Goal: Task Accomplishment & Management: Complete application form

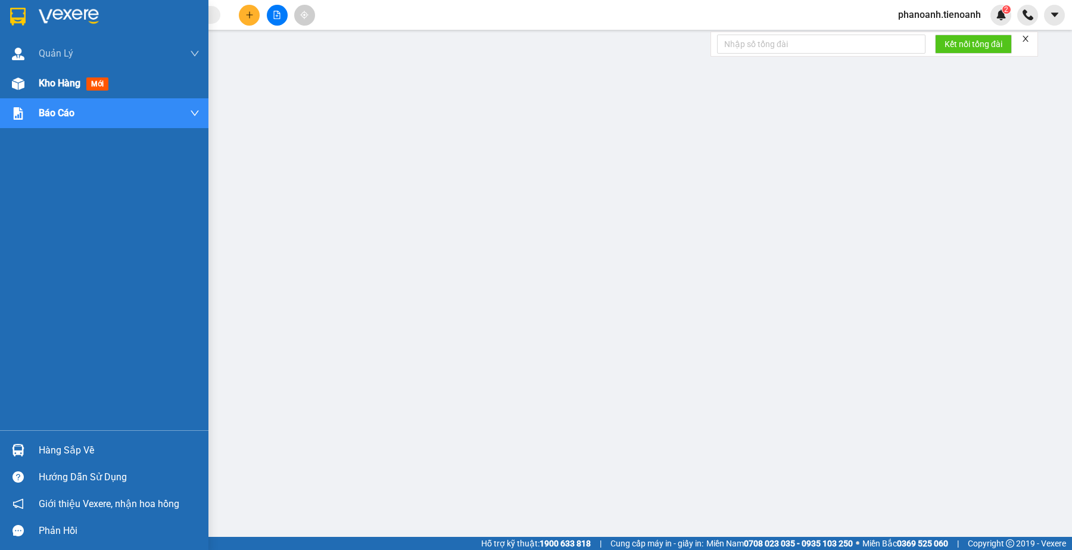
click at [67, 91] on div "Kho hàng mới" at bounding box center [76, 83] width 74 height 15
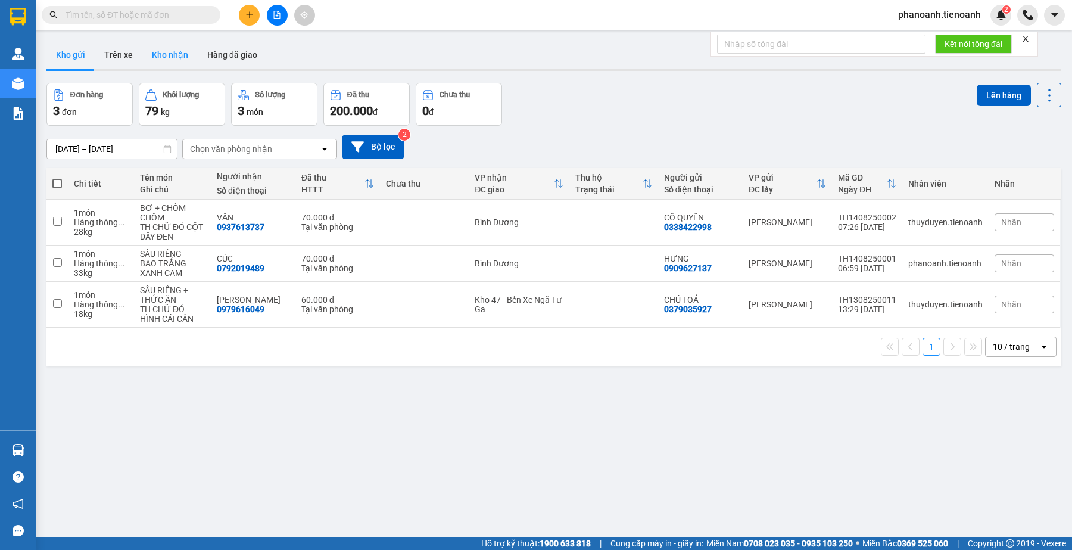
click at [164, 57] on button "Kho nhận" at bounding box center [169, 55] width 55 height 29
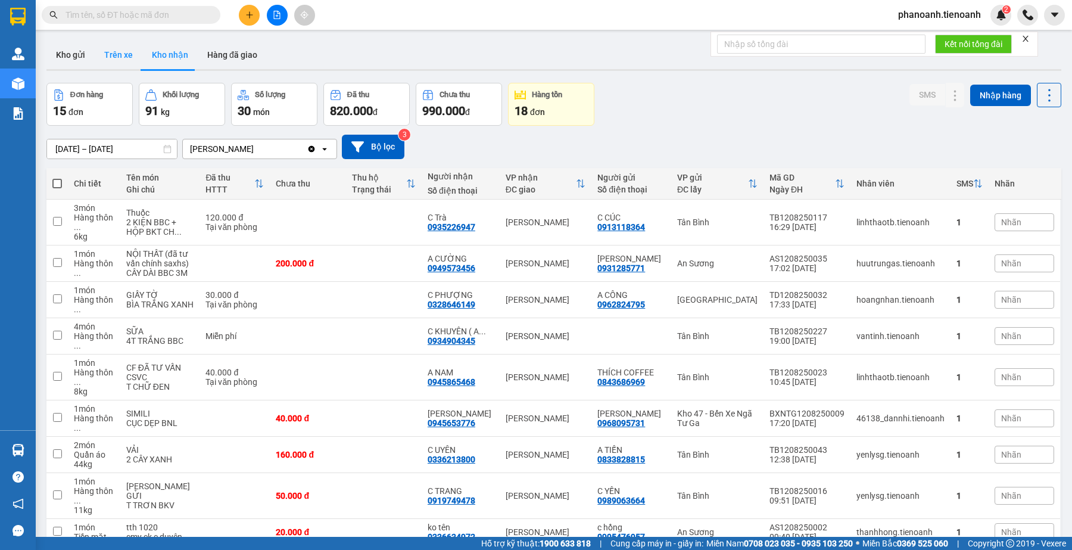
click at [102, 60] on button "Trên xe" at bounding box center [119, 55] width 48 height 29
type input "[DATE] – [DATE]"
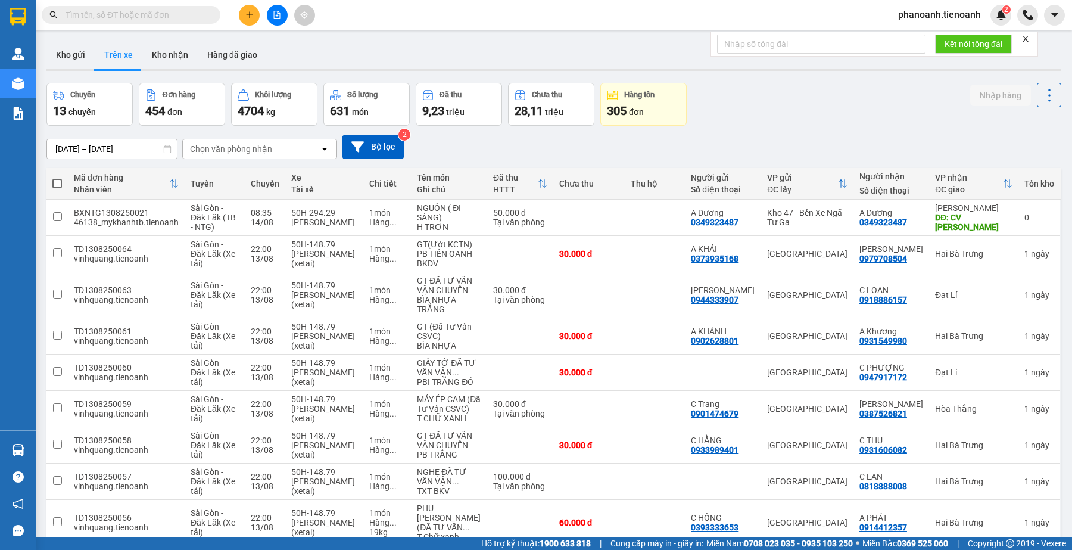
click at [307, 153] on div "Chọn văn phòng nhận" at bounding box center [251, 148] width 137 height 19
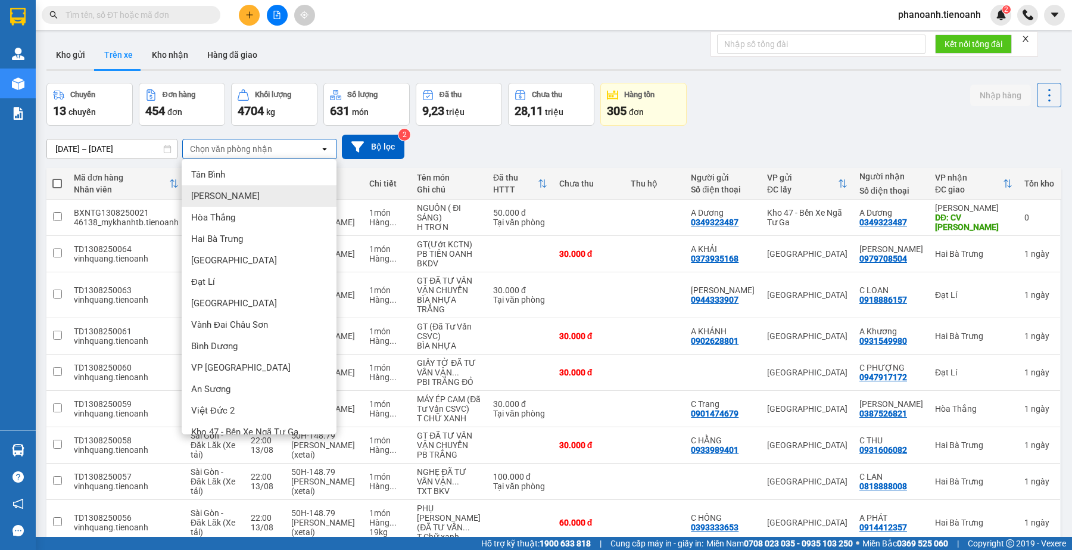
click at [222, 192] on span "[PERSON_NAME]" at bounding box center [225, 196] width 69 height 12
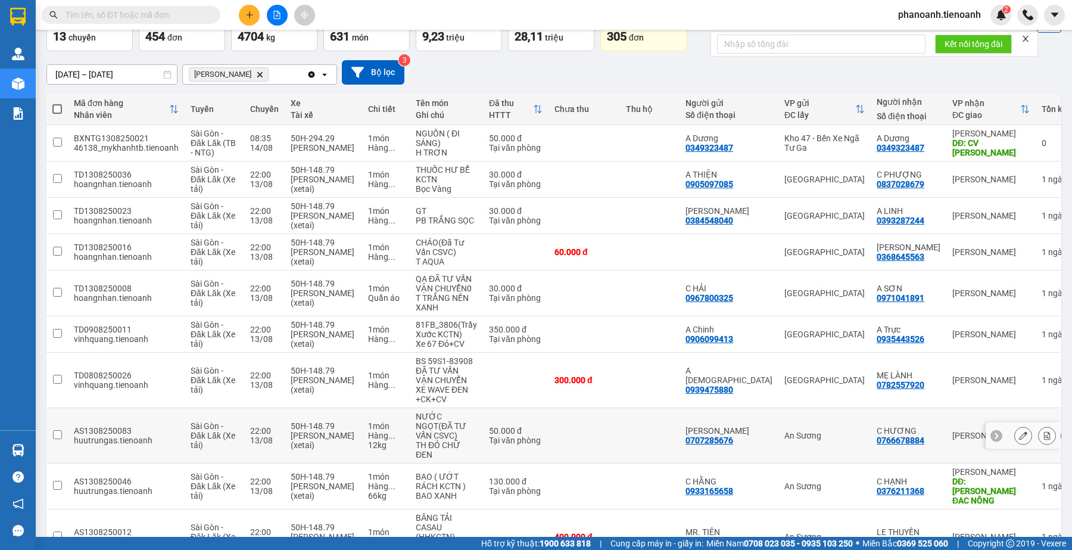
scroll to position [144, 0]
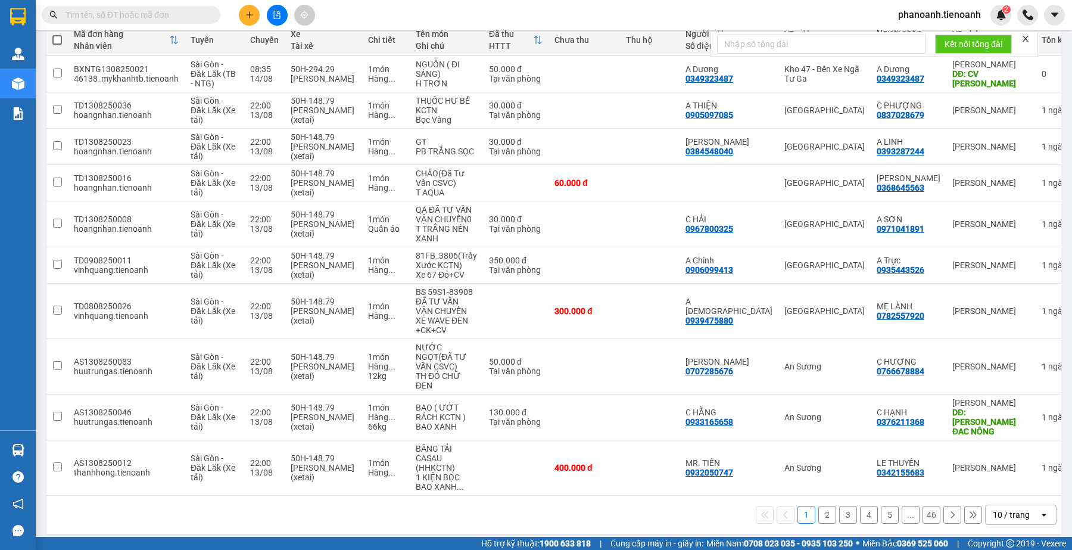
click at [819, 506] on button "2" at bounding box center [828, 515] width 18 height 18
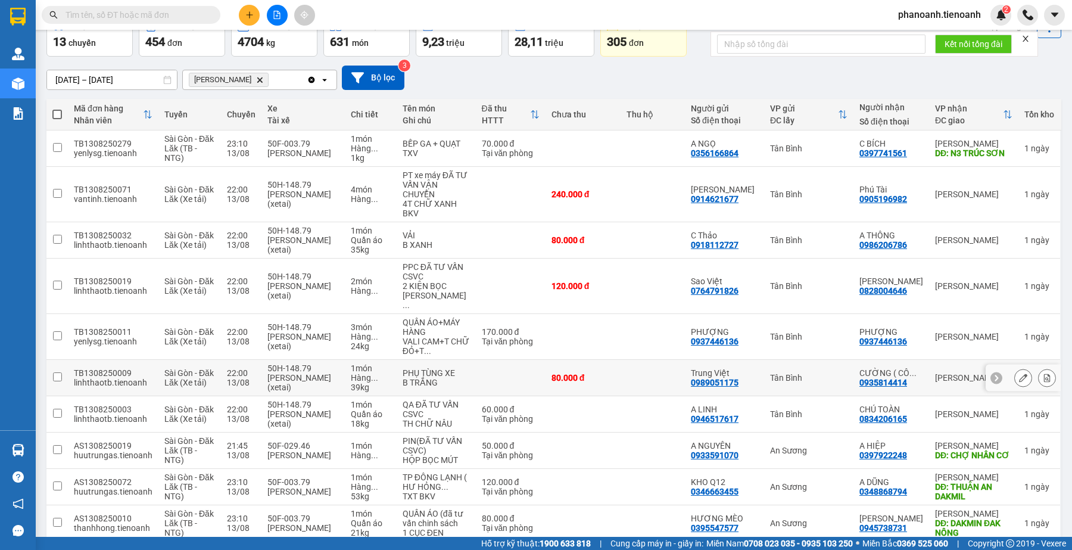
scroll to position [153, 0]
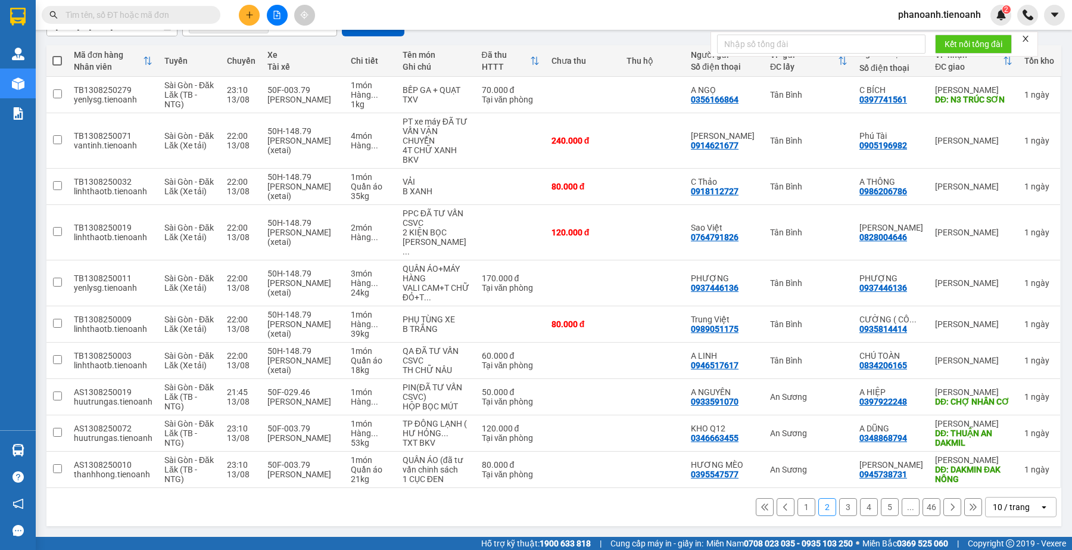
click at [839, 503] on button "3" at bounding box center [848, 507] width 18 height 18
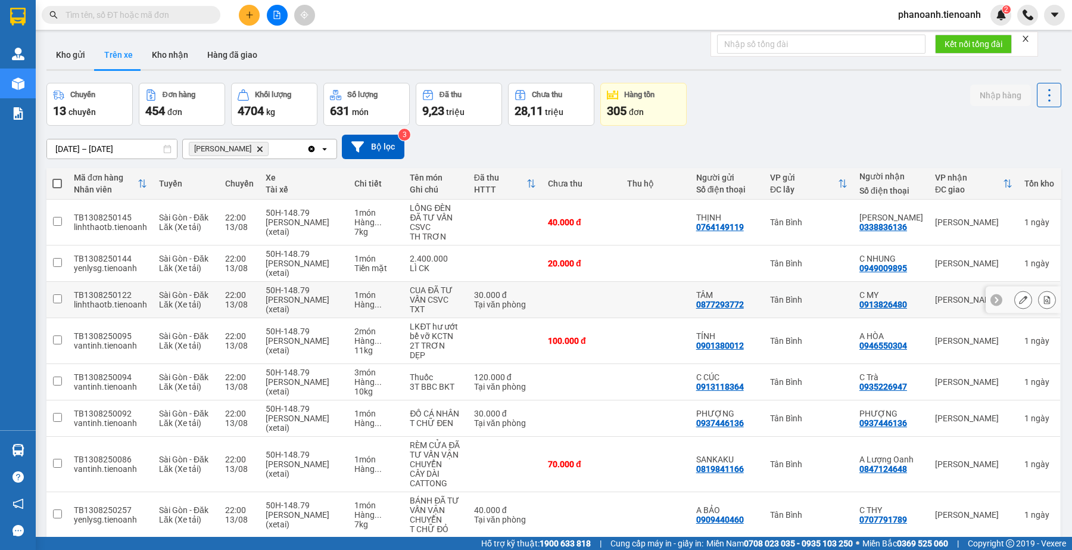
scroll to position [134, 0]
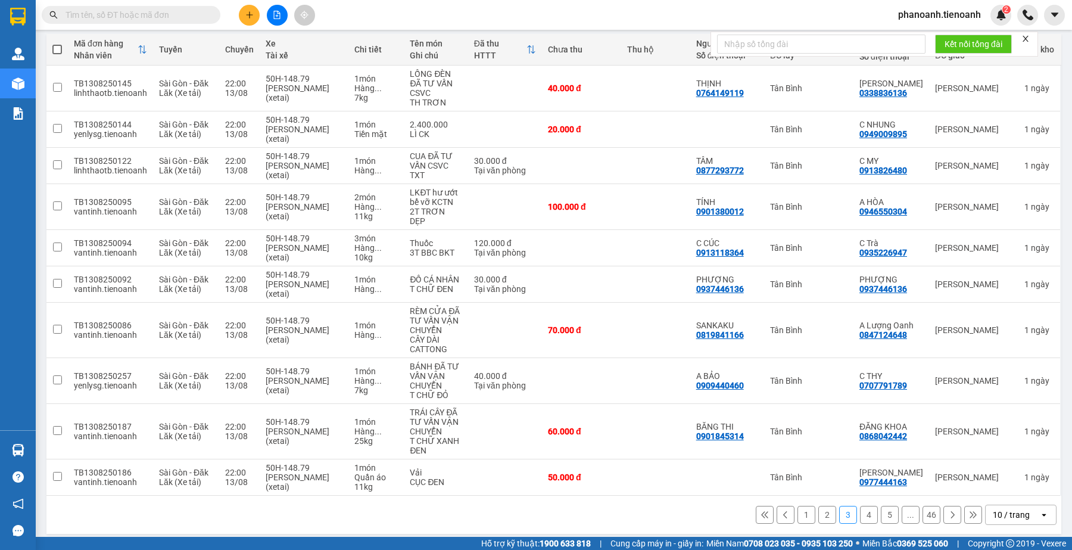
click at [860, 508] on button "4" at bounding box center [869, 515] width 18 height 18
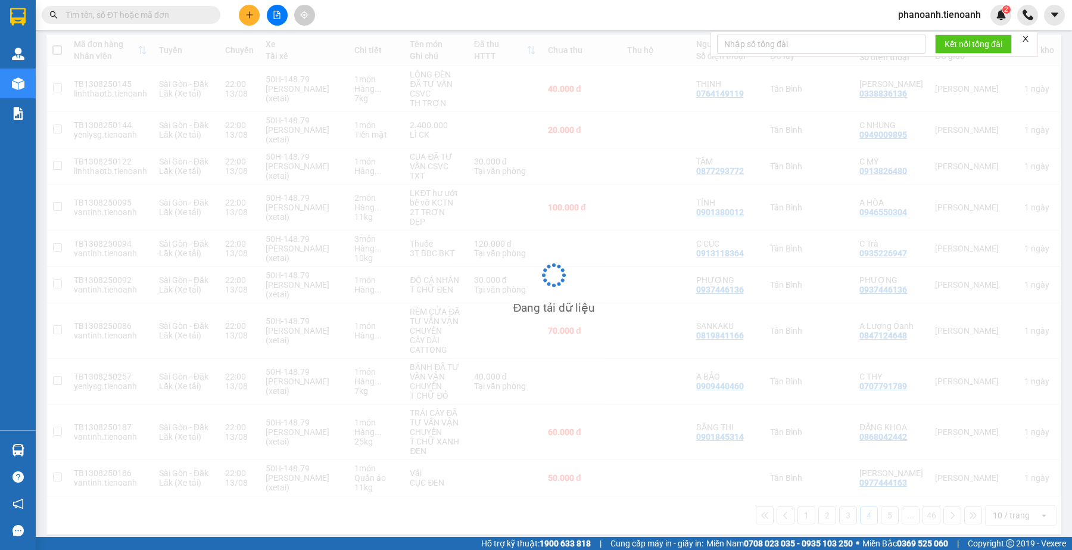
scroll to position [55, 0]
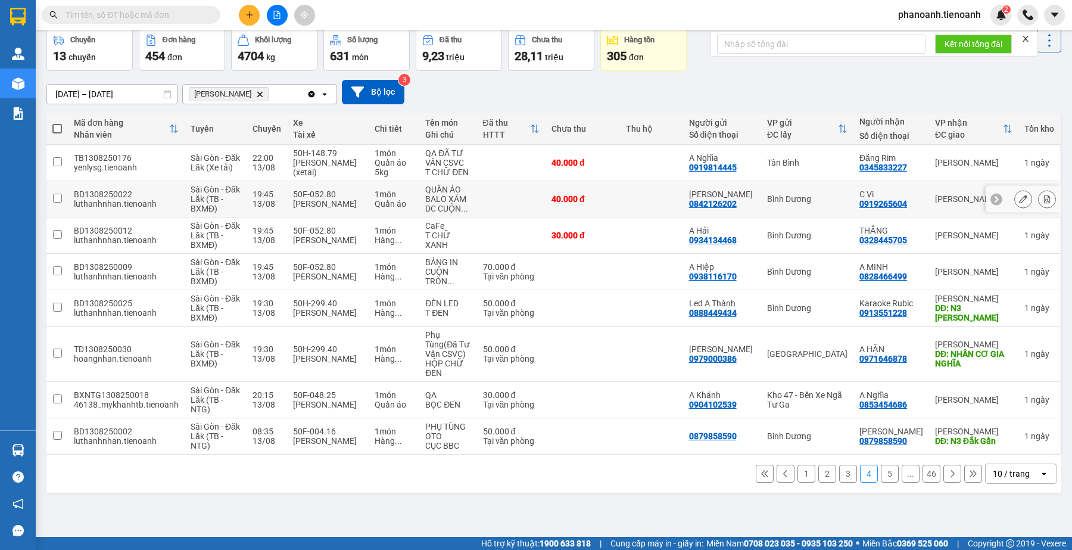
click at [54, 197] on input "checkbox" at bounding box center [57, 198] width 9 height 9
checkbox input "true"
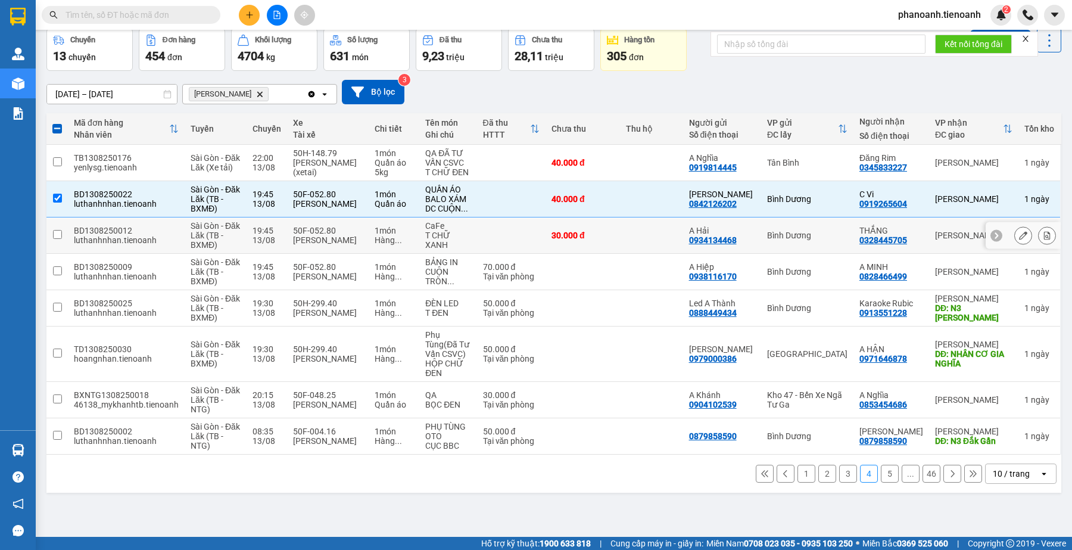
click at [54, 228] on td at bounding box center [56, 235] width 21 height 36
checkbox input "true"
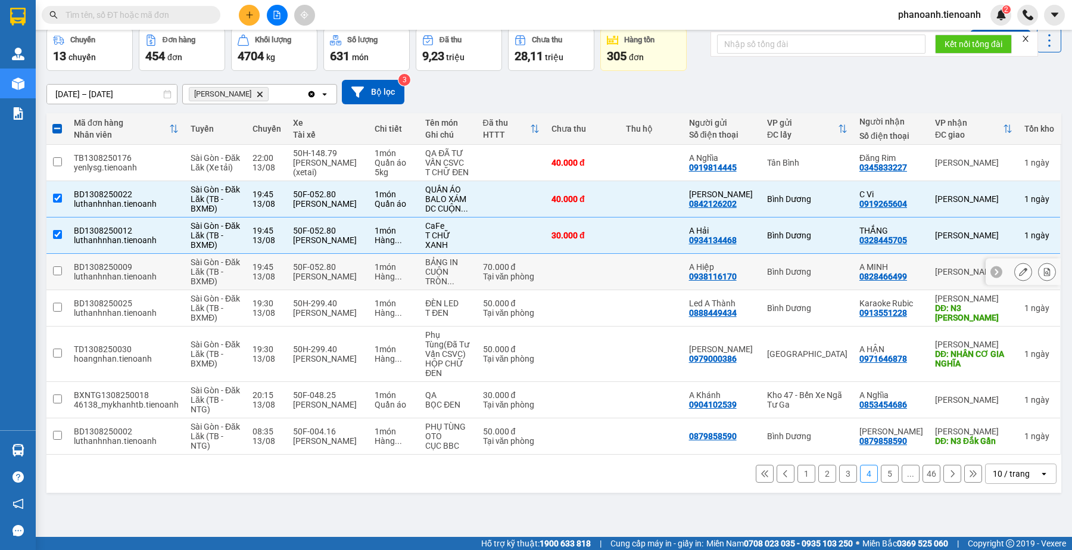
click at [66, 268] on td at bounding box center [56, 272] width 21 height 36
checkbox input "true"
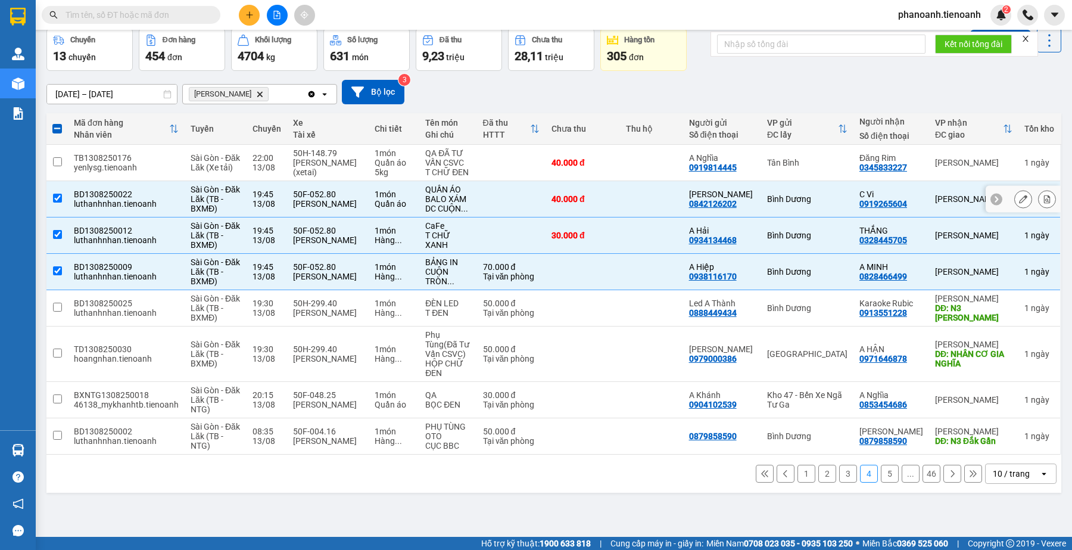
scroll to position [0, 0]
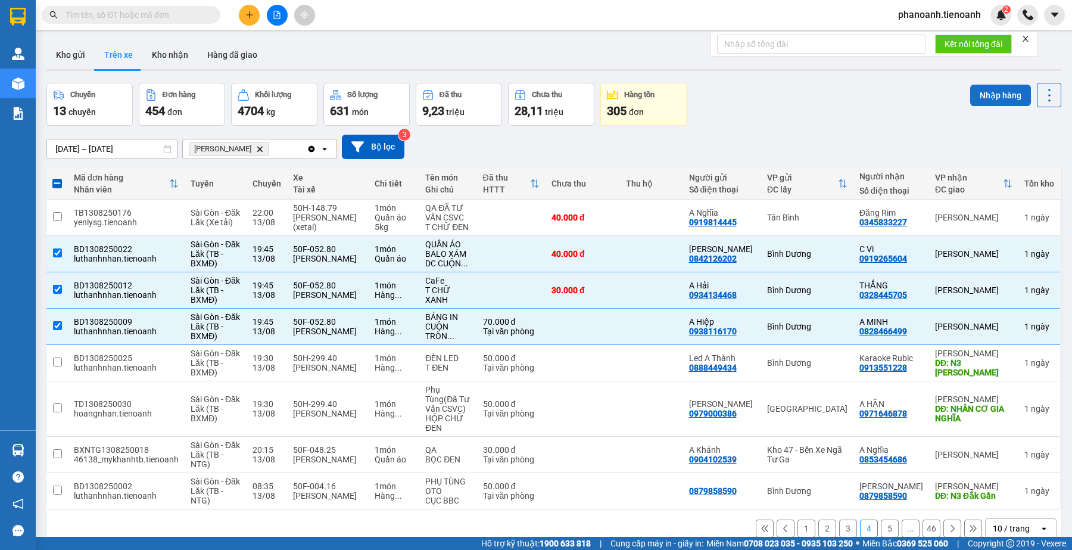
click at [981, 92] on button "Nhập hàng" at bounding box center [1000, 95] width 61 height 21
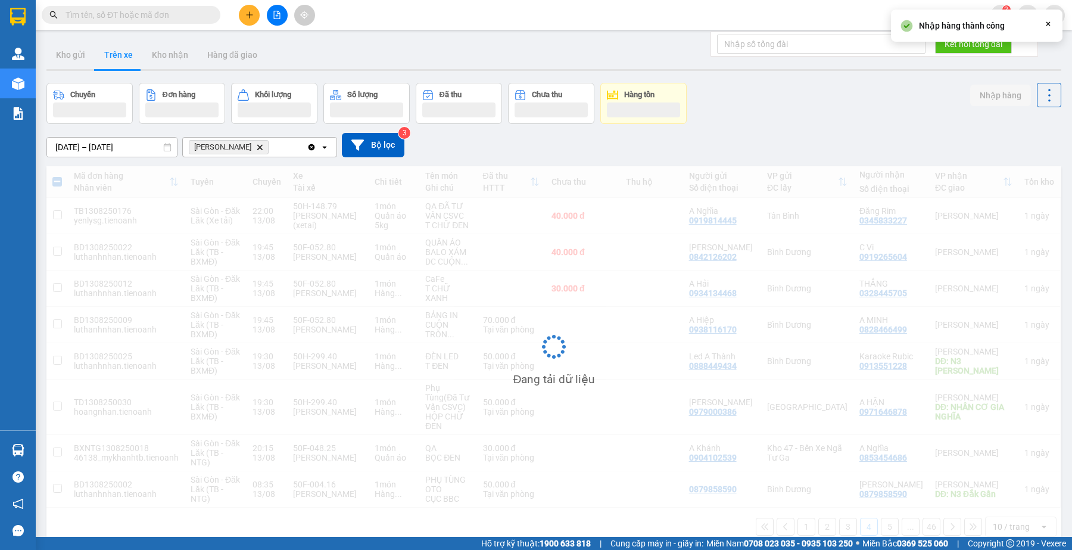
checkbox input "false"
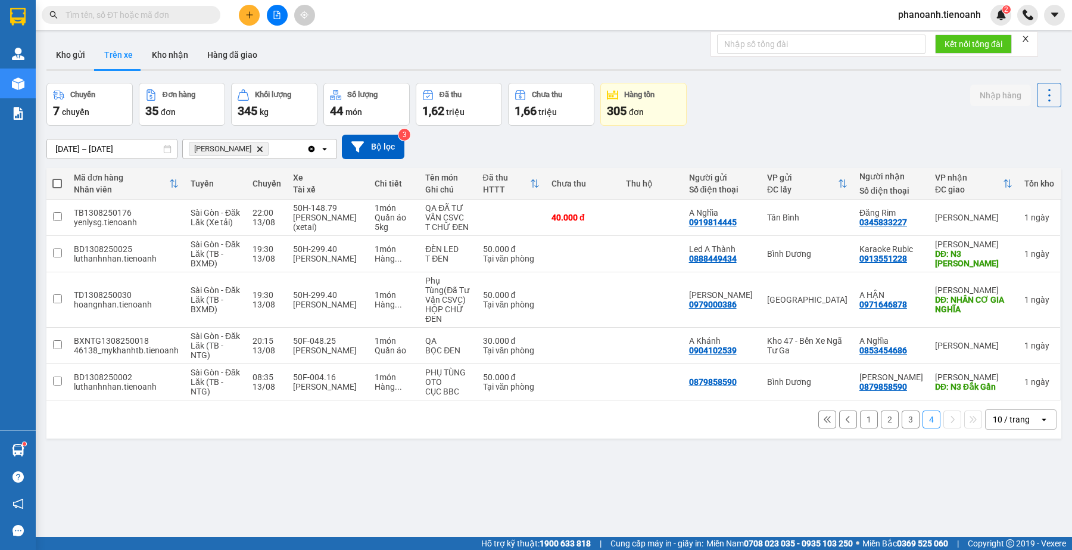
click at [167, 19] on input "text" at bounding box center [136, 14] width 141 height 13
paste input "0903873146"
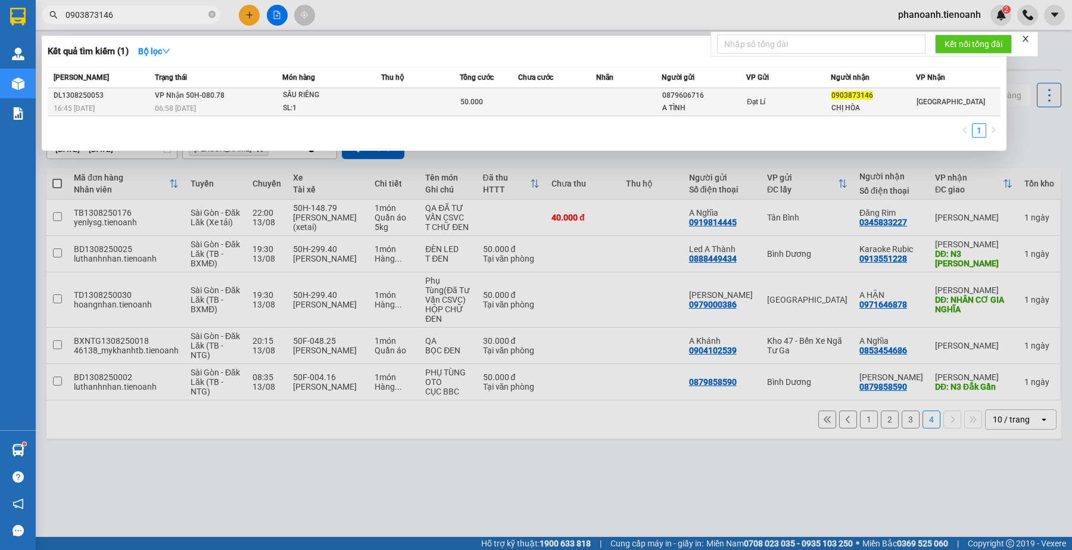
type input "0903873146"
click at [493, 99] on div "50.000" at bounding box center [489, 101] width 57 height 13
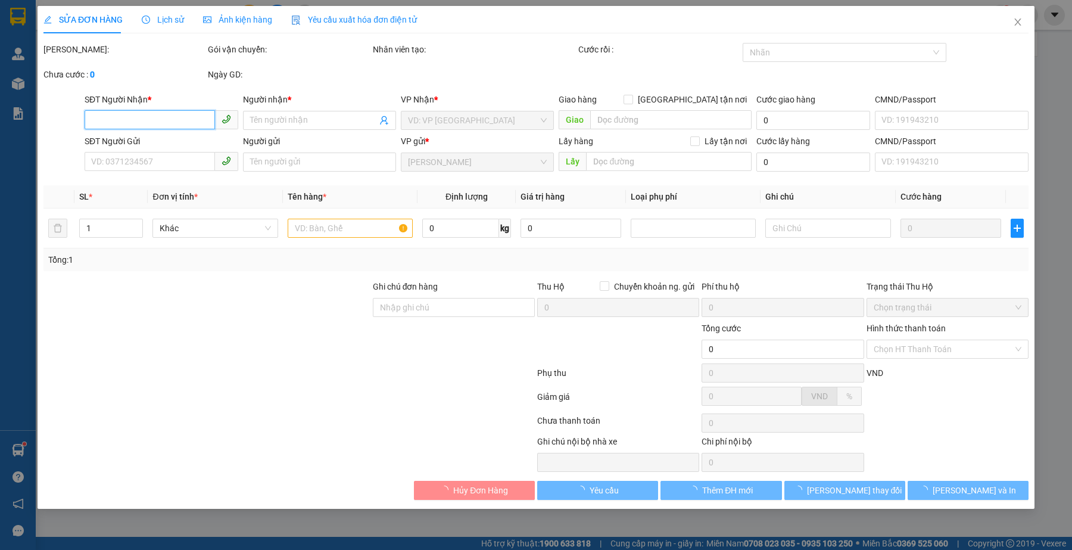
type input "0903873146"
type input "CHỊ HÒA"
type input "0879606716"
type input "A TÌNH"
type input "50.000"
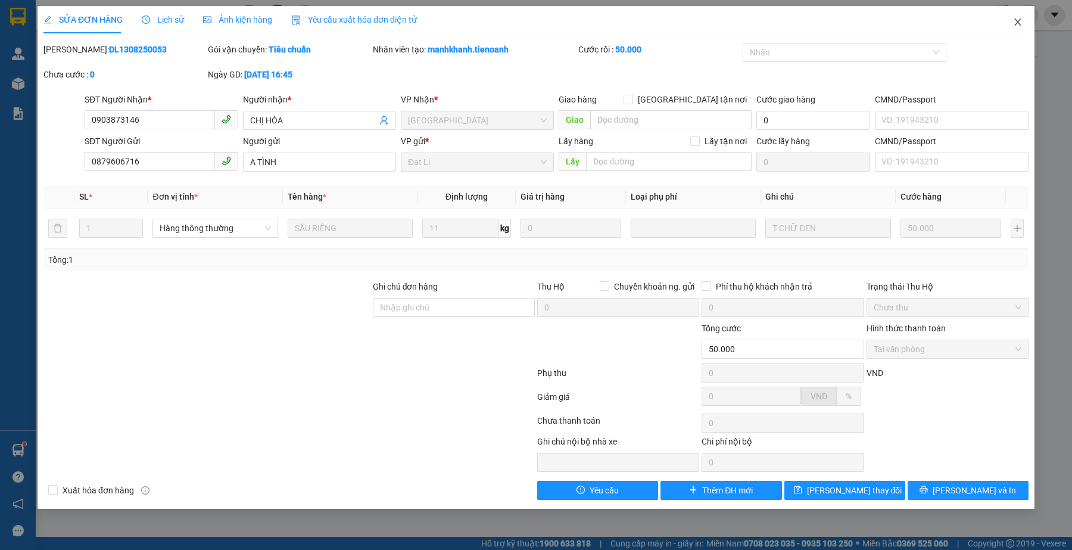
click at [1020, 18] on icon "close" at bounding box center [1018, 22] width 10 height 10
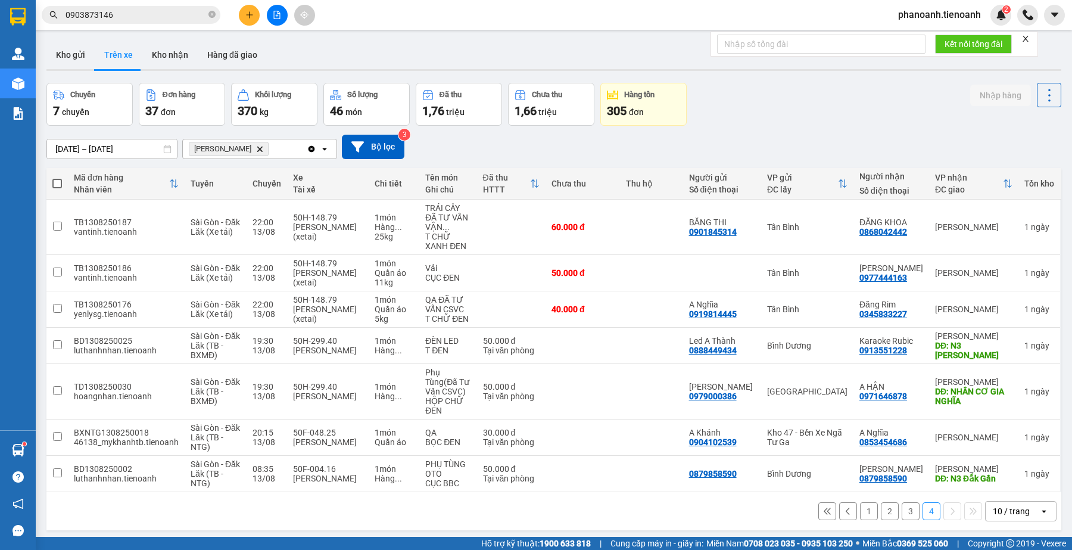
click at [188, 13] on input "0903873146" at bounding box center [136, 14] width 141 height 13
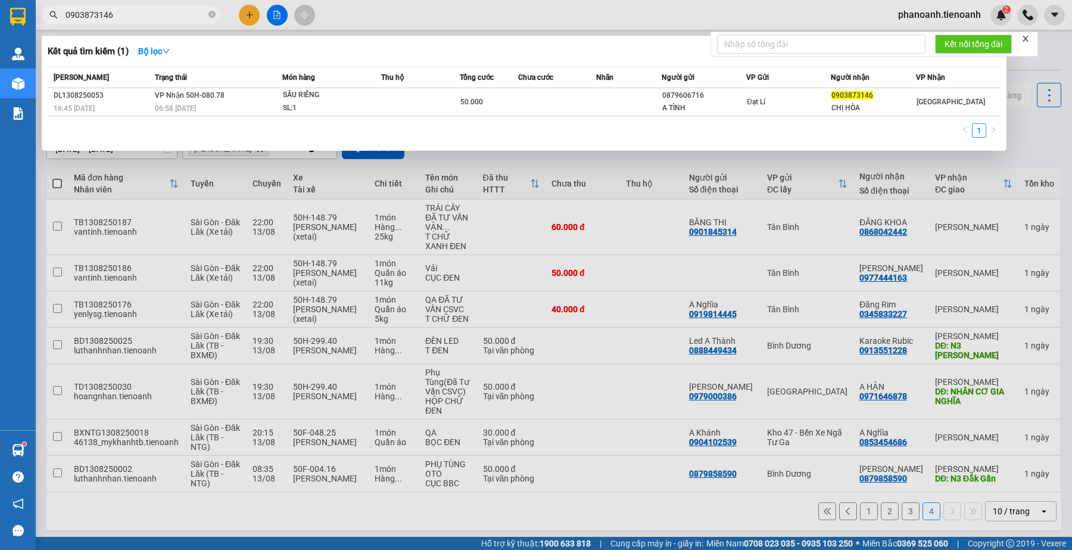
click at [188, 13] on input "0903873146" at bounding box center [136, 14] width 141 height 13
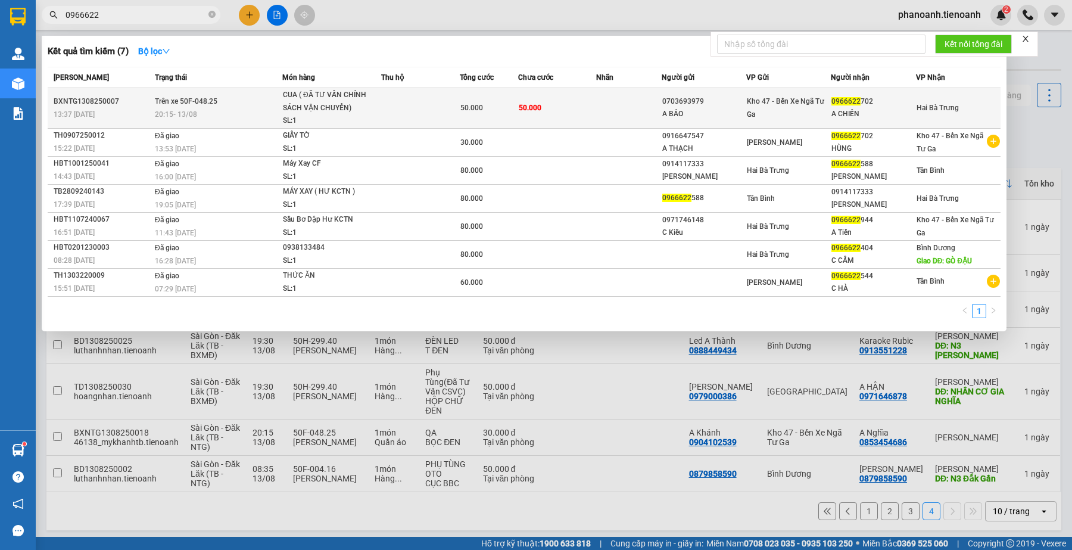
type input "0966622"
click at [870, 118] on div "A CHIẾN" at bounding box center [873, 114] width 83 height 13
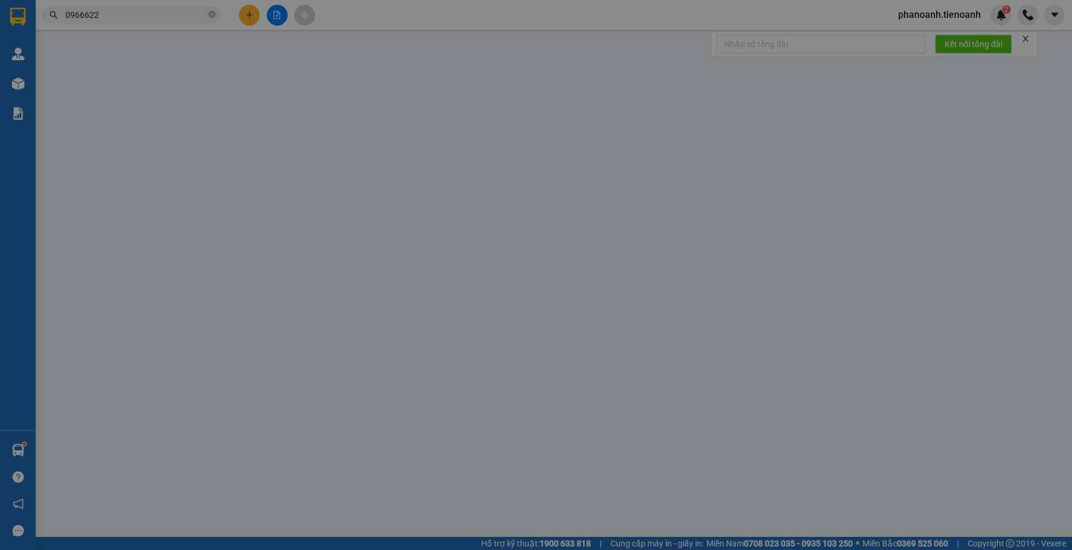
type input "0966622702"
type input "A CHIẾN"
type input "0703693979"
type input "A BẢO"
type input "50.000"
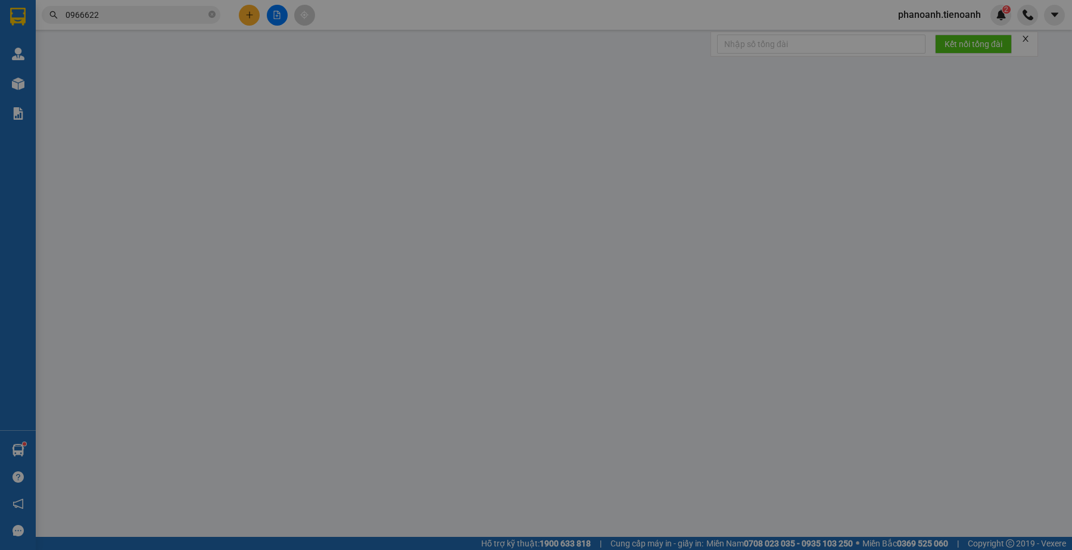
type input "50.000"
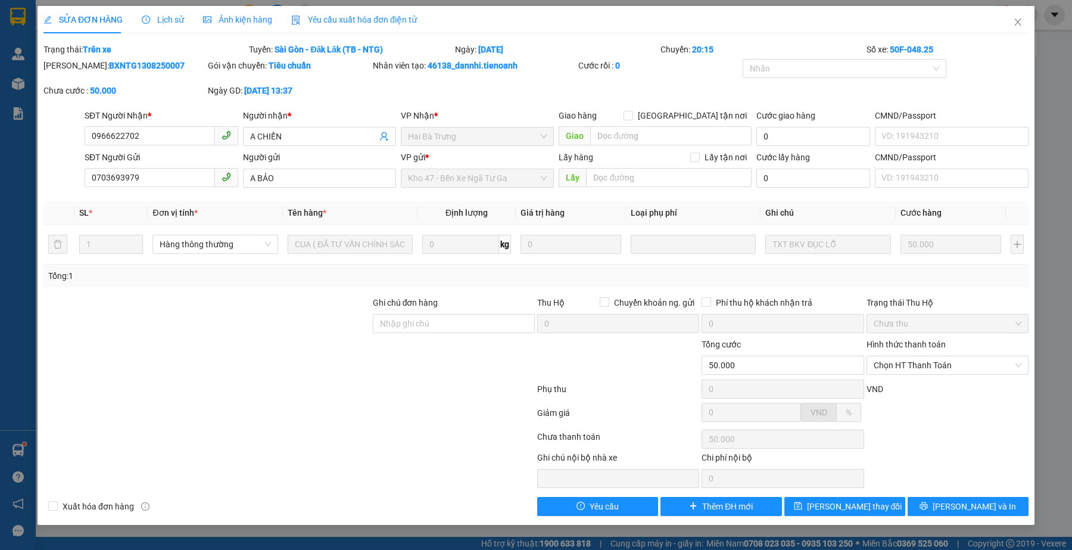
click at [153, 8] on div "Lịch sử" at bounding box center [163, 19] width 42 height 27
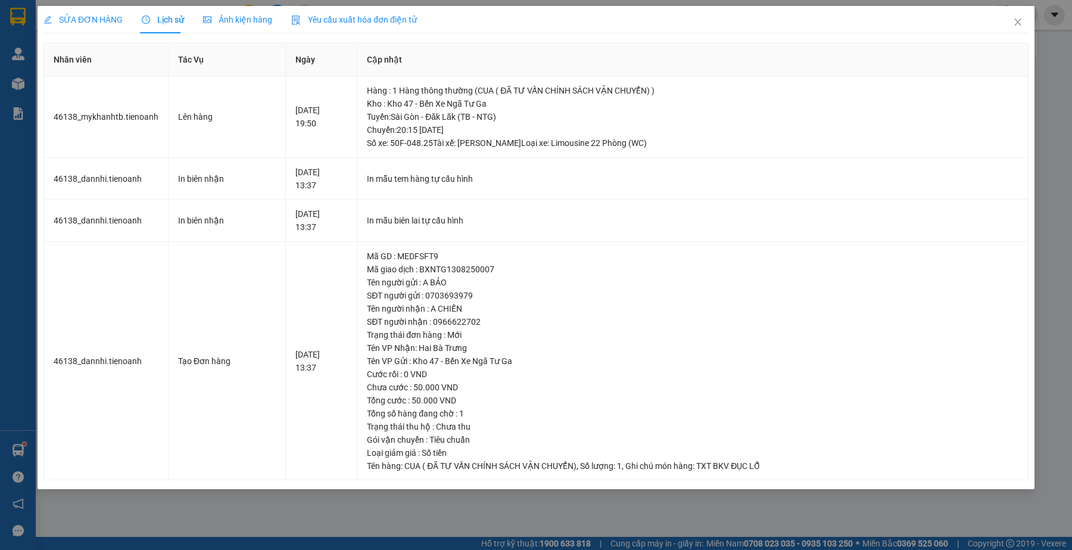
click at [99, 18] on span "SỬA ĐƠN HÀNG" at bounding box center [82, 20] width 79 height 10
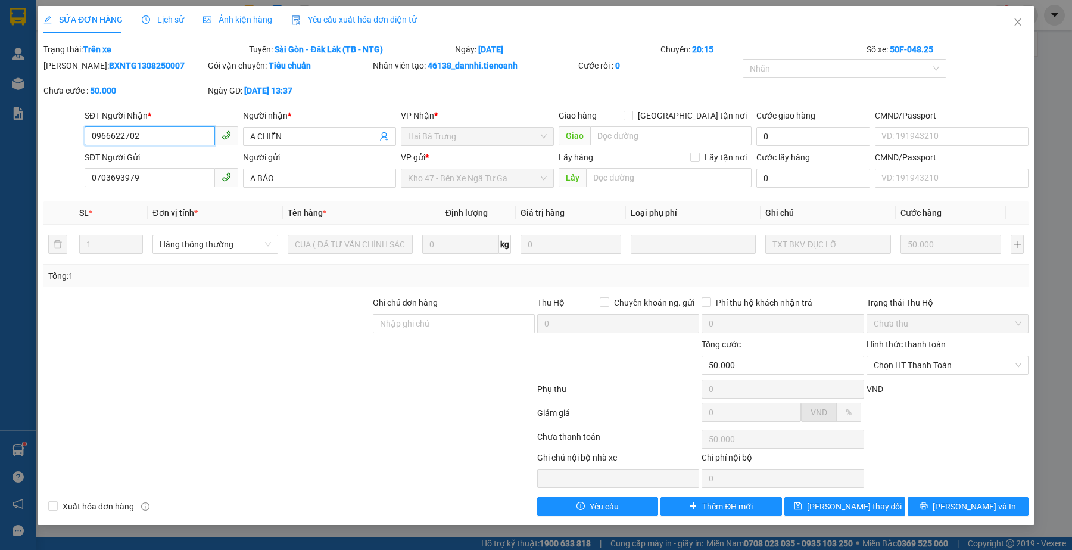
click at [172, 126] on input "0966622702" at bounding box center [150, 135] width 130 height 19
click at [1013, 20] on icon "close" at bounding box center [1018, 22] width 10 height 10
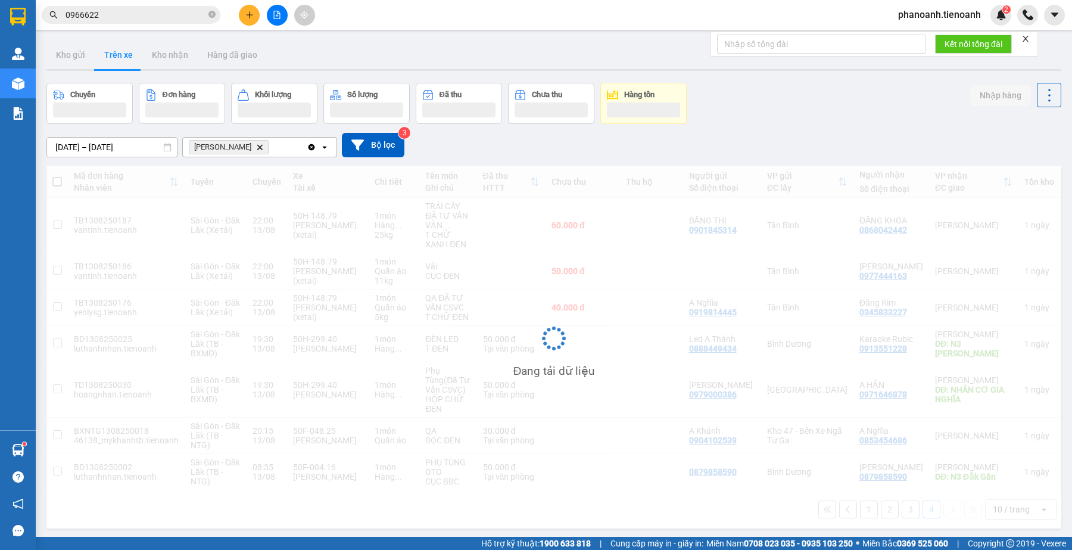
click at [164, 13] on input "0966622" at bounding box center [136, 14] width 141 height 13
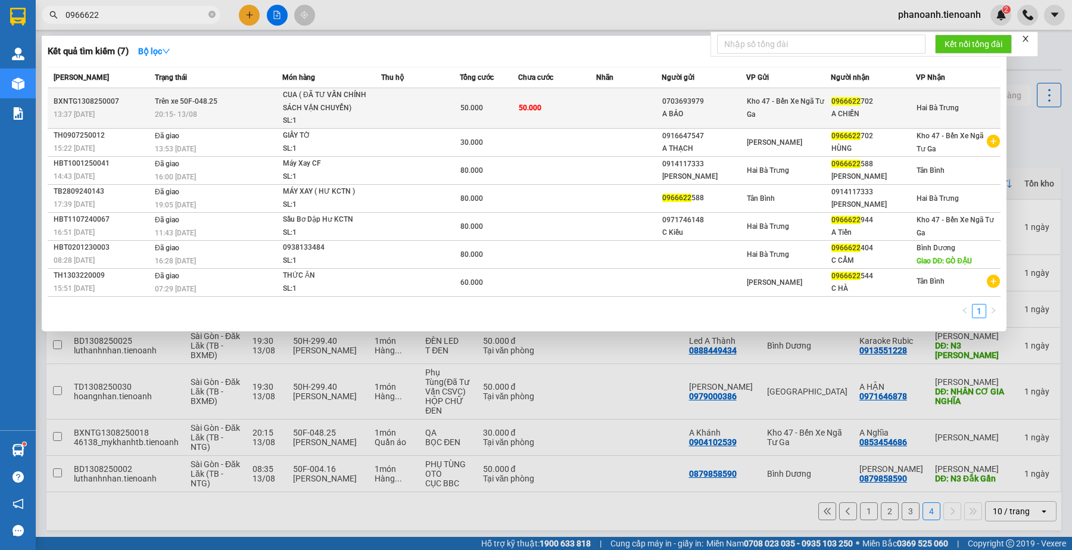
click at [478, 114] on div "50.000" at bounding box center [489, 107] width 57 height 13
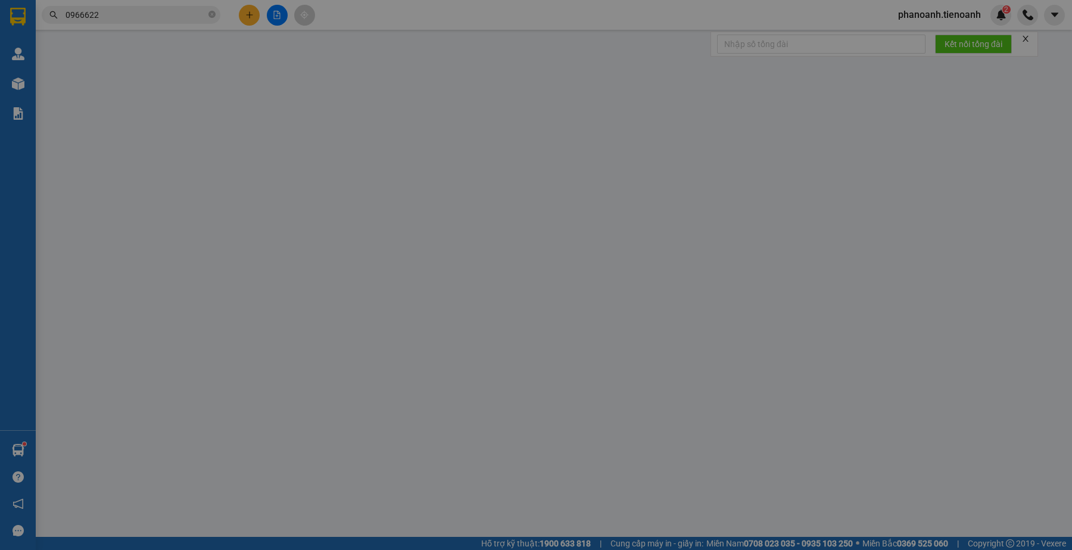
type input "0966622702"
type input "A CHIẾN"
type input "0703693979"
type input "A BẢO"
type input "50.000"
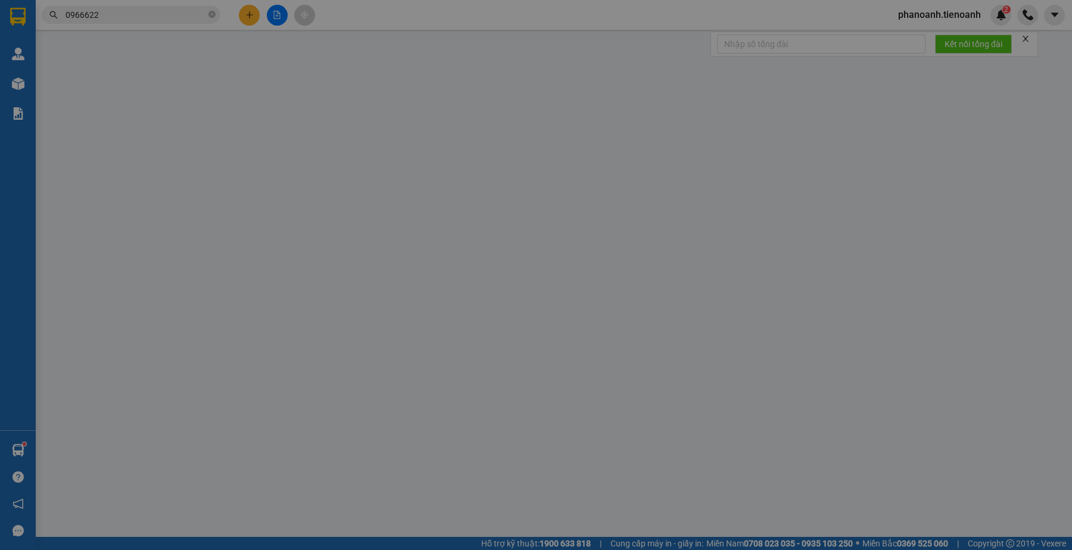
type input "50.000"
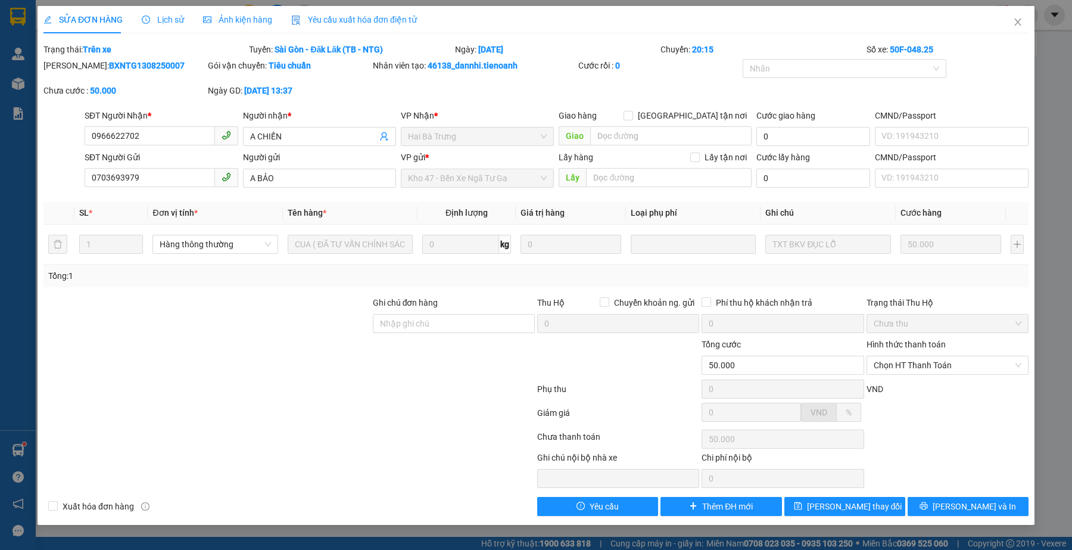
click at [310, 379] on div at bounding box center [206, 359] width 329 height 42
click at [296, 369] on div at bounding box center [206, 359] width 329 height 42
click at [223, 371] on div at bounding box center [206, 359] width 329 height 42
click at [335, 337] on div at bounding box center [206, 317] width 329 height 42
click at [446, 426] on div at bounding box center [289, 415] width 494 height 24
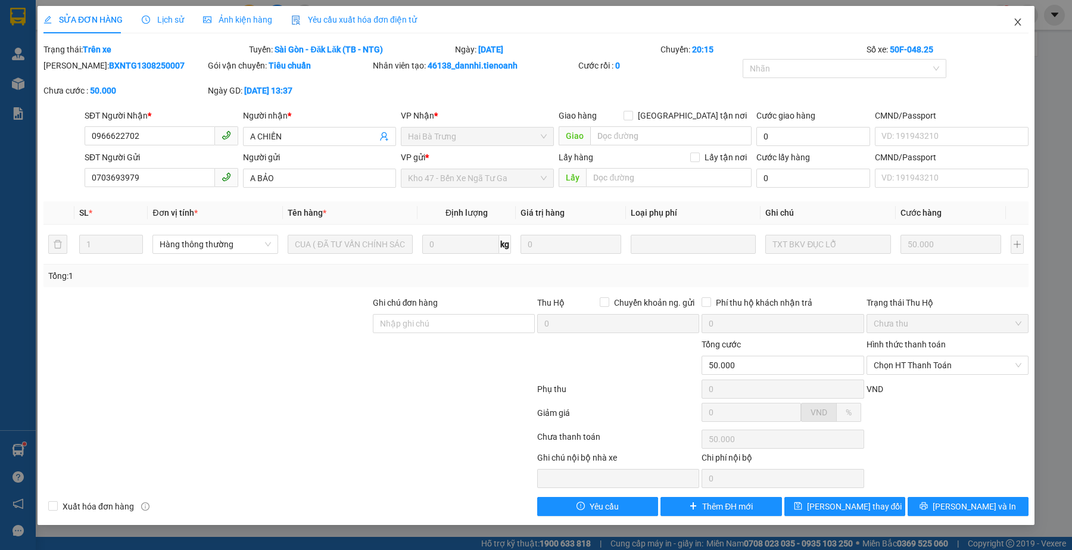
click at [1023, 18] on span "Close" at bounding box center [1017, 22] width 33 height 33
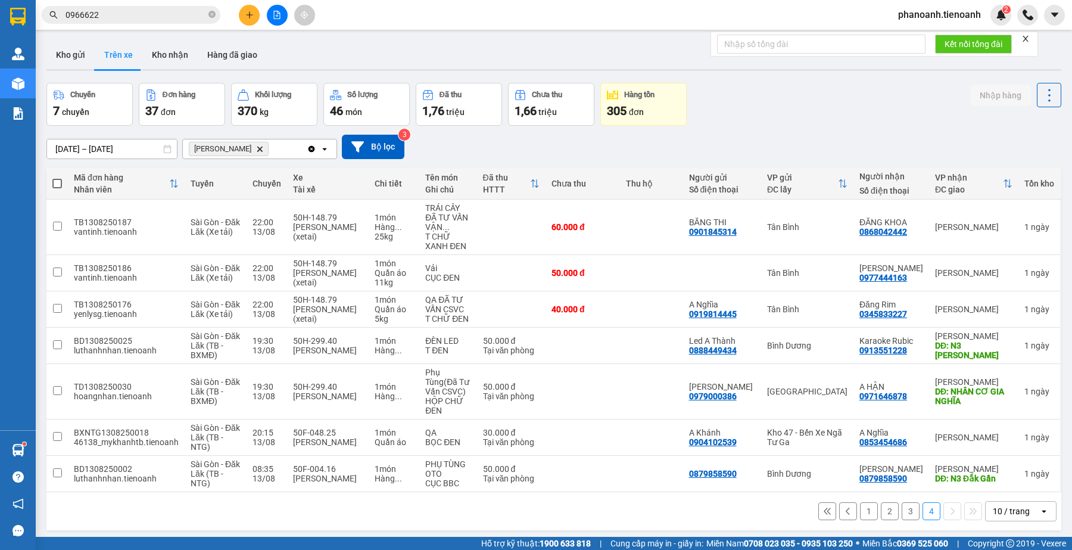
click at [633, 45] on div "Kho gửi Trên xe Kho nhận Hàng đã giao" at bounding box center [553, 57] width 1015 height 32
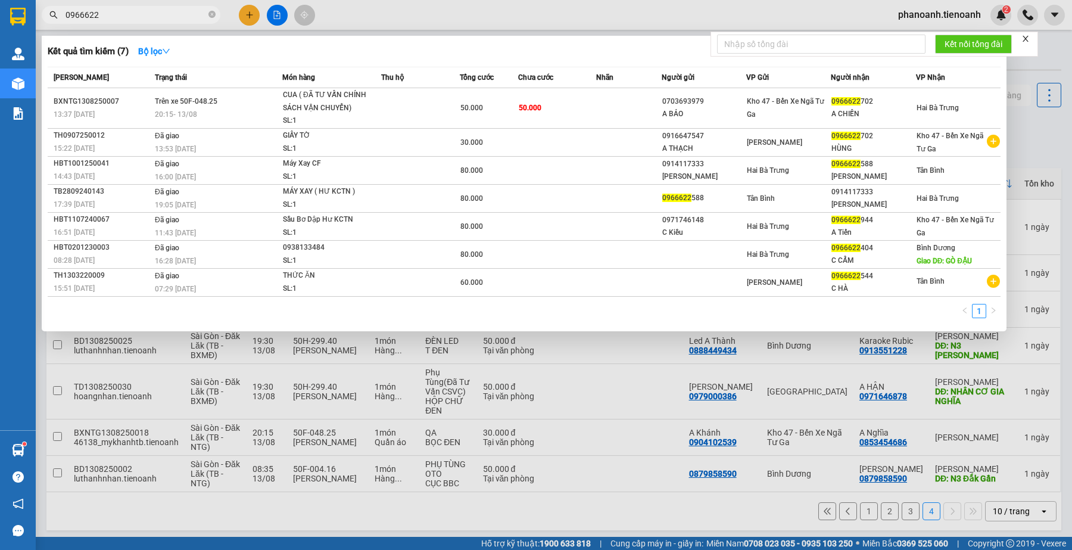
click at [128, 13] on input "0966622" at bounding box center [136, 14] width 141 height 13
paste input "574615"
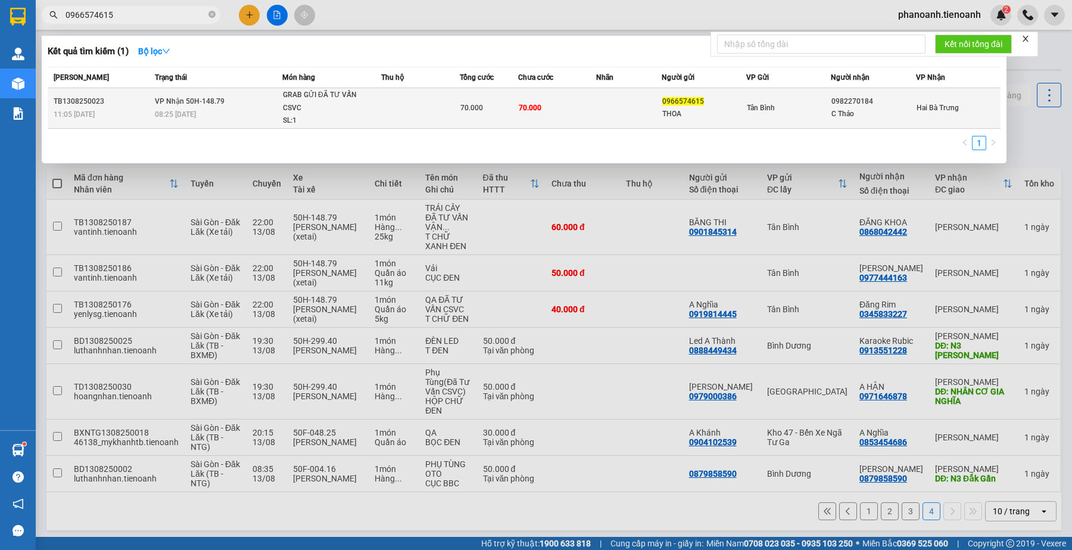
type input "0966574615"
click at [400, 106] on td at bounding box center [420, 108] width 78 height 41
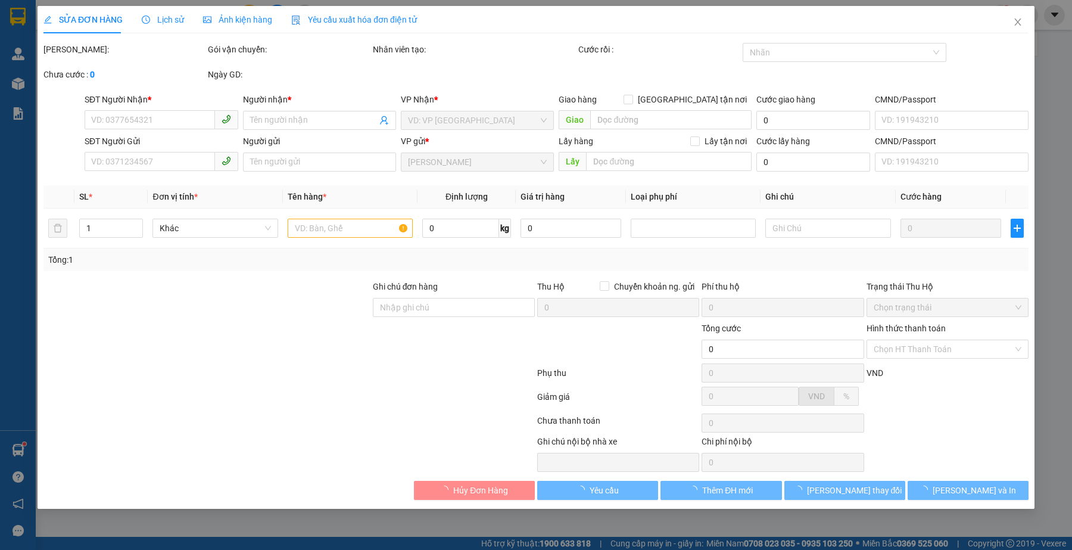
type input "0982270184"
type input "C Thảo"
type input "0966574615"
type input "THOA"
type input "70.000"
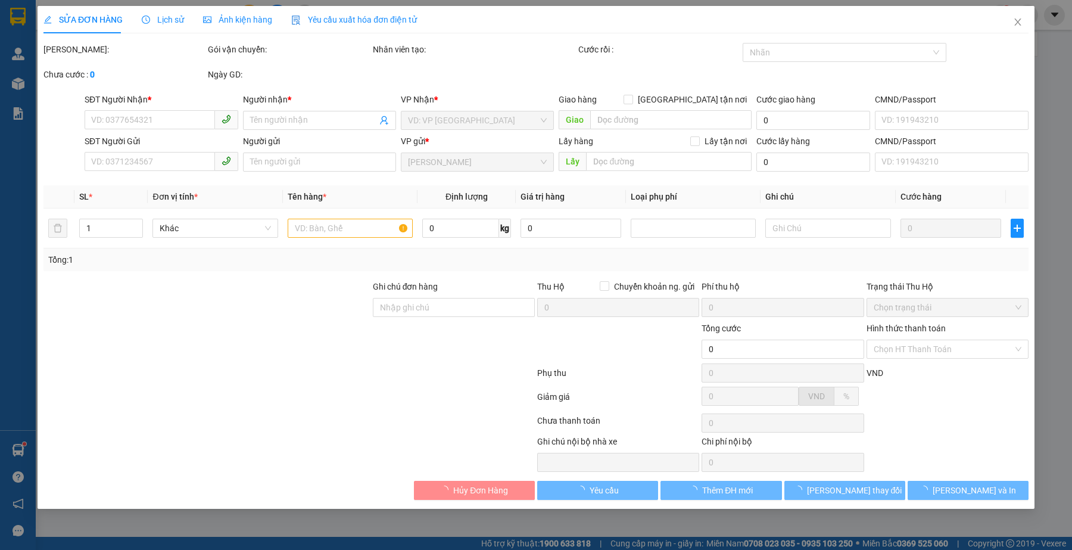
type input "70.000"
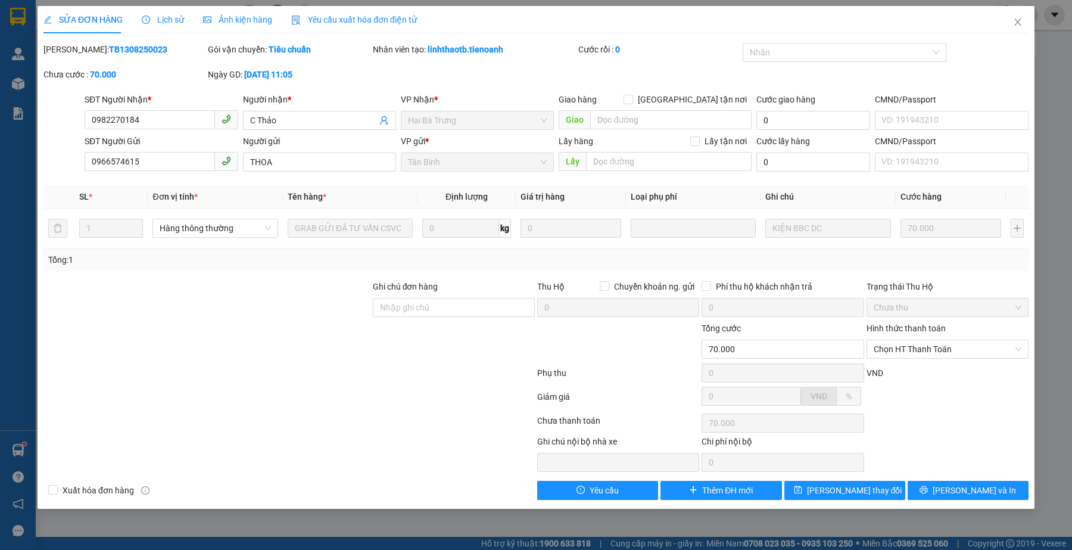
click at [160, 19] on span "Lịch sử" at bounding box center [163, 20] width 42 height 10
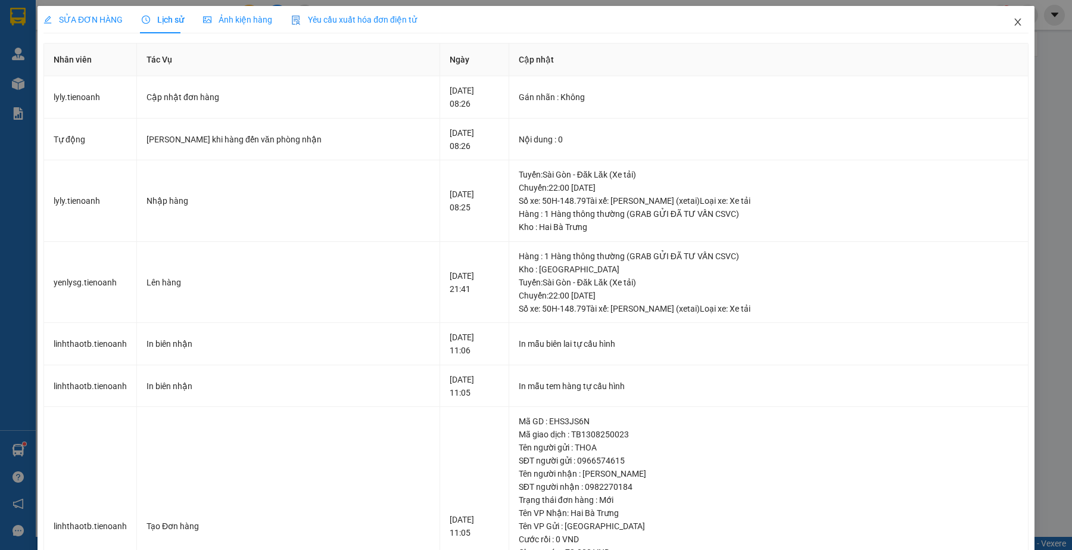
click at [1015, 21] on icon "close" at bounding box center [1018, 21] width 7 height 7
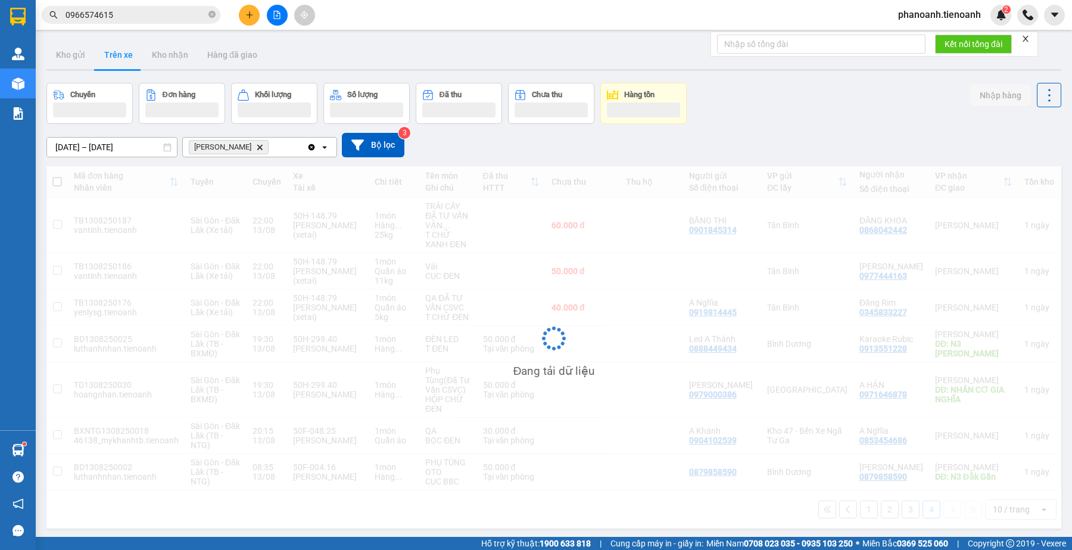
click at [158, 5] on div "Kết quả tìm kiếm ( 1 ) Bộ lọc Mã ĐH Trạng thái Món hàng Thu hộ Tổng cước Chưa c…" at bounding box center [116, 15] width 232 height 21
click at [158, 10] on input "0966574615" at bounding box center [136, 14] width 141 height 13
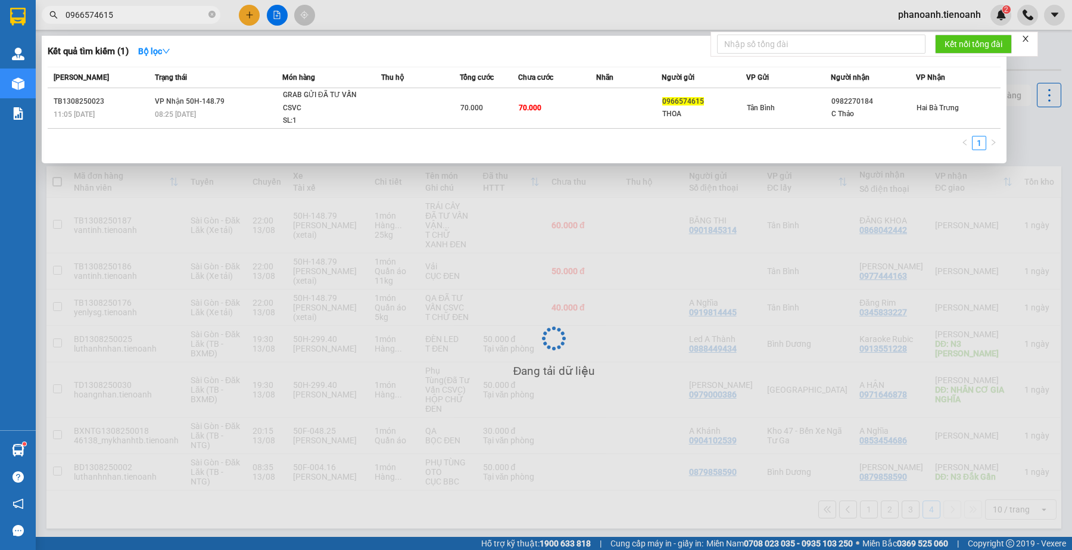
click at [158, 10] on input "0966574615" at bounding box center [136, 14] width 141 height 13
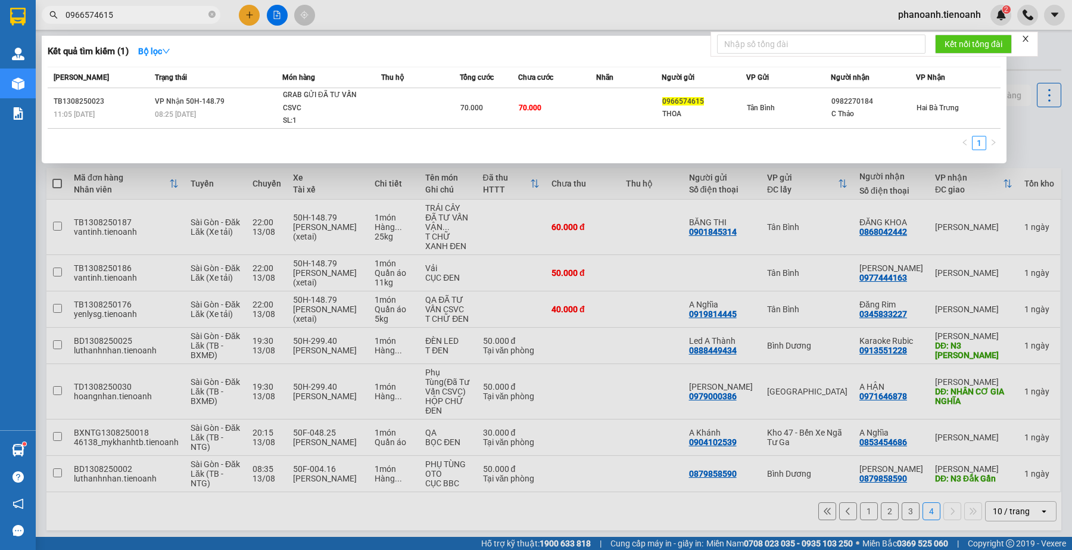
click at [158, 10] on input "0966574615" at bounding box center [136, 14] width 141 height 13
paste input "34960099"
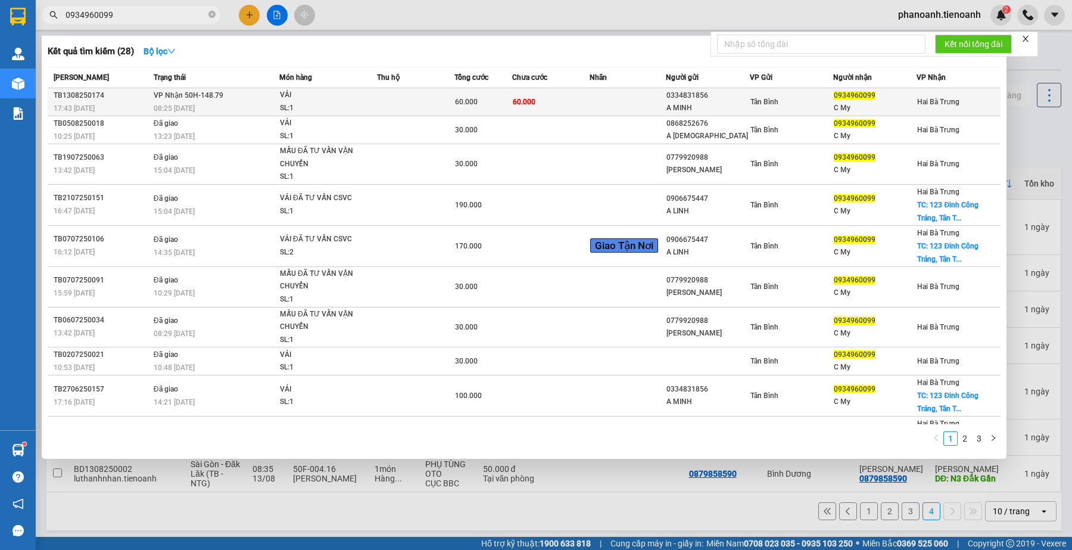
type input "0934960099"
click at [433, 98] on td at bounding box center [415, 102] width 77 height 28
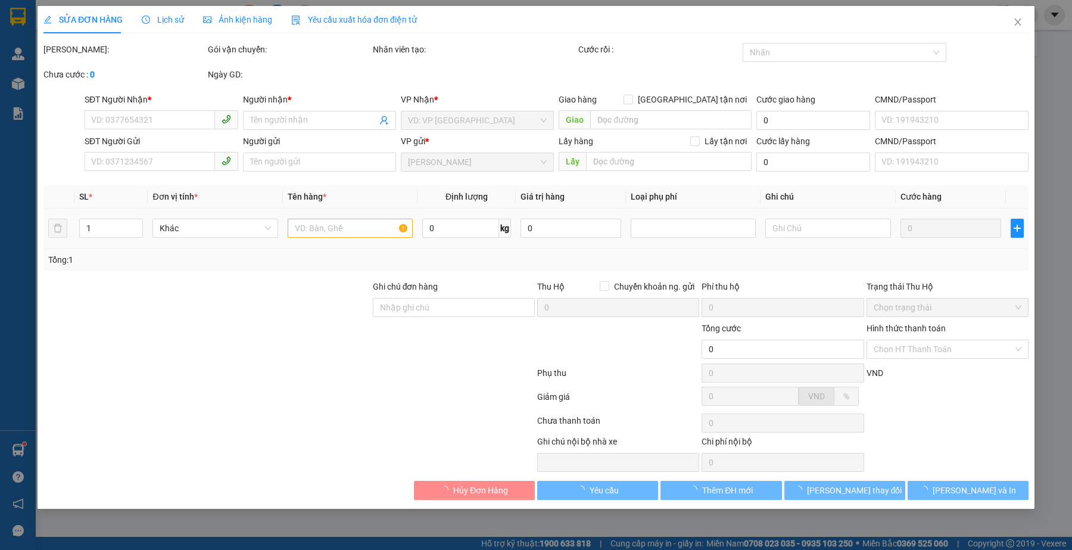
type input "0934960099"
type input "C My"
type input "0334831856"
type input "A MINH"
type input "60.000"
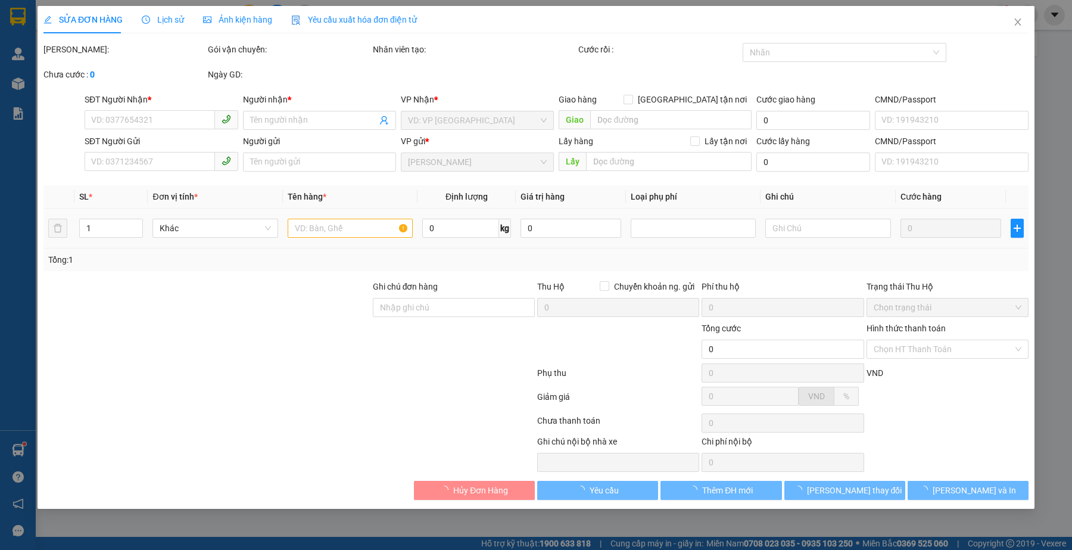
type input "60.000"
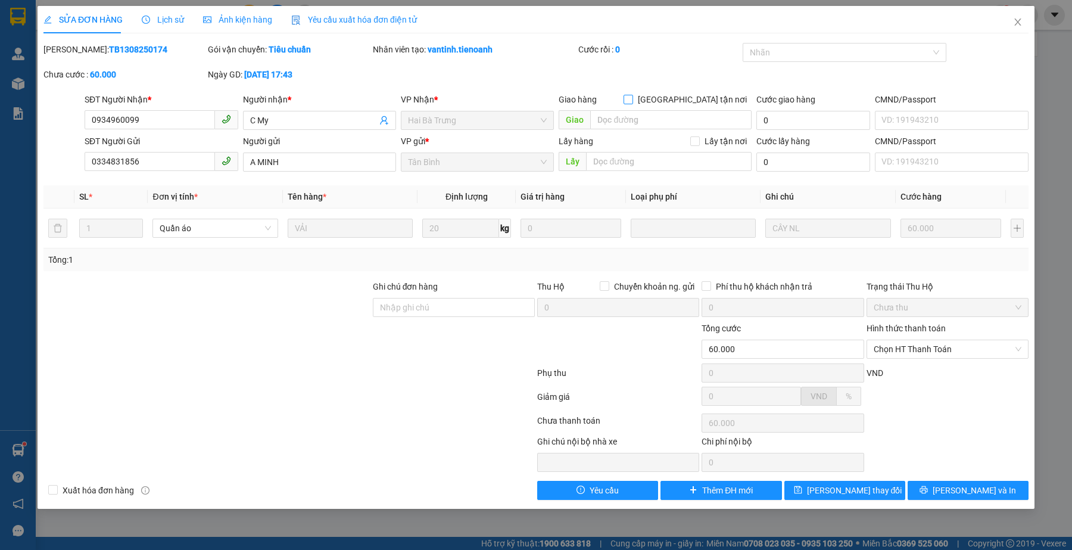
click at [712, 99] on span "[GEOGRAPHIC_DATA] tận nơi" at bounding box center [692, 99] width 119 height 13
click at [632, 99] on input "[GEOGRAPHIC_DATA] tận nơi" at bounding box center [628, 99] width 8 height 8
checkbox input "true"
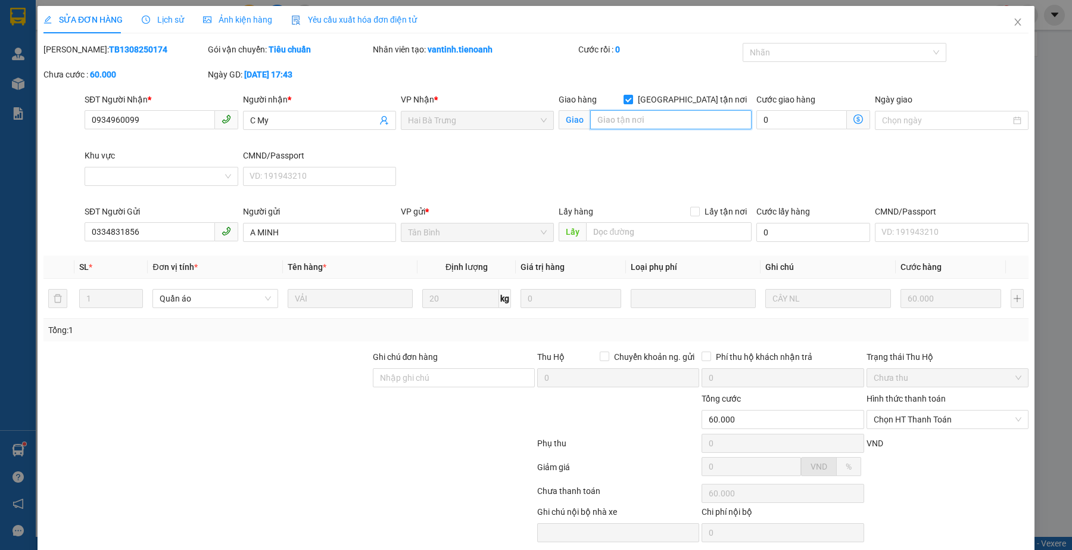
click at [647, 124] on input "search" at bounding box center [670, 119] width 161 height 19
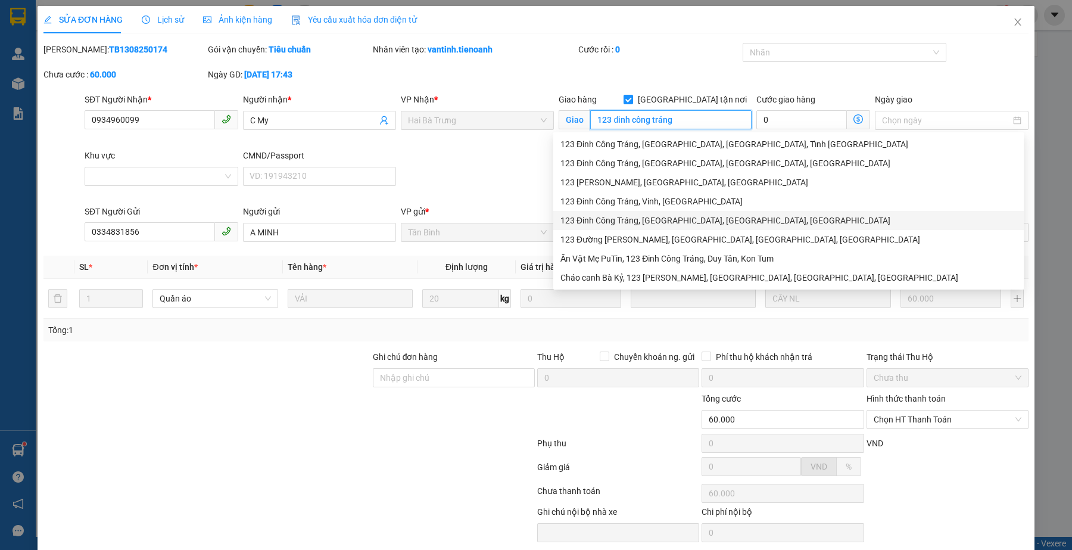
click at [655, 222] on div "123 Đinh Công Tráng, [GEOGRAPHIC_DATA], [GEOGRAPHIC_DATA], [GEOGRAPHIC_DATA]" at bounding box center [789, 220] width 456 height 13
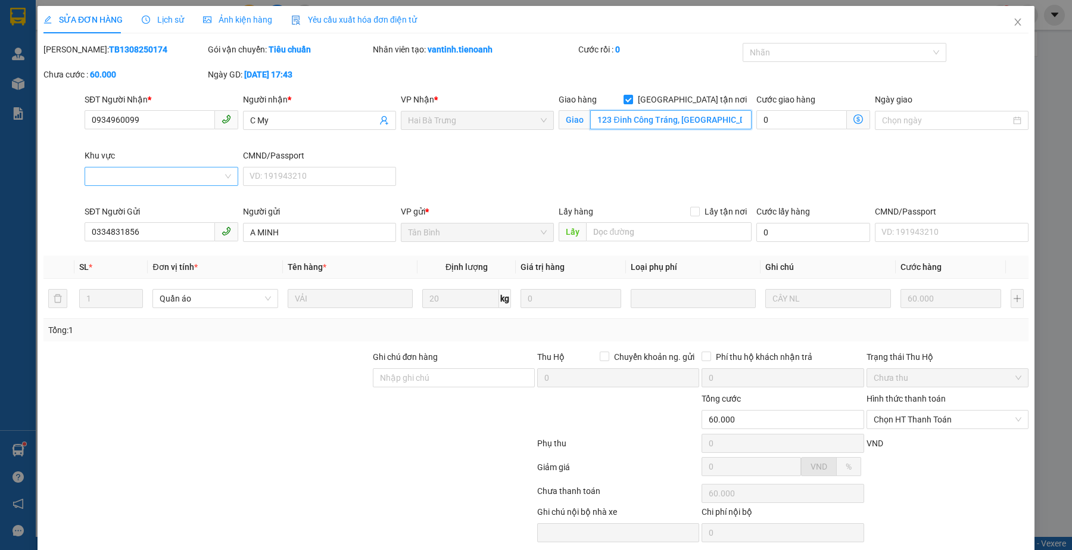
type input "123 Đinh Công Tráng, [GEOGRAPHIC_DATA], [GEOGRAPHIC_DATA], [GEOGRAPHIC_DATA]"
click at [177, 182] on input "Khu vực" at bounding box center [157, 176] width 130 height 18
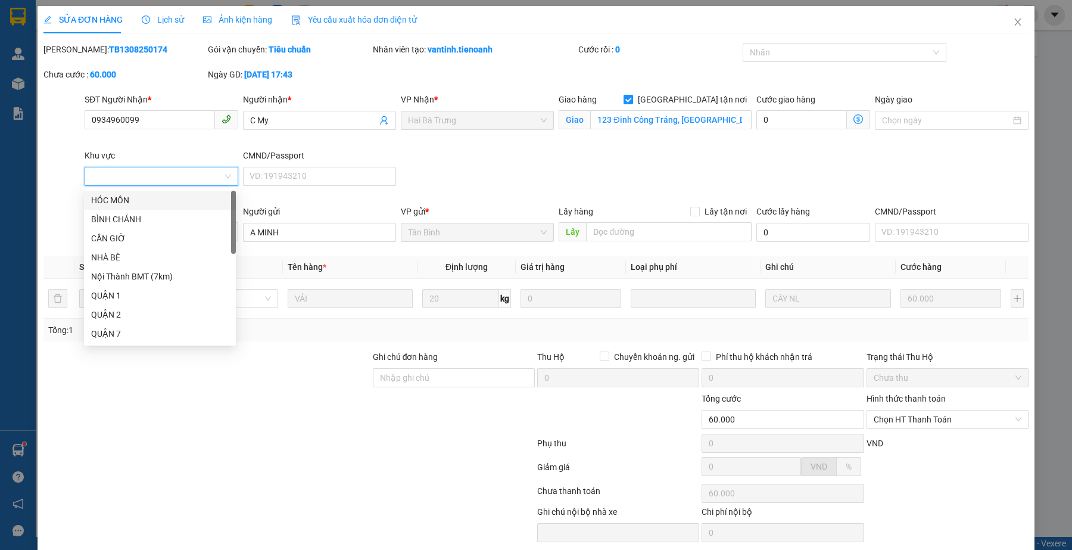
click at [177, 182] on input "Khu vực" at bounding box center [157, 176] width 130 height 18
click at [623, 175] on div "SĐT Người Nhận * 0934960099 Người nhận * C My VP Nhận * Hai Bà Trưng Giao hàng …" at bounding box center [556, 149] width 949 height 112
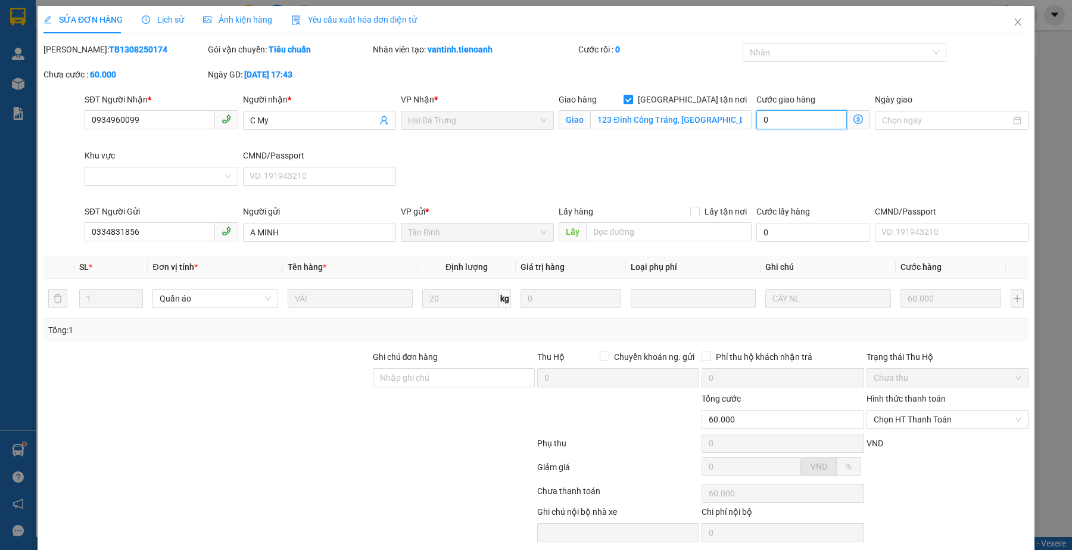
click at [808, 120] on input "0" at bounding box center [802, 119] width 91 height 19
type input "3"
type input "60.003"
type input "60.030"
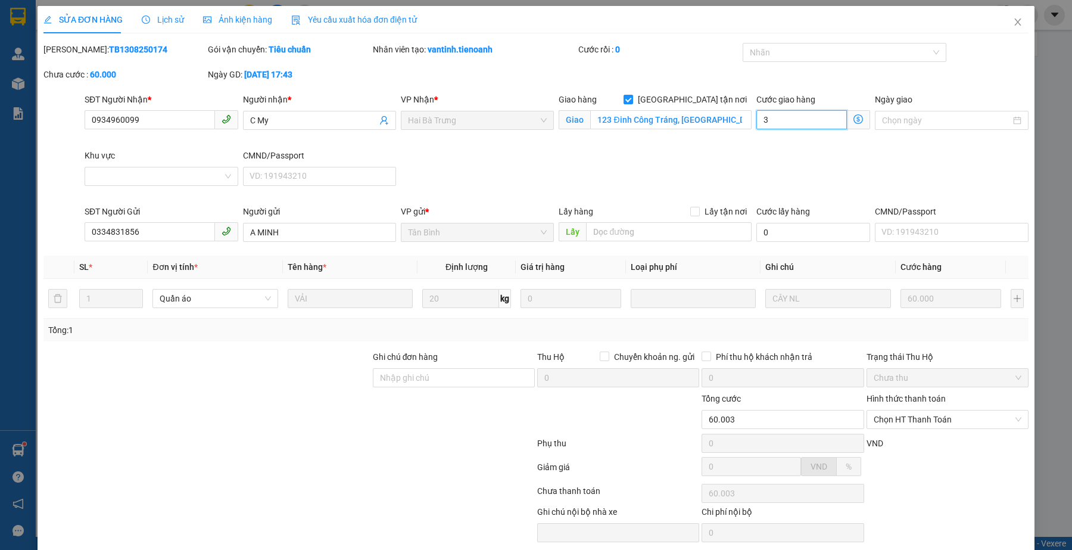
type input "60.030"
type input "300"
type input "60.300"
type input "3.000"
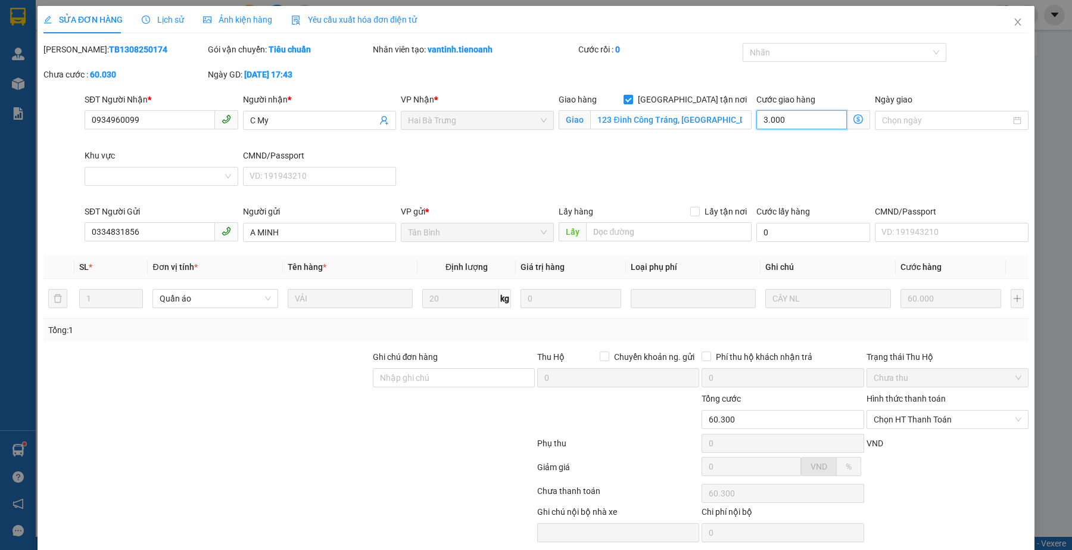
type input "63.000"
type input "30.000"
type input "90.000"
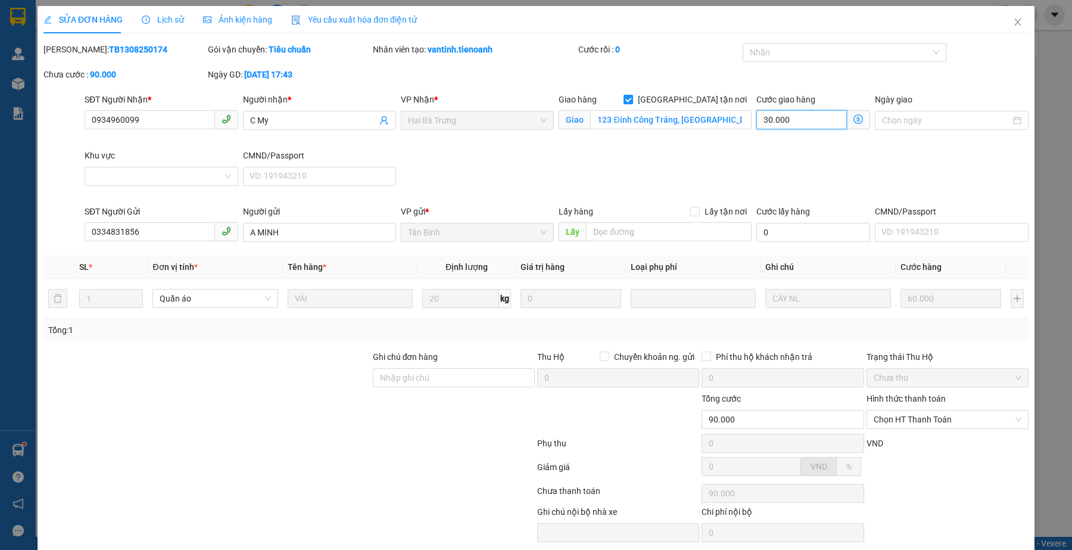
type input "30.000"
click at [785, 159] on div "SĐT Người Nhận * 0934960099 Người nhận * C My VP Nhận * Hai Bà Trưng Giao hàng …" at bounding box center [556, 149] width 949 height 112
click at [791, 48] on div at bounding box center [838, 52] width 185 height 14
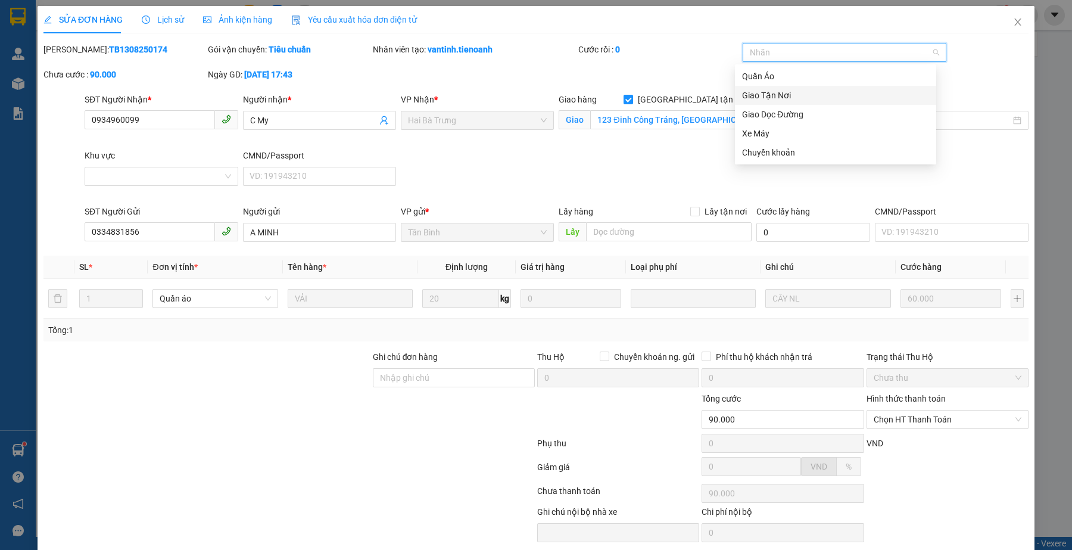
click at [788, 88] on div "Giao Tận Nơi" at bounding box center [835, 95] width 201 height 19
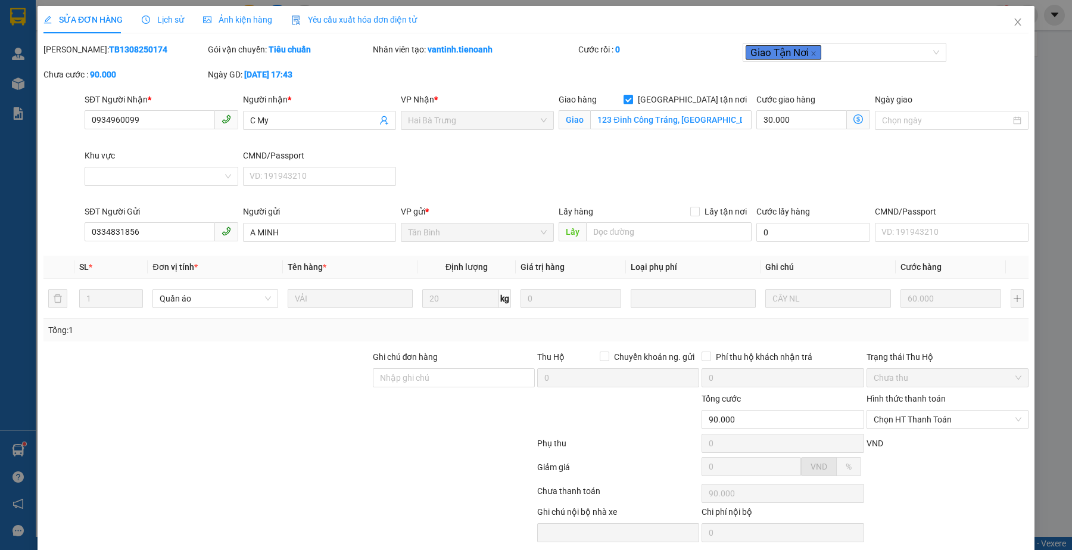
click at [626, 170] on div "SĐT Người Nhận * 0934960099 Người nhận * C My VP Nhận * Hai Bà Trưng Giao hàng …" at bounding box center [556, 149] width 949 height 112
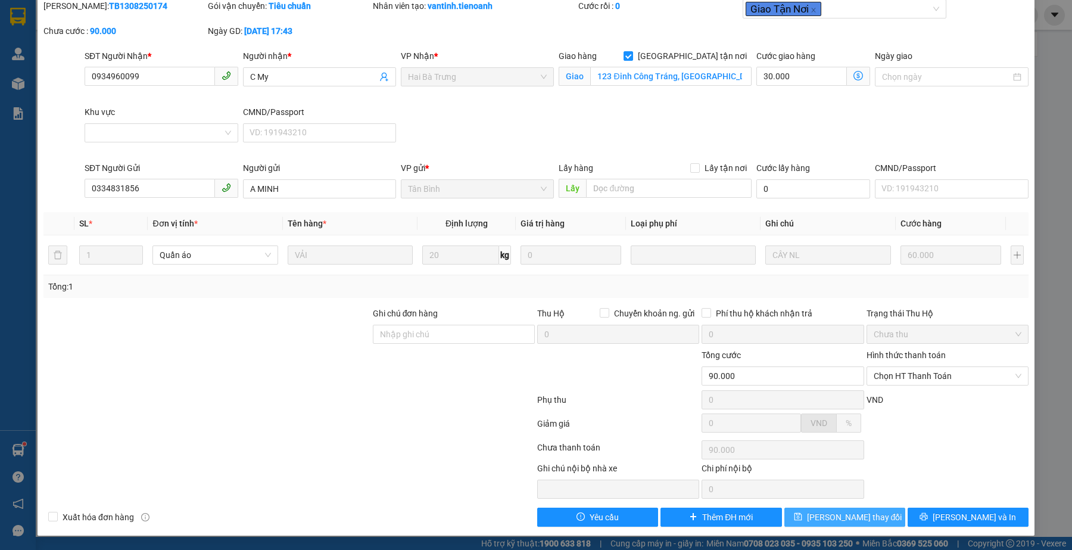
click at [824, 516] on span "[PERSON_NAME] thay đổi" at bounding box center [854, 517] width 95 height 13
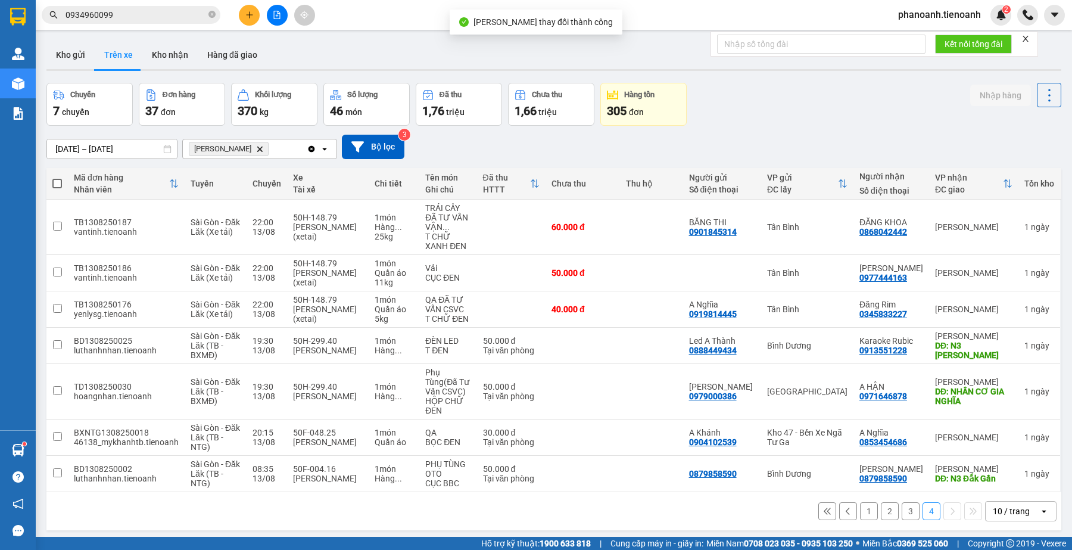
click at [153, 15] on input "0934960099" at bounding box center [136, 14] width 141 height 13
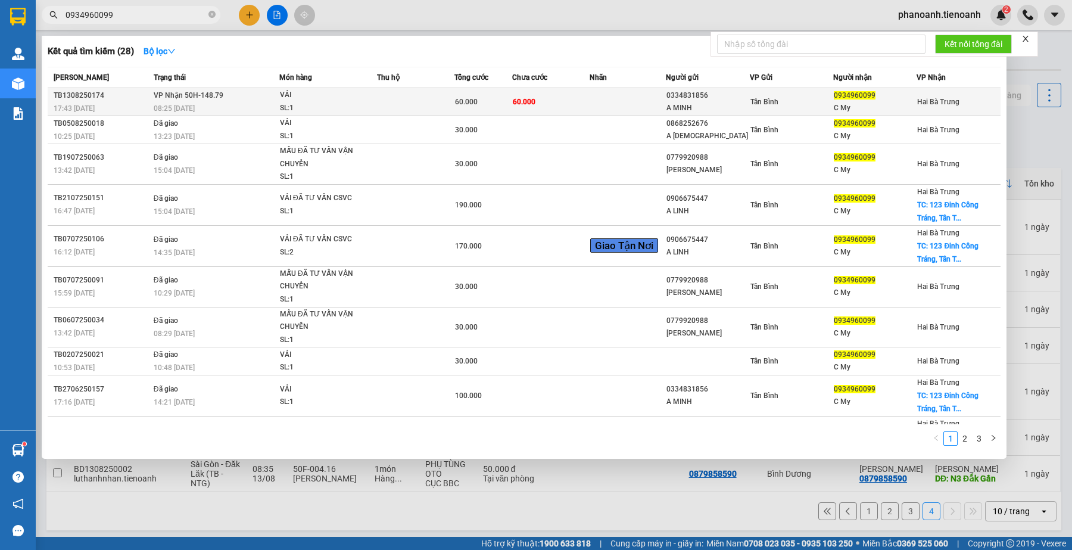
click at [404, 93] on td at bounding box center [415, 102] width 77 height 28
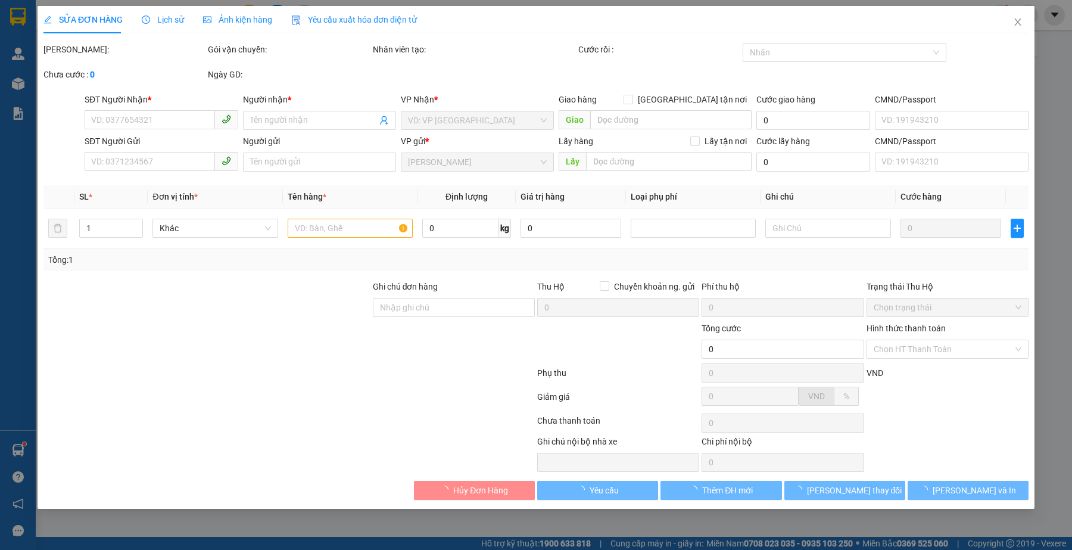
type input "0934960099"
type input "C My"
checkbox input "true"
type input "123 Đinh Công Tráng, [GEOGRAPHIC_DATA], [GEOGRAPHIC_DATA], [GEOGRAPHIC_DATA]"
type input "0334831856"
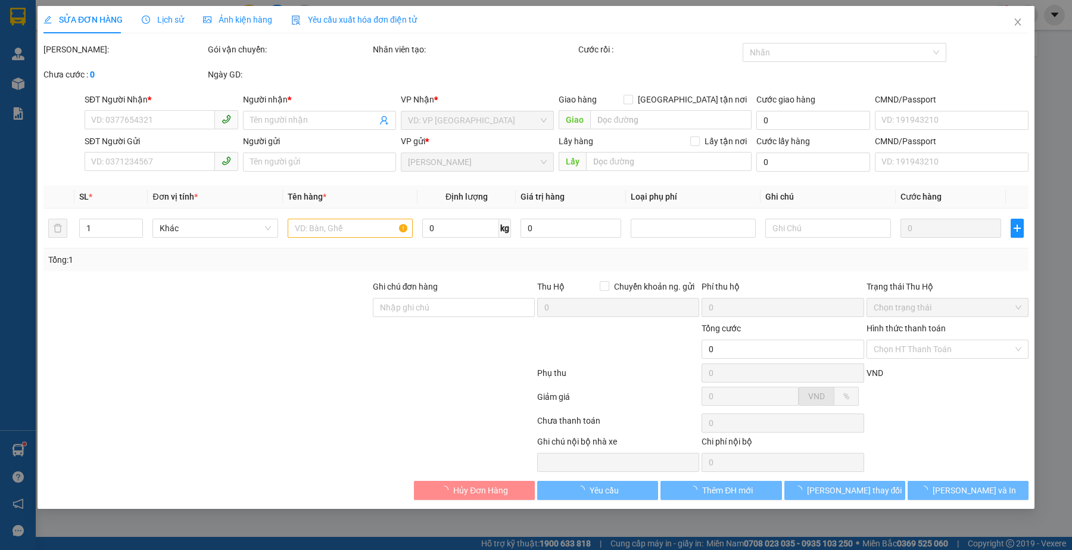
type input "A MINH"
type input "90.000"
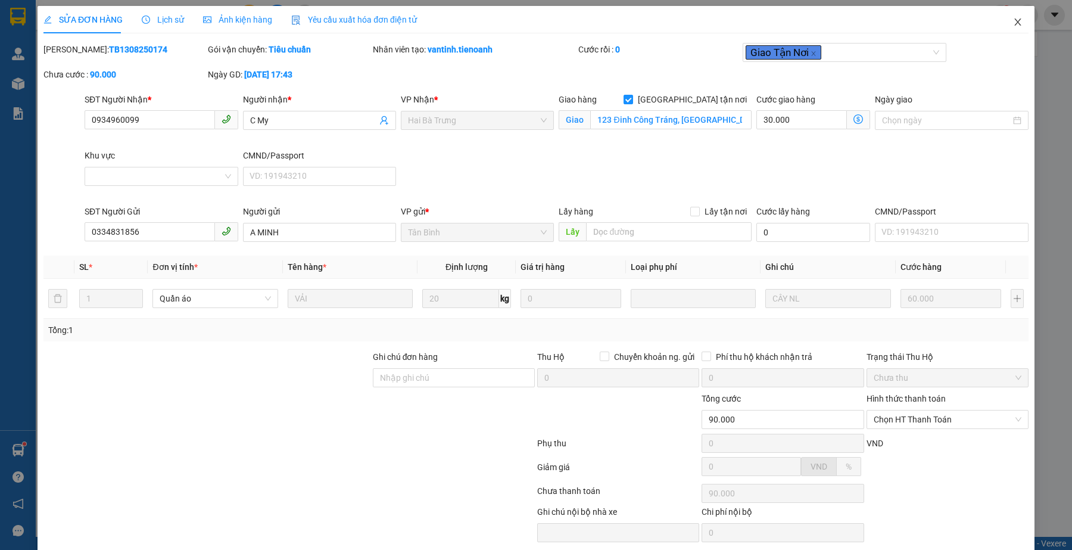
click at [1013, 18] on icon "close" at bounding box center [1018, 22] width 10 height 10
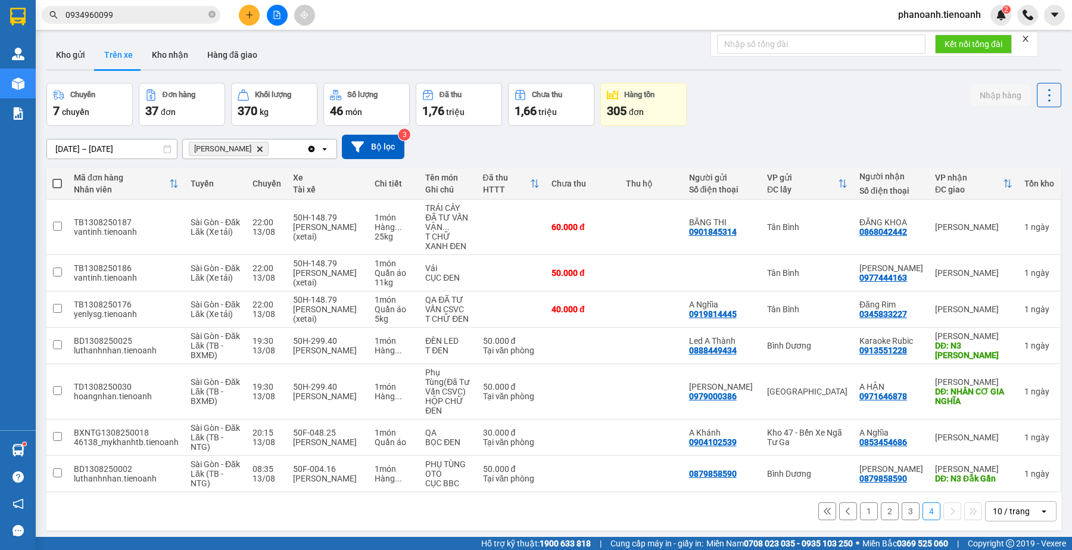
click at [156, 18] on input "0934960099" at bounding box center [136, 14] width 141 height 13
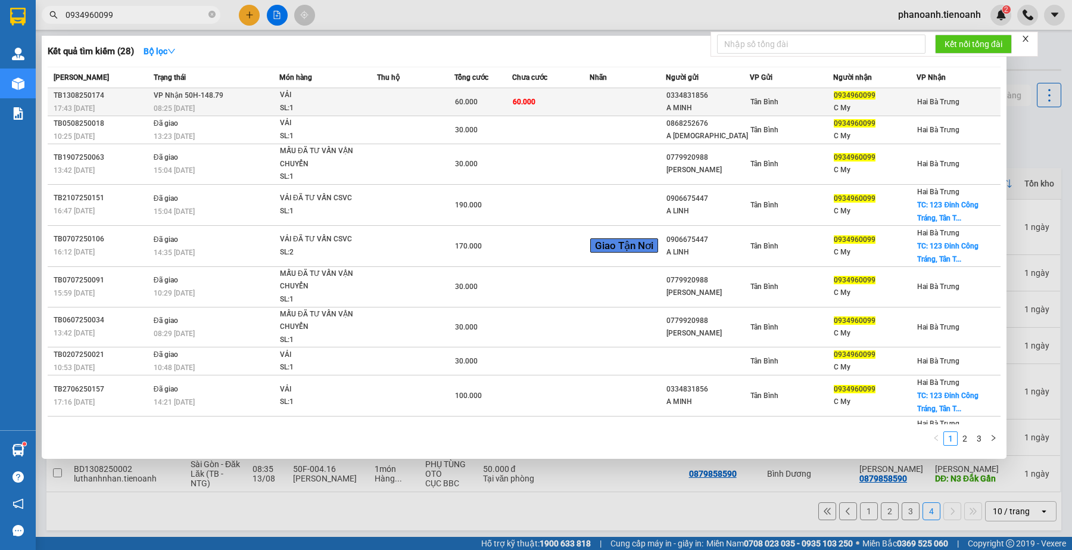
click at [735, 102] on div "A MINH" at bounding box center [708, 108] width 82 height 13
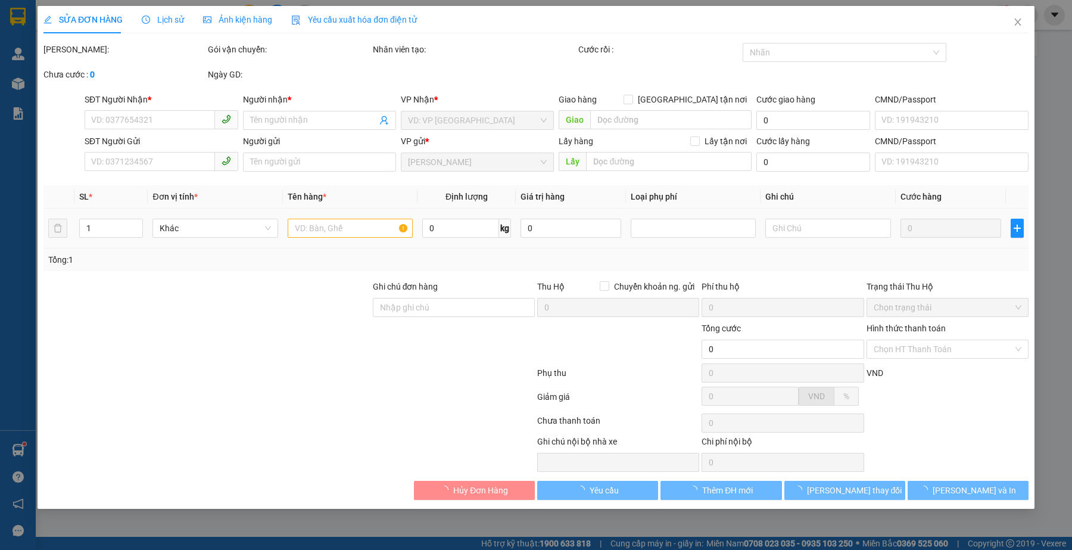
type input "0934960099"
type input "C My"
checkbox input "true"
type input "123 Đinh Công Tráng, [GEOGRAPHIC_DATA], [GEOGRAPHIC_DATA], [GEOGRAPHIC_DATA]"
type input "0334831856"
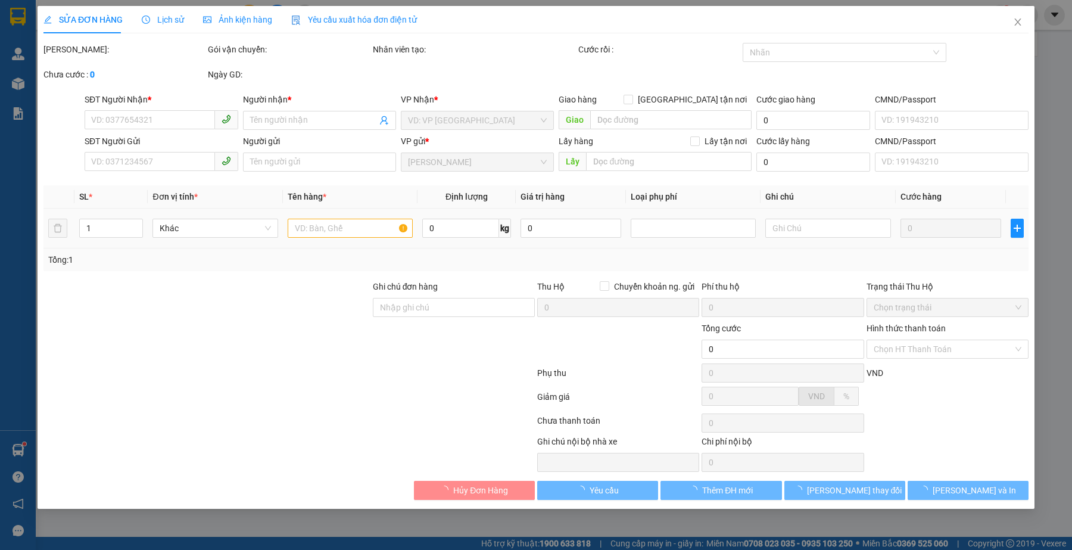
type input "A MINH"
type input "90.000"
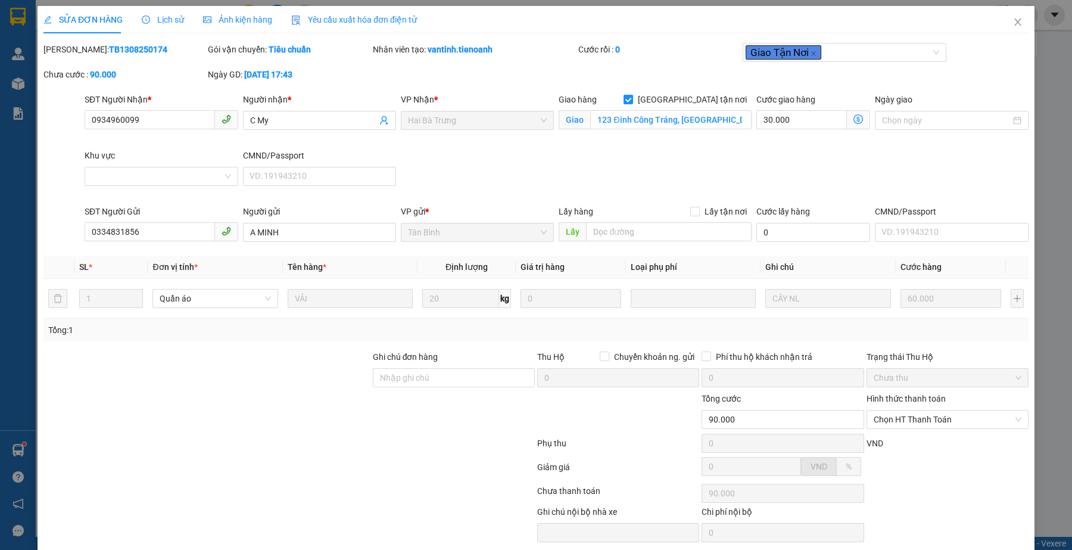
click at [323, 377] on div at bounding box center [206, 371] width 329 height 42
click at [680, 170] on div "SĐT Người Nhận * 0934960099 Người nhận * C My VP Nhận * Hai Bà Trưng Giao hàng …" at bounding box center [556, 149] width 949 height 112
click at [293, 477] on div at bounding box center [289, 470] width 494 height 24
click at [382, 427] on div at bounding box center [454, 413] width 164 height 42
click at [371, 466] on div at bounding box center [289, 470] width 494 height 24
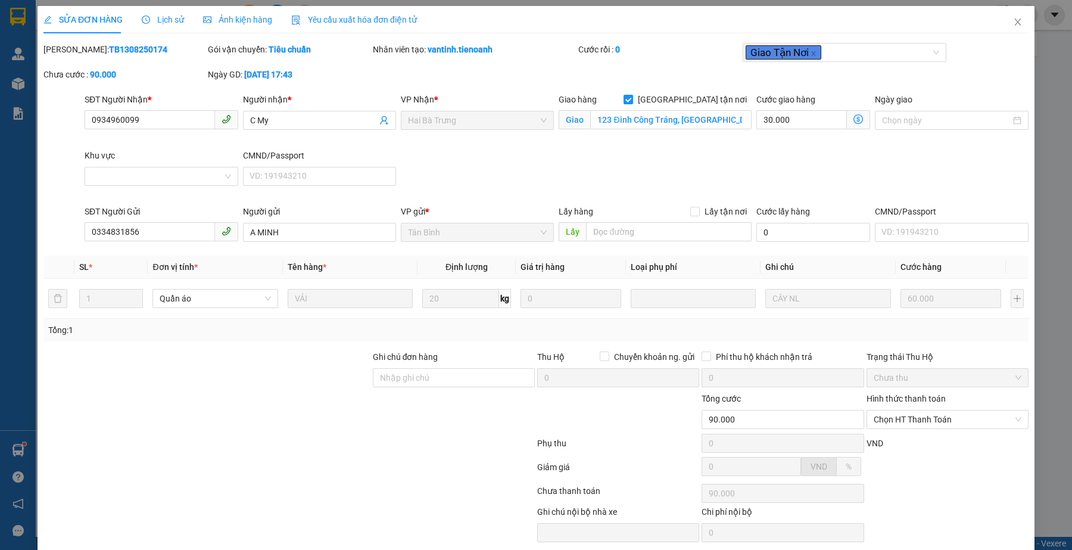
drag, startPoint x: 714, startPoint y: 163, endPoint x: 700, endPoint y: 158, distance: 14.5
click at [714, 163] on div "SĐT Người Nhận * 0934960099 Người nhận * C My VP Nhận * Hai Bà Trưng Giao hàng …" at bounding box center [556, 149] width 949 height 112
click at [166, 27] on div "Lịch sử" at bounding box center [163, 19] width 42 height 27
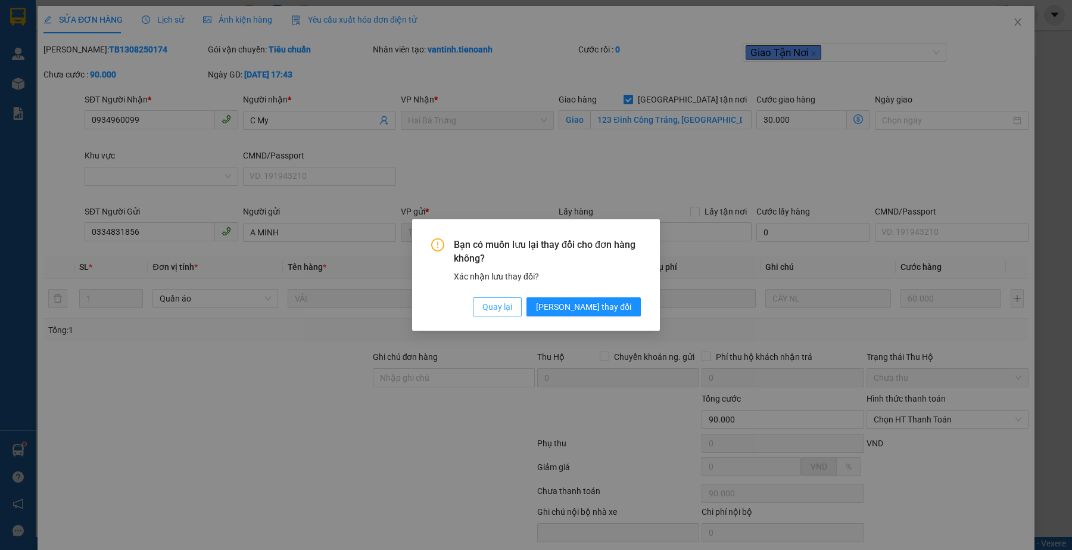
drag, startPoint x: 549, startPoint y: 311, endPoint x: 275, endPoint y: 223, distance: 287.1
click at [512, 311] on span "Quay lại" at bounding box center [498, 306] width 30 height 13
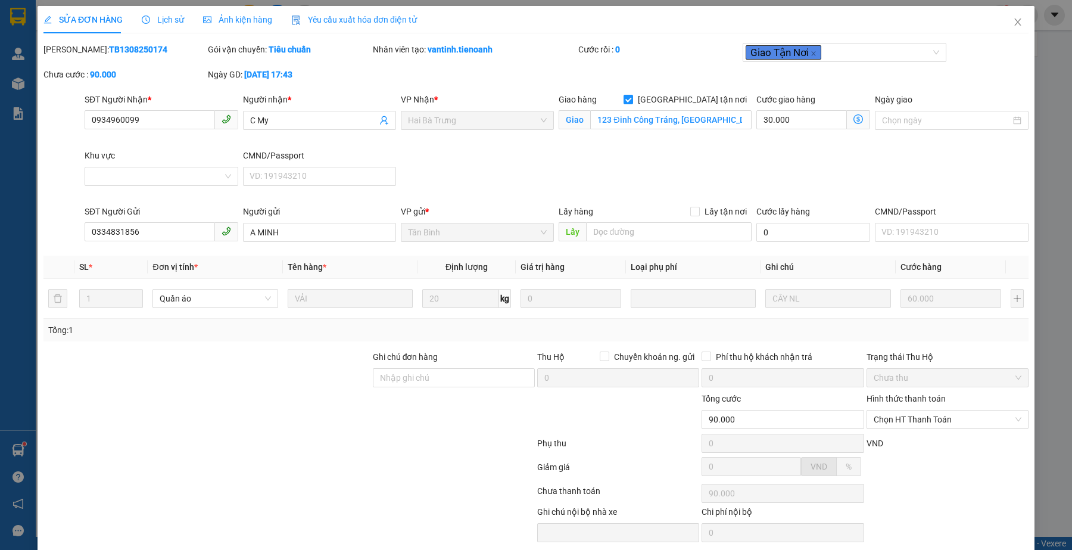
click at [326, 453] on div at bounding box center [289, 446] width 494 height 24
click at [1013, 22] on icon "close" at bounding box center [1018, 22] width 10 height 10
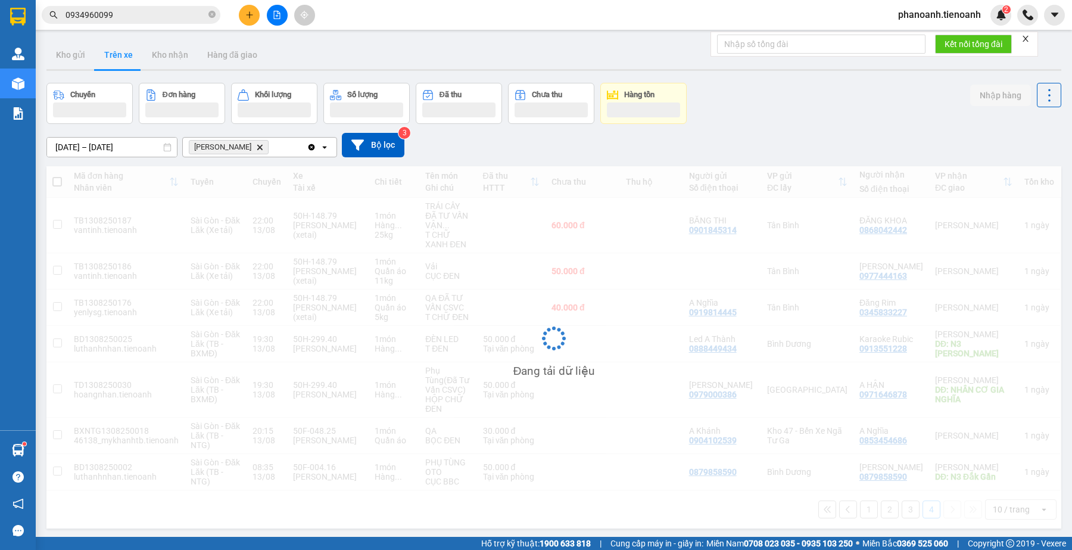
click at [732, 111] on div "Chuyến Đơn hàng Khối lượng Số lượng Đã thu Chưa thu Hàng tồn Nhập hàng" at bounding box center [553, 103] width 1015 height 41
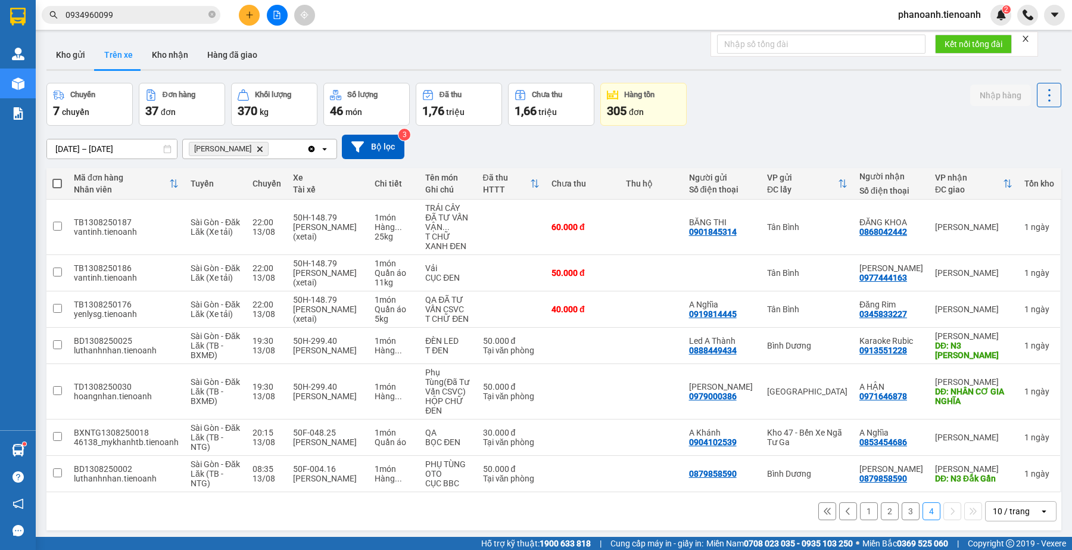
click at [754, 103] on div "Chuyến 7 chuyến Đơn hàng 37 đơn Khối lượng 370 kg Số lượng 46 món Đã thu 1,76 t…" at bounding box center [553, 104] width 1015 height 43
click at [823, 511] on icon at bounding box center [827, 511] width 8 height 8
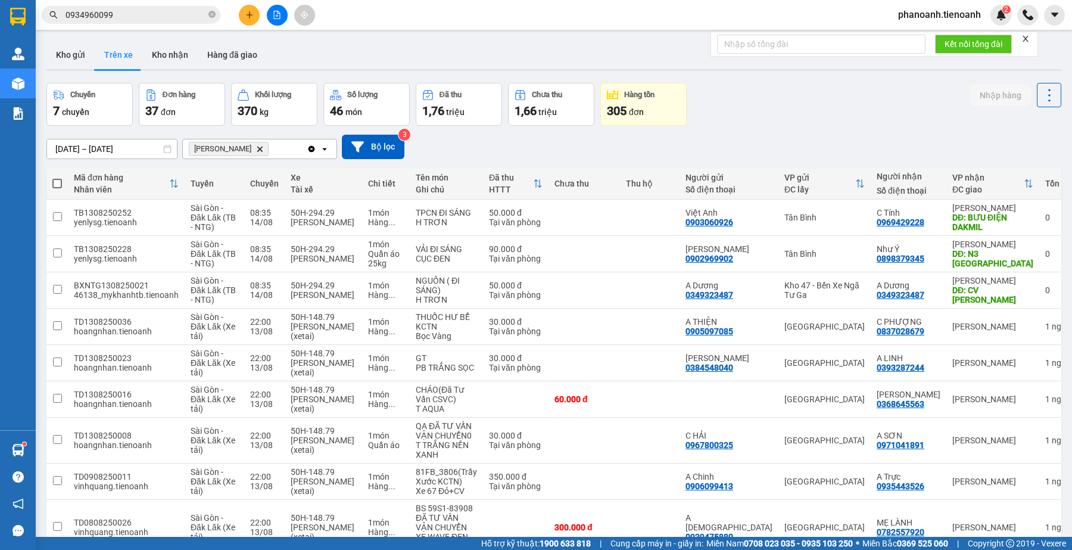
click at [737, 129] on div "[DATE] – [DATE] Press the down arrow key to interact with the calendar and sele…" at bounding box center [553, 147] width 1015 height 42
click at [144, 17] on input "0934960099" at bounding box center [136, 14] width 141 height 13
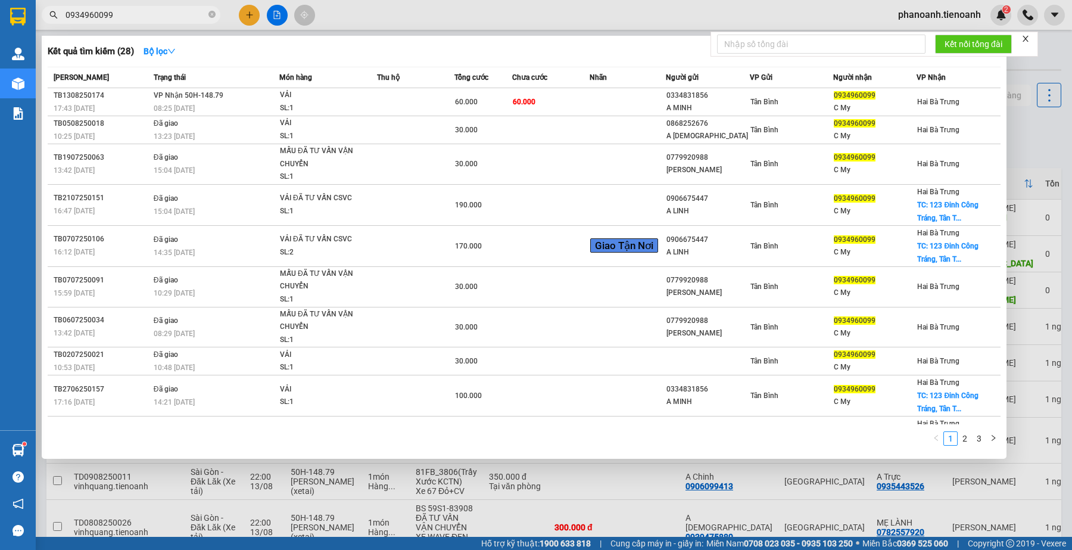
click at [144, 17] on input "0934960099" at bounding box center [136, 14] width 141 height 13
paste input "08313712"
click at [144, 17] on input "0934960099" at bounding box center [136, 14] width 141 height 13
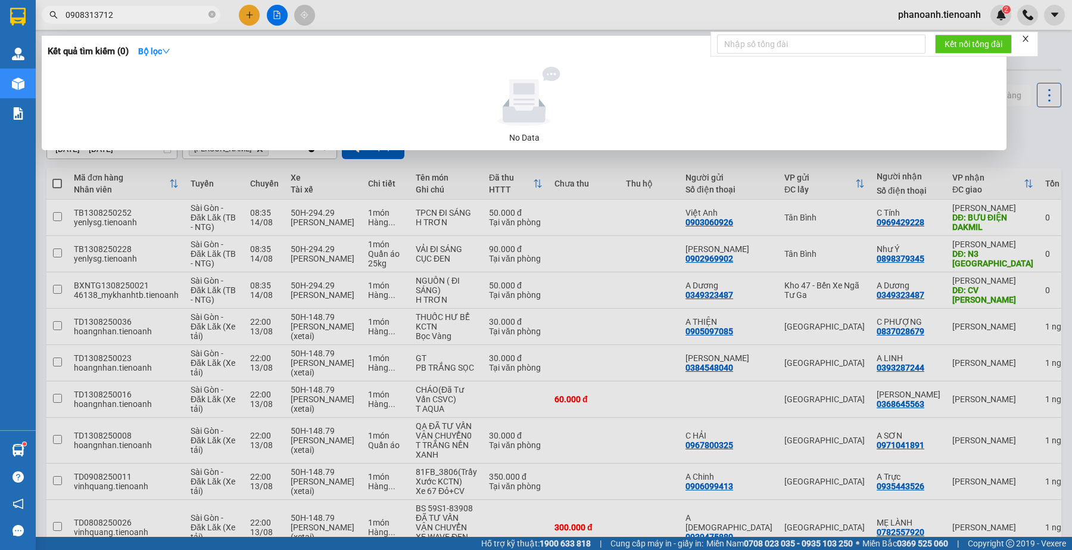
type input "0908313712"
drag, startPoint x: 454, startPoint y: 6, endPoint x: 391, endPoint y: 69, distance: 89.3
click at [453, 7] on div at bounding box center [536, 275] width 1072 height 550
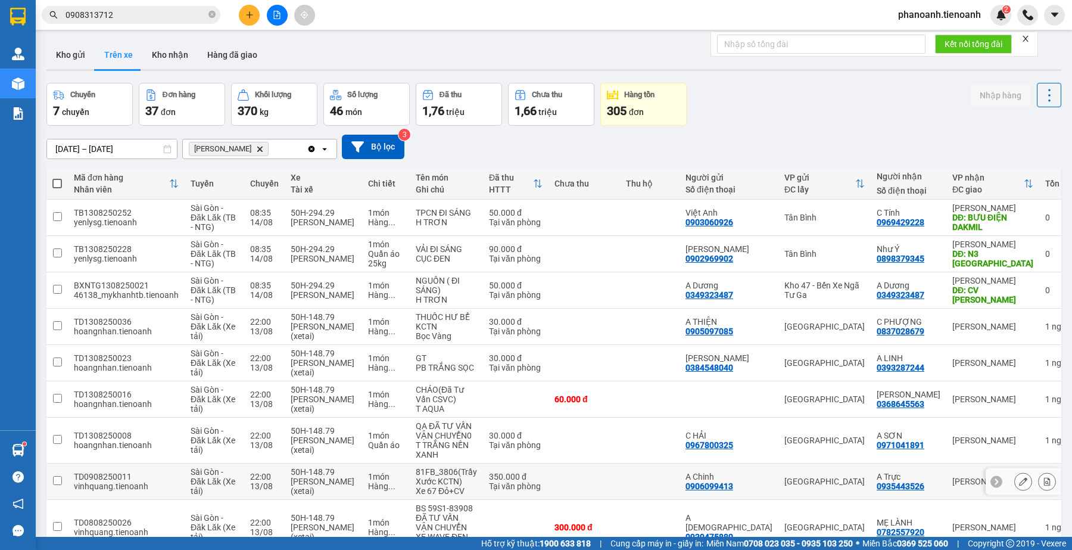
scroll to position [124, 0]
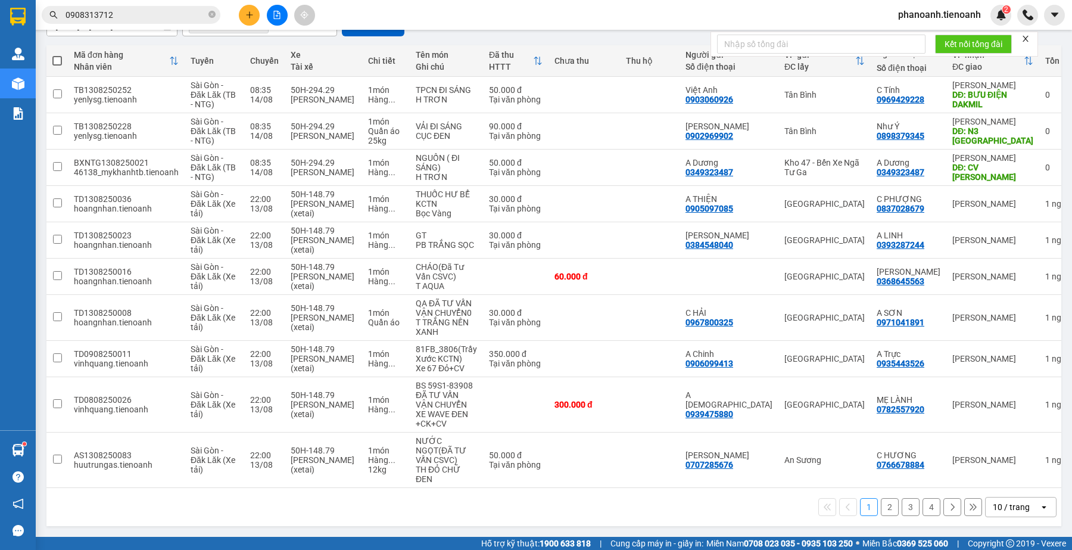
click at [881, 506] on button "2" at bounding box center [890, 507] width 18 height 18
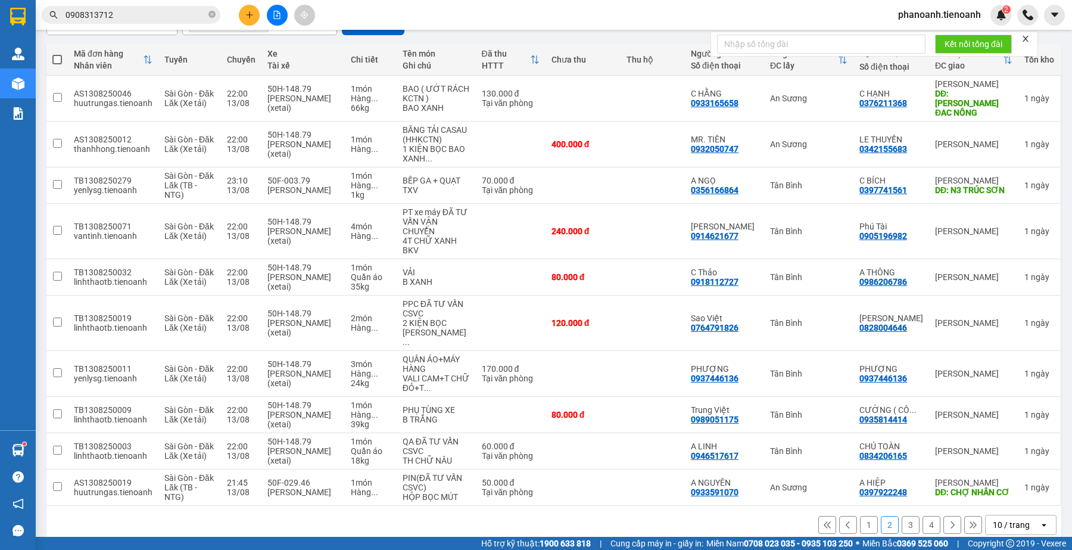
click at [904, 532] on button "3" at bounding box center [911, 525] width 18 height 18
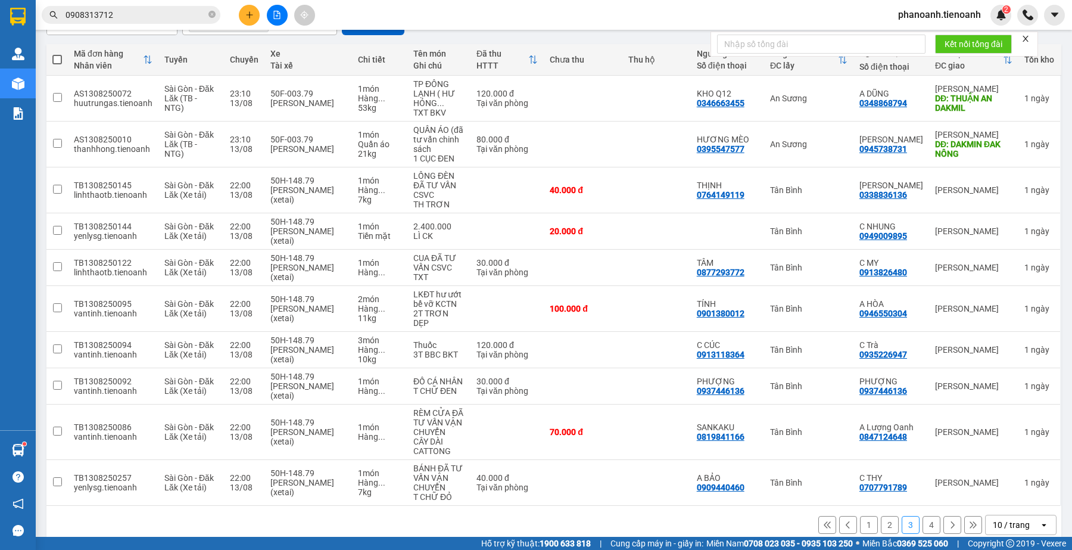
click at [923, 519] on button "4" at bounding box center [932, 525] width 18 height 18
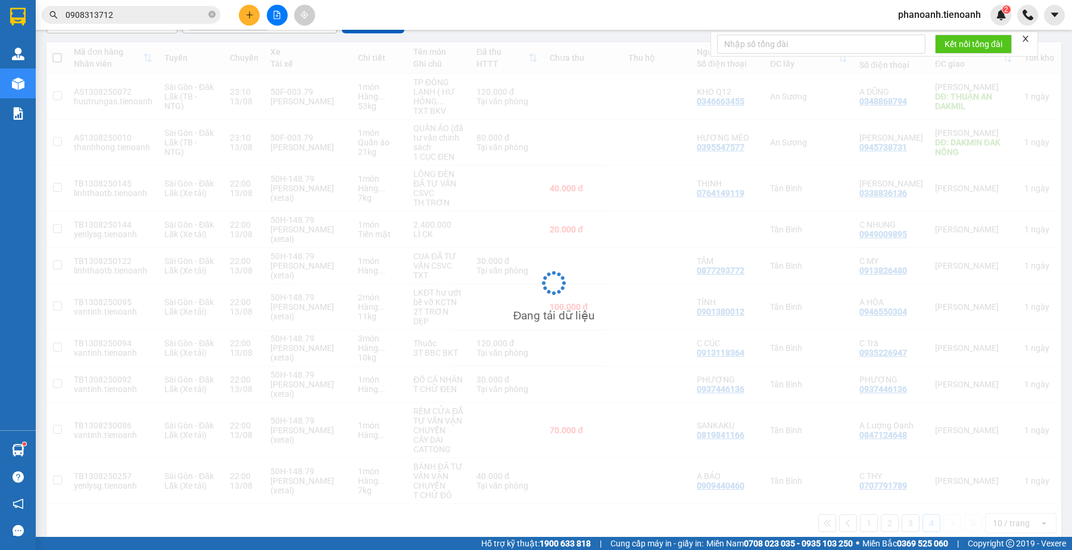
scroll to position [55, 0]
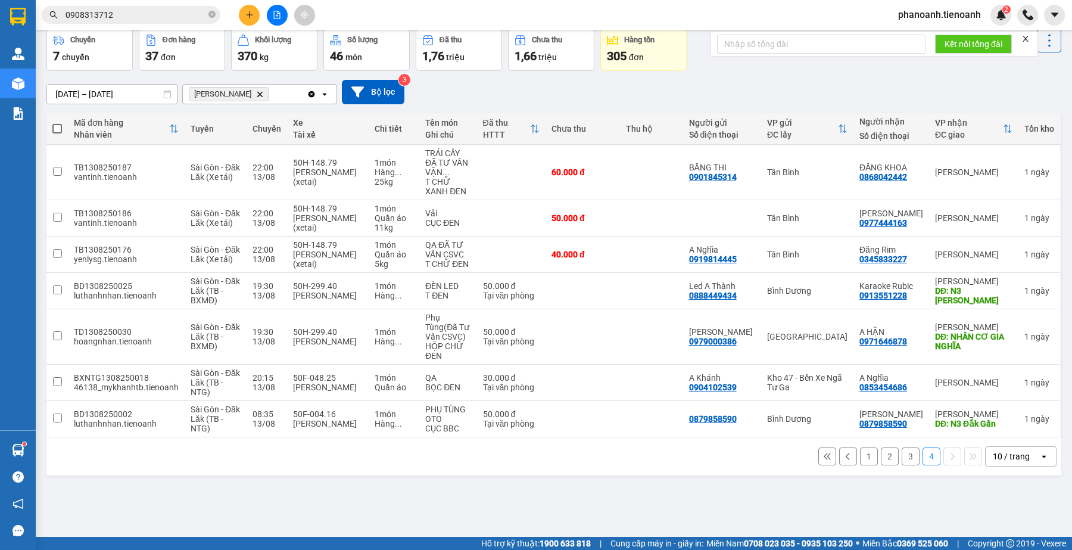
click at [820, 457] on button at bounding box center [828, 456] width 18 height 18
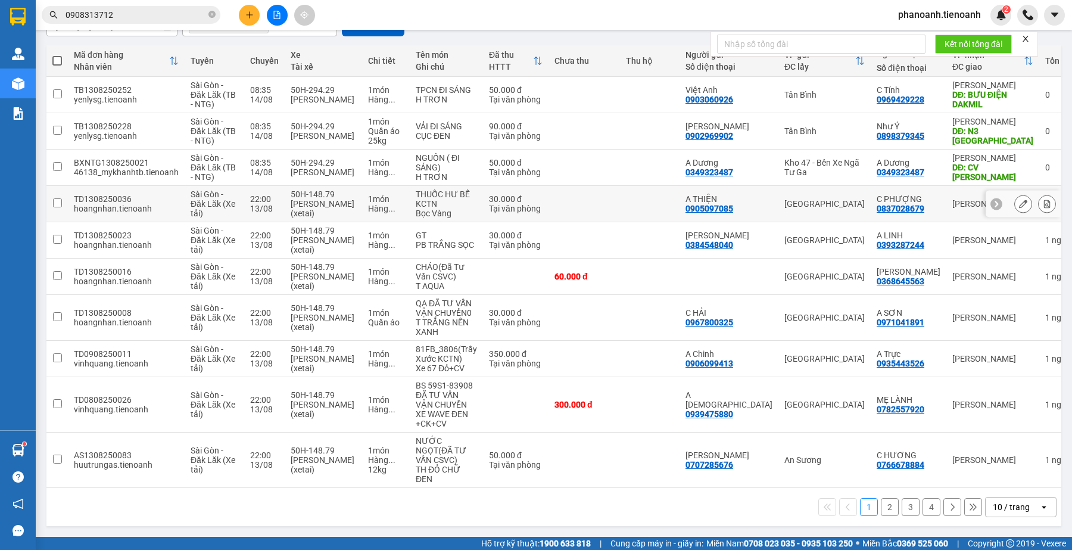
scroll to position [0, 0]
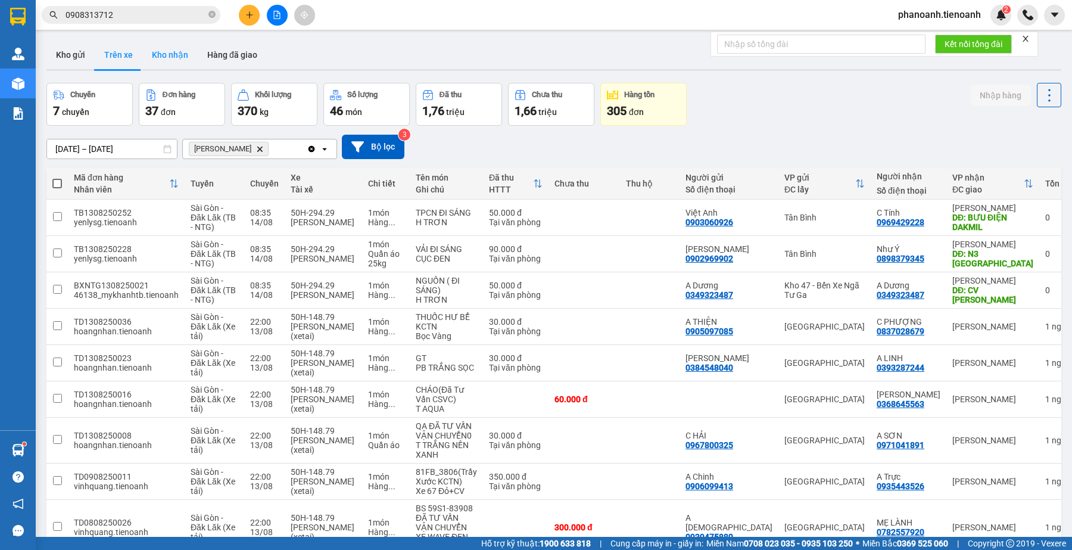
click at [154, 60] on button "Kho nhận" at bounding box center [169, 55] width 55 height 29
type input "[DATE] – [DATE]"
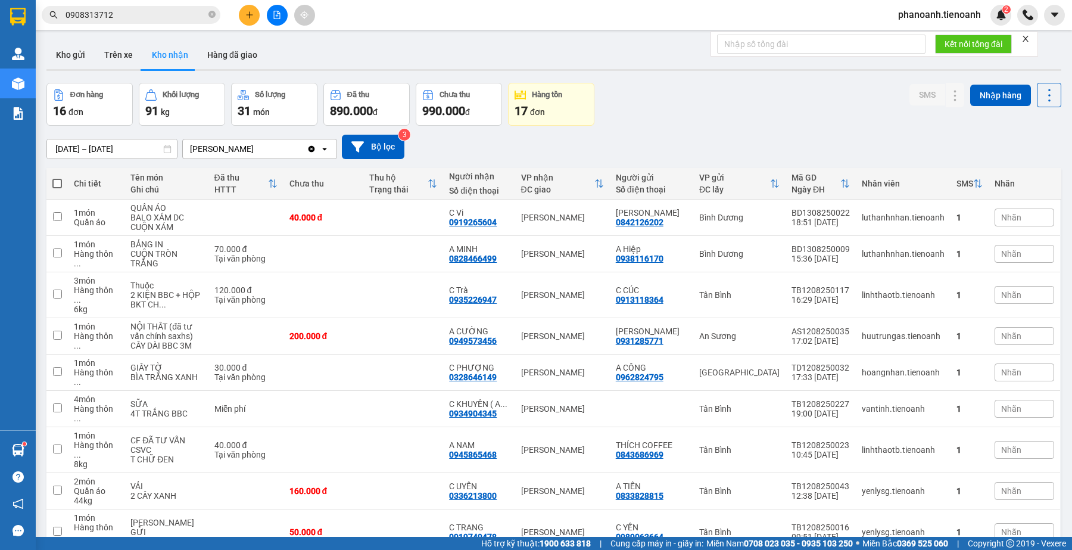
click at [667, 112] on div "Đơn hàng 16 đơn Khối lượng 91 kg Số lượng 31 món Đã thu 890.000 đ Chưa thu 990.…" at bounding box center [553, 104] width 1015 height 43
click at [662, 120] on div "Đơn hàng 16 đơn Khối lượng 91 kg Số lượng 31 món Đã thu 890.000 đ Chưa thu 990.…" at bounding box center [553, 104] width 1015 height 43
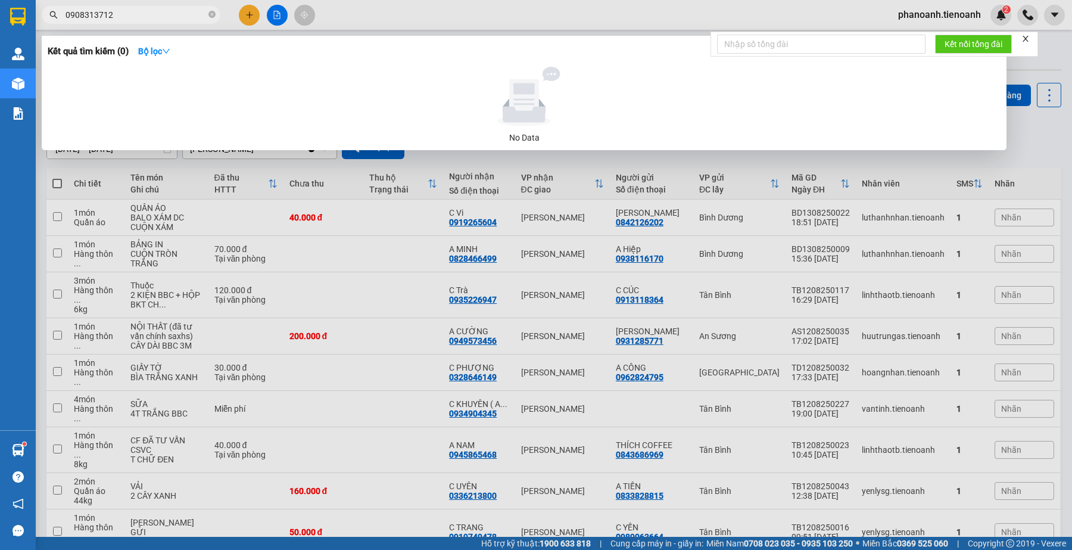
click at [144, 20] on input "0908313712" at bounding box center [136, 14] width 141 height 13
click at [142, 18] on input "0908313712" at bounding box center [136, 14] width 141 height 13
paste input "0939701668"
click at [143, 18] on input "09083137120939701668" at bounding box center [136, 14] width 141 height 13
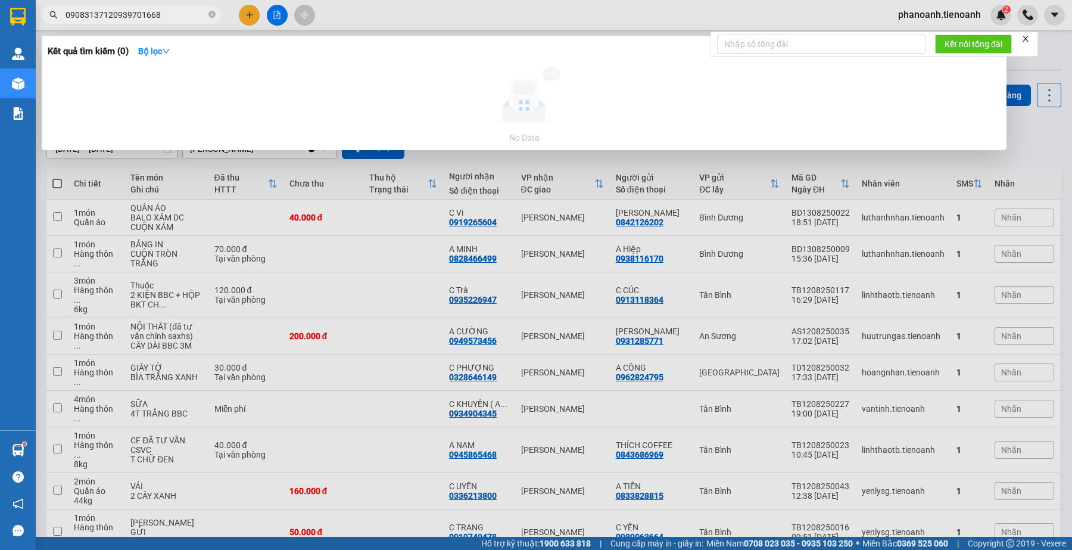
click at [143, 18] on input "09083137120939701668" at bounding box center [136, 14] width 141 height 13
paste input "text"
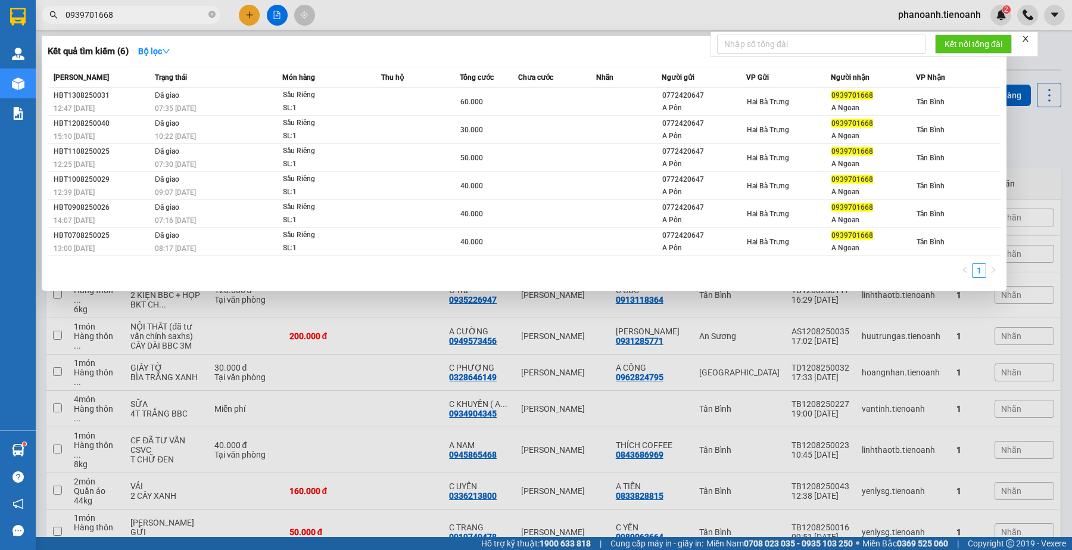
click at [159, 6] on span "0939701668" at bounding box center [131, 15] width 179 height 18
click at [160, 20] on input "0939701668" at bounding box center [136, 14] width 141 height 13
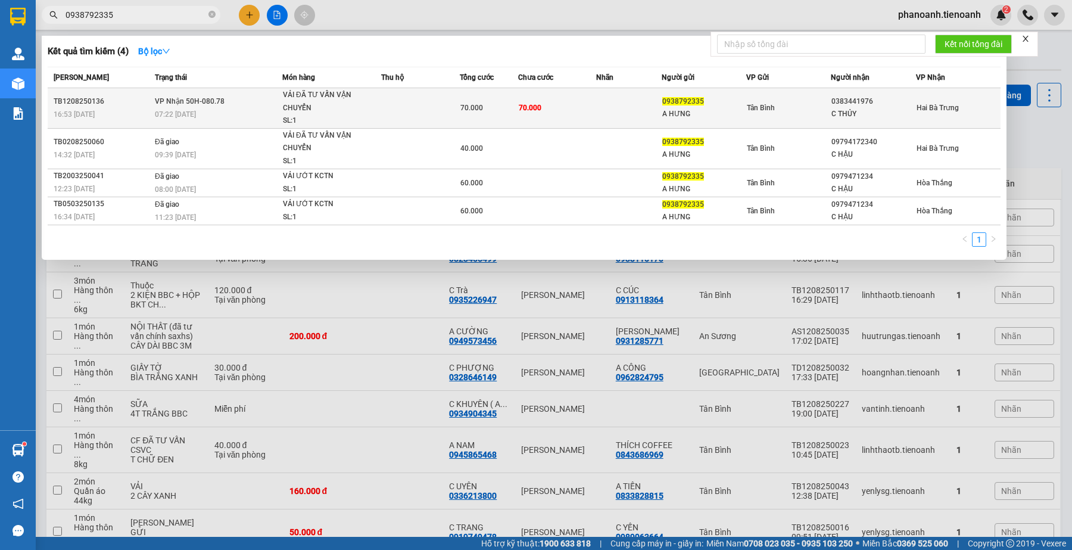
type input "0938792335"
click at [629, 124] on td at bounding box center [628, 108] width 65 height 41
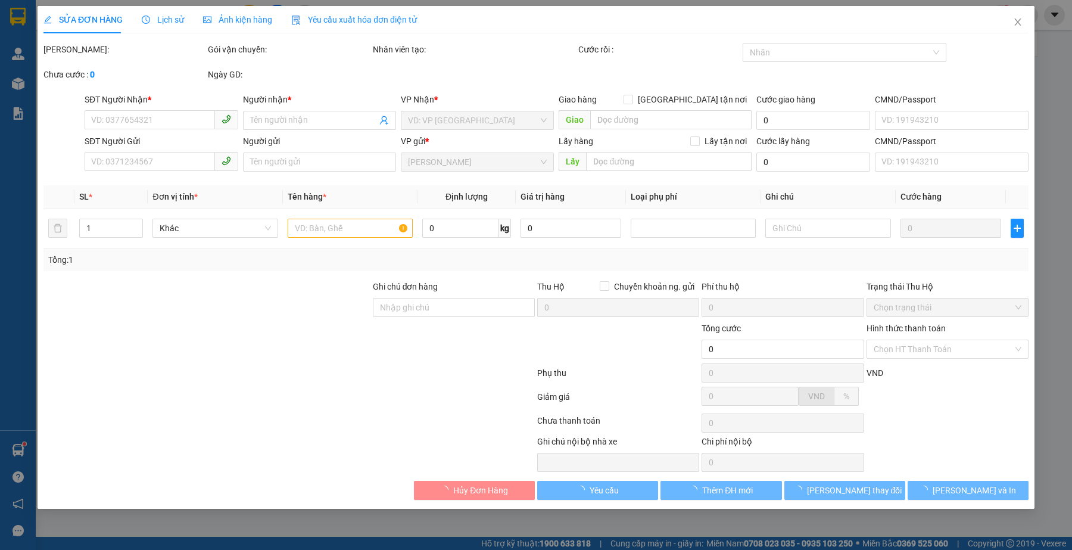
type input "0383441976"
type input "C THỦY"
type input "0938792335"
type input "A HƯNG"
type input "70.000"
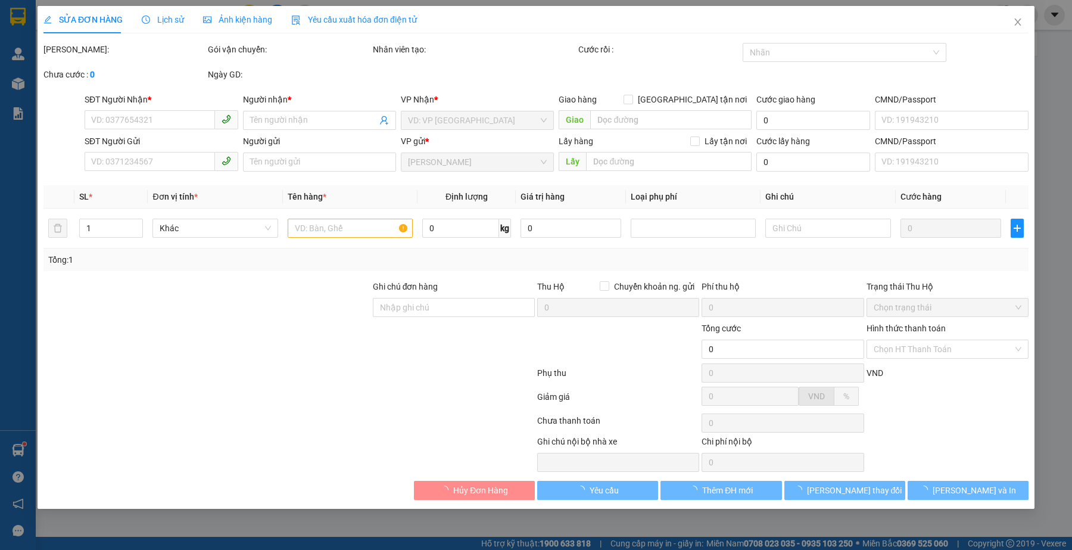
type input "70.000"
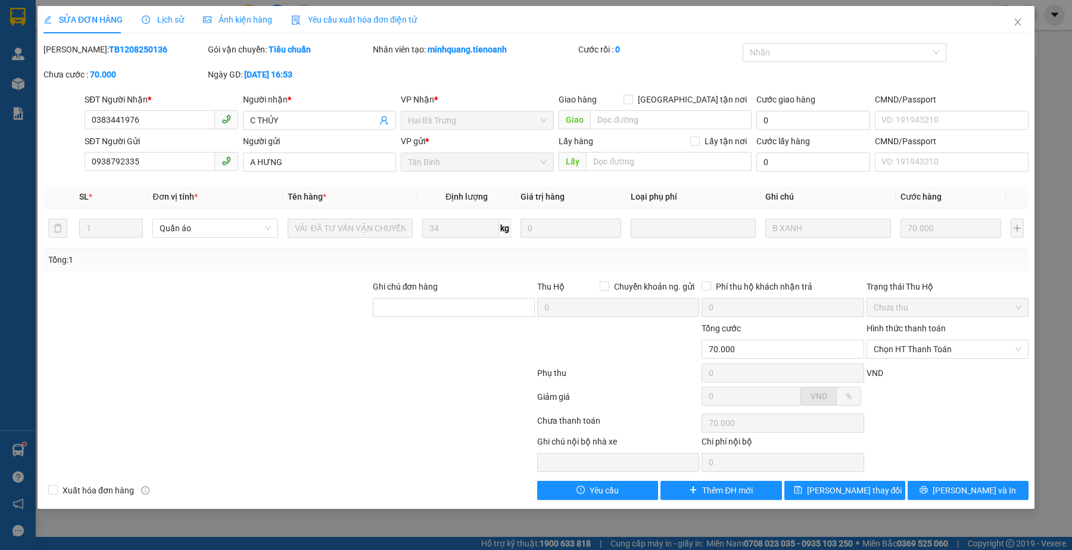
drag, startPoint x: 301, startPoint y: 362, endPoint x: 253, endPoint y: 174, distance: 193.6
click at [301, 361] on div at bounding box center [206, 343] width 329 height 42
click at [164, 28] on div "Lịch sử" at bounding box center [163, 19] width 42 height 27
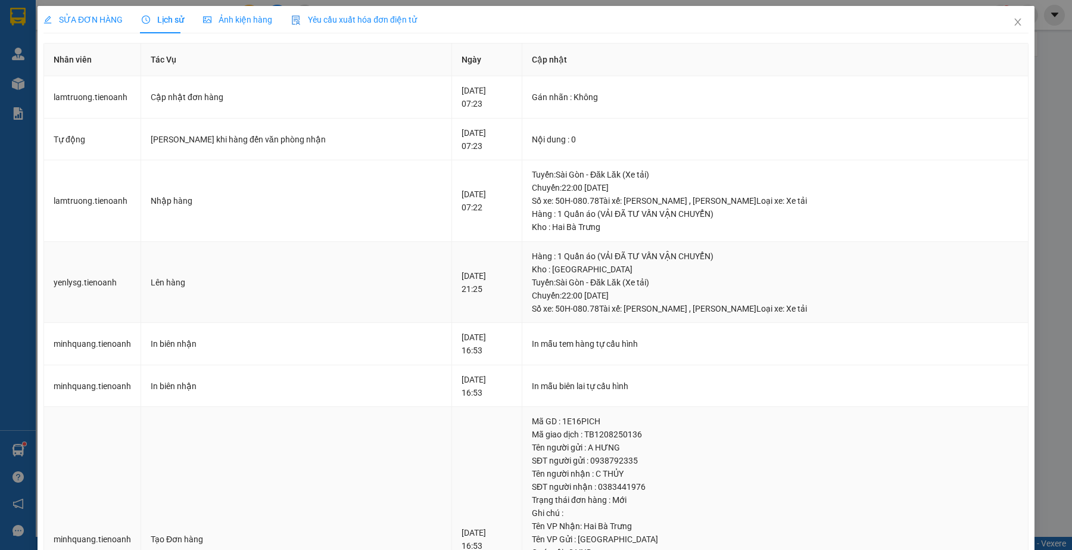
click at [564, 307] on div "Tuyến : [GEOGRAPHIC_DATA] - Đăk Lăk (Xe tải) Chuyến: 22:00 [DATE] Số xe: 50H-08…" at bounding box center [775, 295] width 487 height 39
click at [94, 24] on span "SỬA ĐƠN HÀNG" at bounding box center [82, 20] width 79 height 10
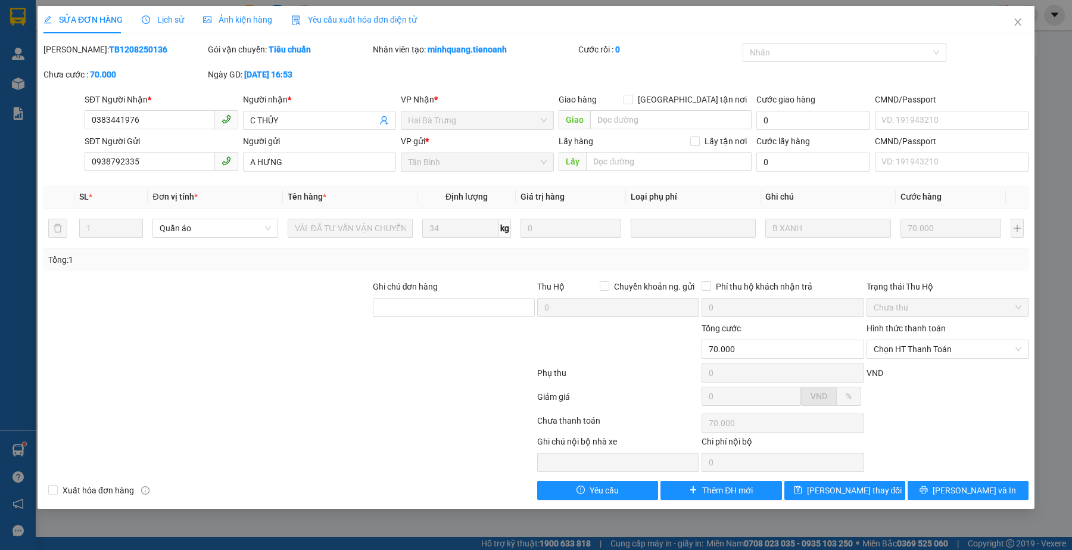
click at [397, 403] on div at bounding box center [289, 399] width 494 height 24
click at [168, 18] on span "Lịch sử" at bounding box center [163, 20] width 42 height 10
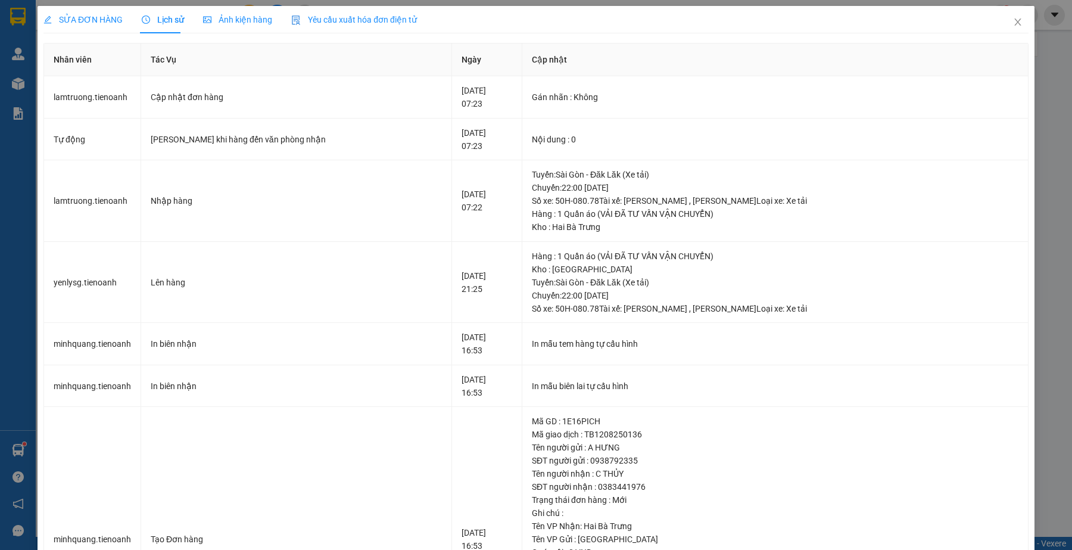
click at [100, 15] on span "SỬA ĐƠN HÀNG" at bounding box center [82, 20] width 79 height 10
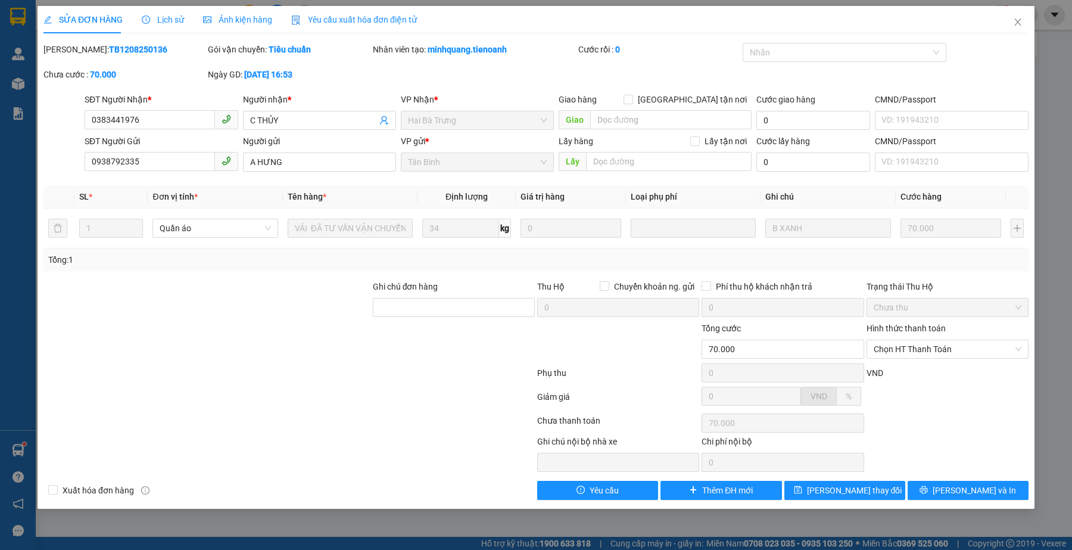
click at [299, 375] on div at bounding box center [289, 375] width 494 height 24
click at [257, 312] on div at bounding box center [206, 301] width 329 height 42
click at [289, 354] on div at bounding box center [206, 343] width 329 height 42
drag, startPoint x: 1016, startPoint y: 17, endPoint x: 1010, endPoint y: 21, distance: 7.2
click at [1016, 18] on icon "close" at bounding box center [1018, 22] width 10 height 10
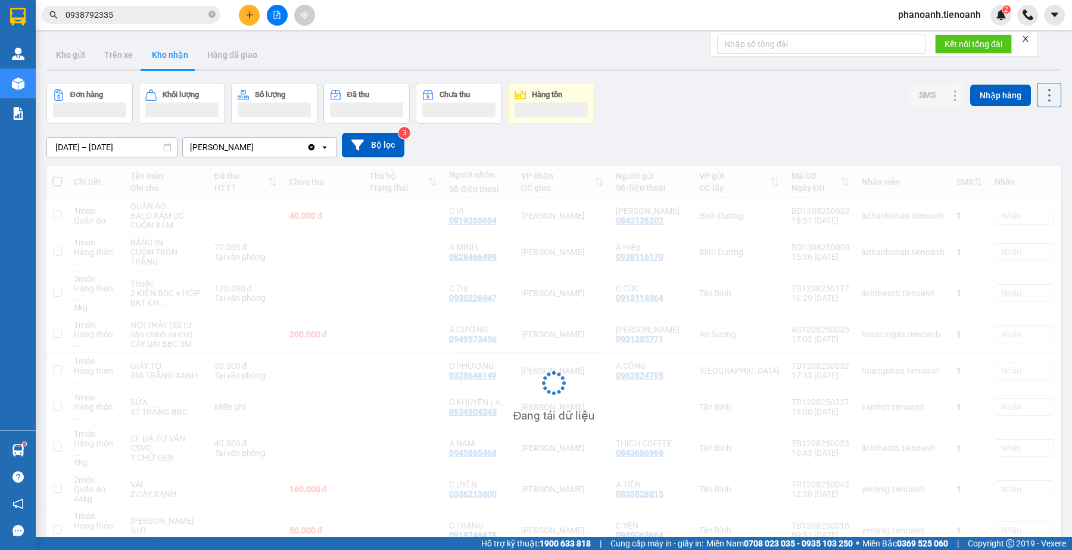
click at [128, 19] on input "0938792335" at bounding box center [136, 14] width 141 height 13
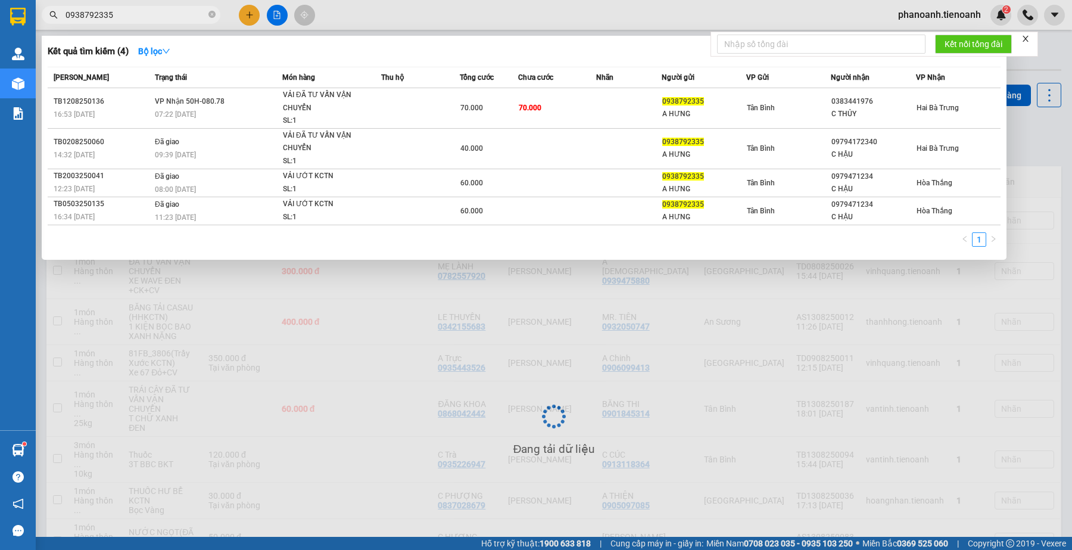
click at [128, 19] on input "0938792335" at bounding box center [136, 14] width 141 height 13
paste input "65020539"
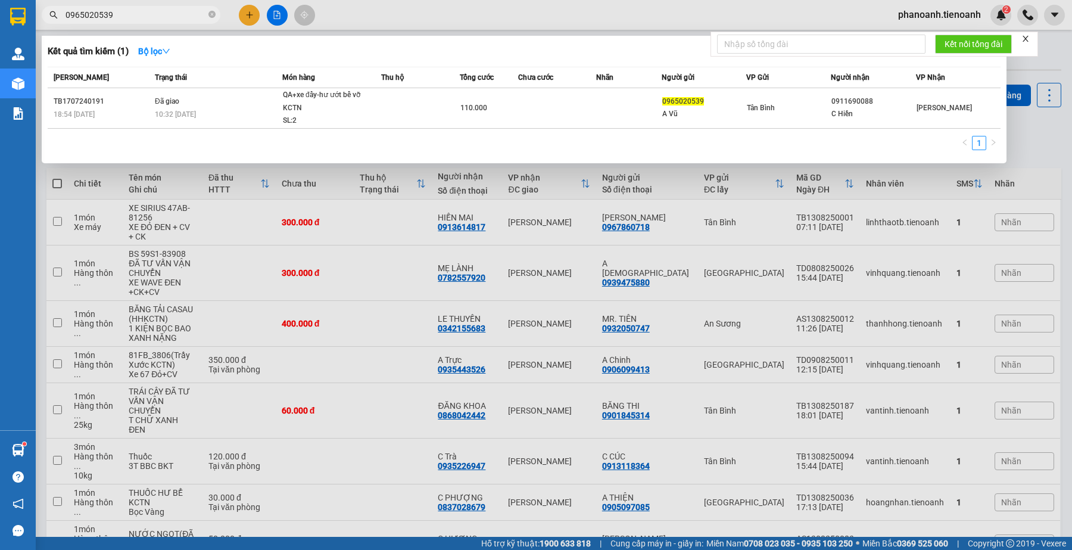
click at [174, 10] on input "0965020539" at bounding box center [136, 14] width 141 height 13
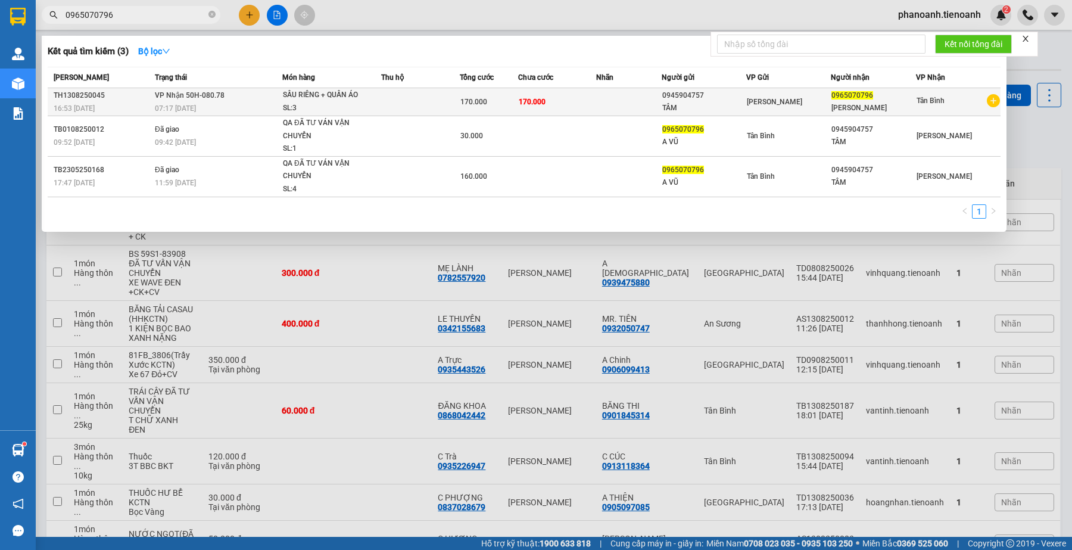
type input "0965070796"
click at [849, 105] on div "[PERSON_NAME]" at bounding box center [873, 108] width 83 height 13
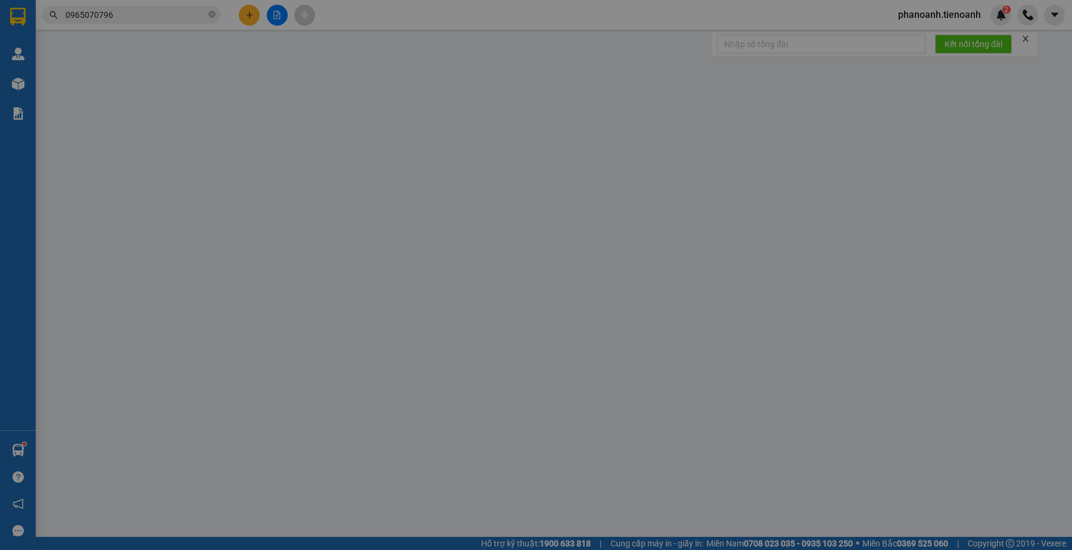
type input "0965070796"
type input "[PERSON_NAME]"
type input "0945904757"
type input "TÂM"
type input "170.000"
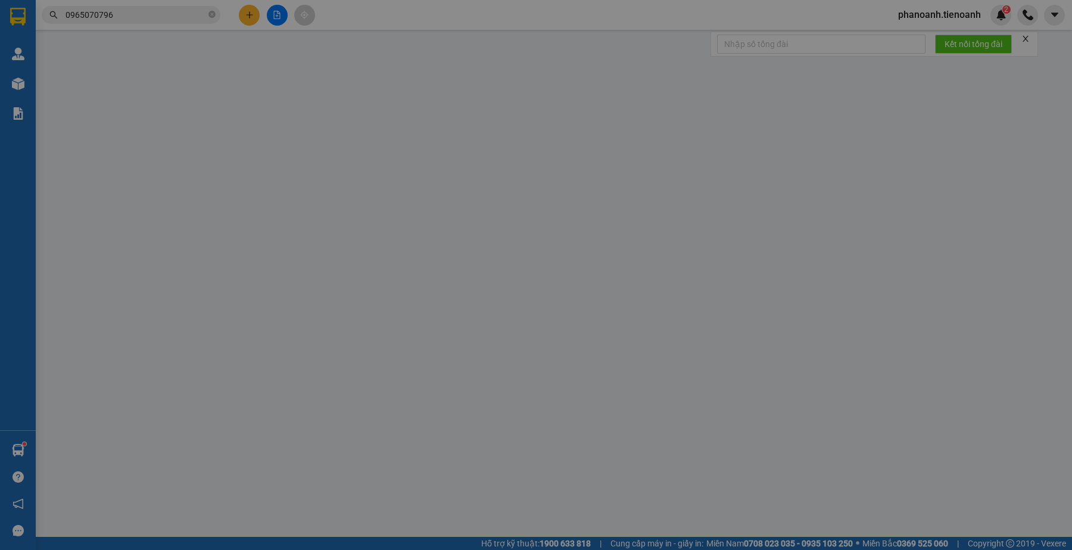
type input "170.000"
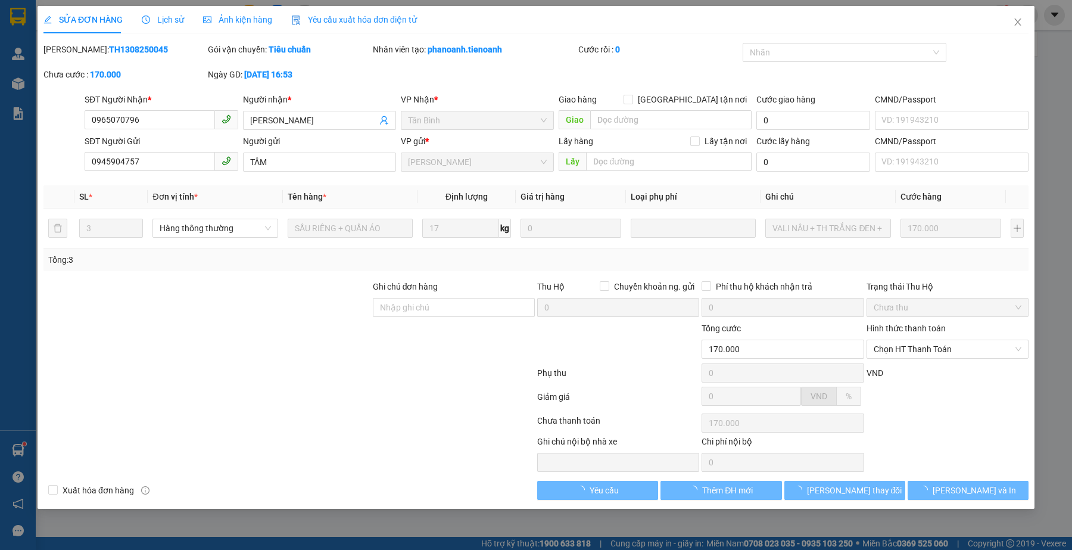
click at [150, 11] on div "Lịch sử" at bounding box center [163, 19] width 42 height 27
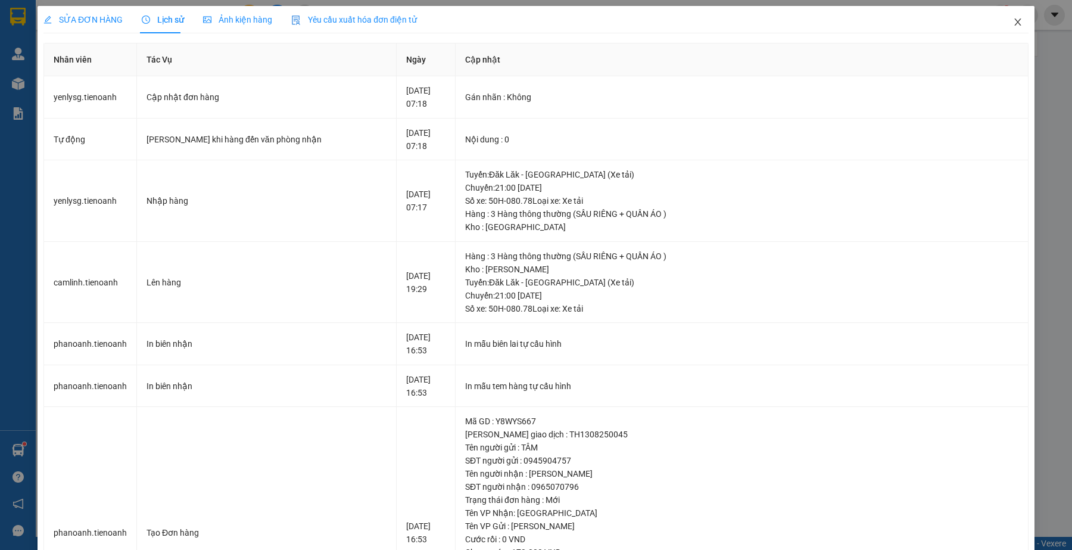
click at [1013, 21] on icon "close" at bounding box center [1018, 22] width 10 height 10
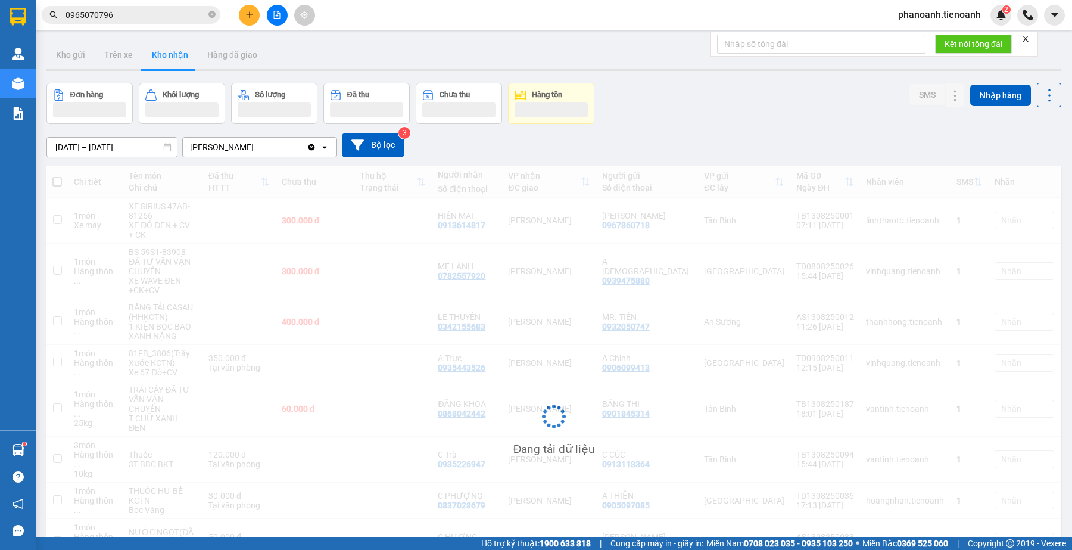
click at [135, 15] on input "0965070796" at bounding box center [136, 14] width 141 height 13
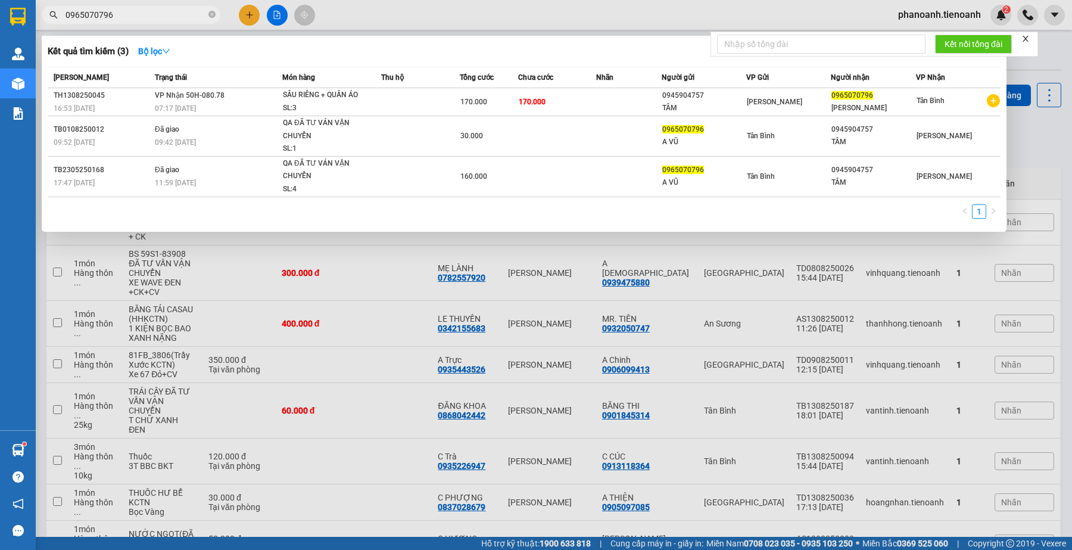
click at [135, 15] on input "0965070796" at bounding box center [136, 14] width 141 height 13
paste input "78243643"
click at [135, 15] on input "0965070796" at bounding box center [136, 14] width 141 height 13
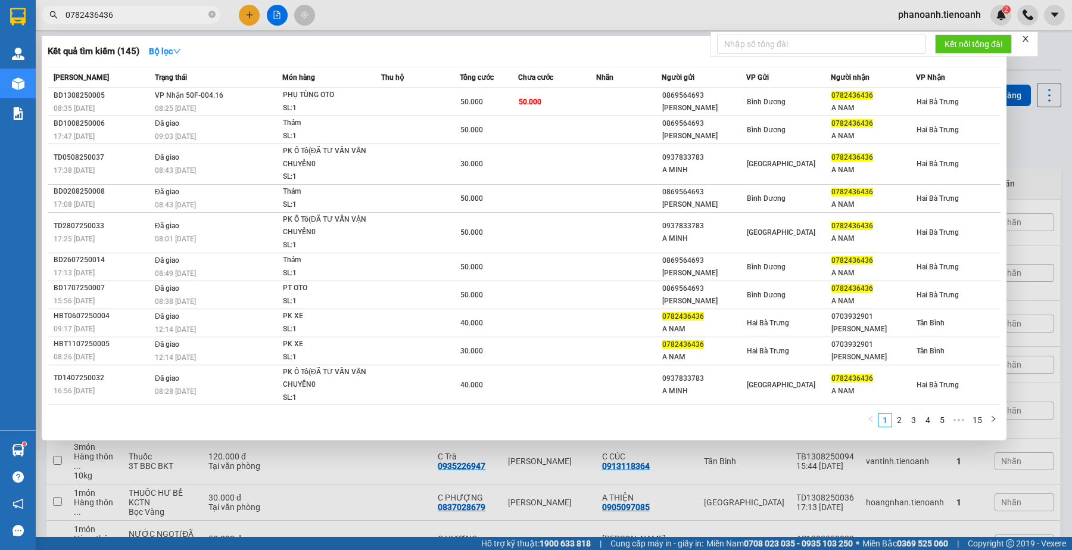
click at [156, 14] on input "0782436436" at bounding box center [136, 14] width 141 height 13
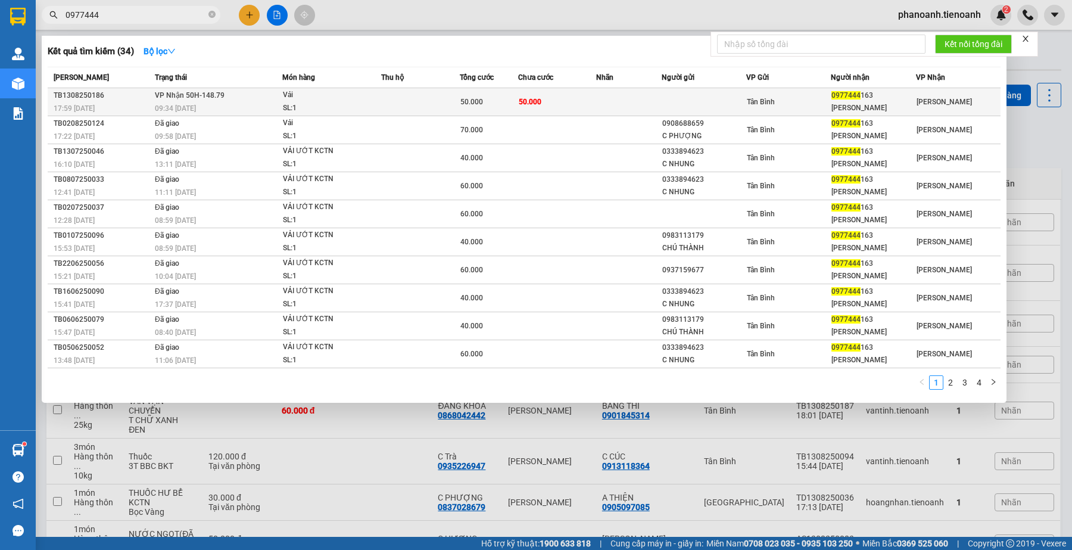
type input "0977444"
click at [654, 88] on td at bounding box center [628, 102] width 65 height 28
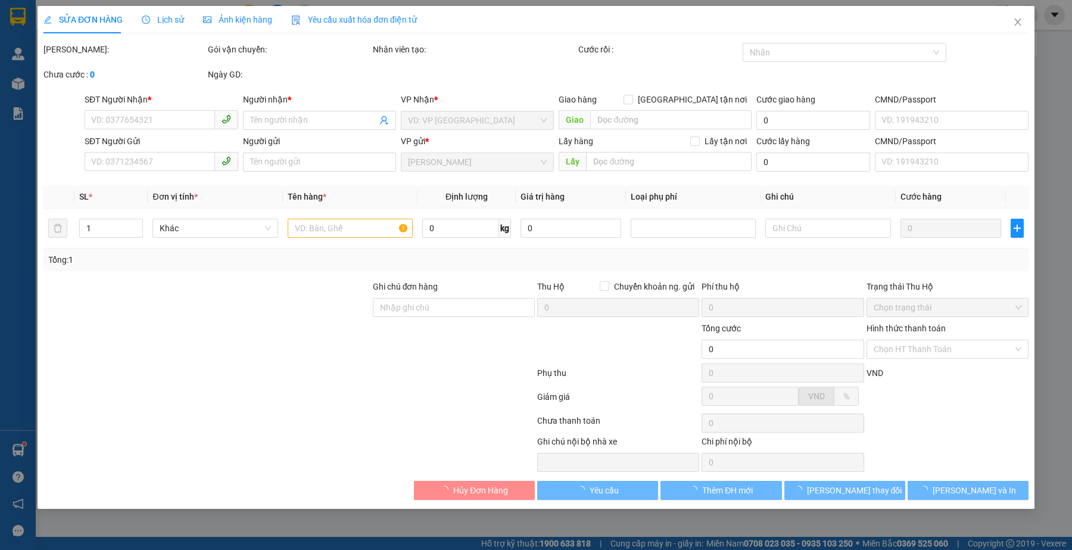
type input "0977444163"
type input "[PERSON_NAME]"
type input "50.000"
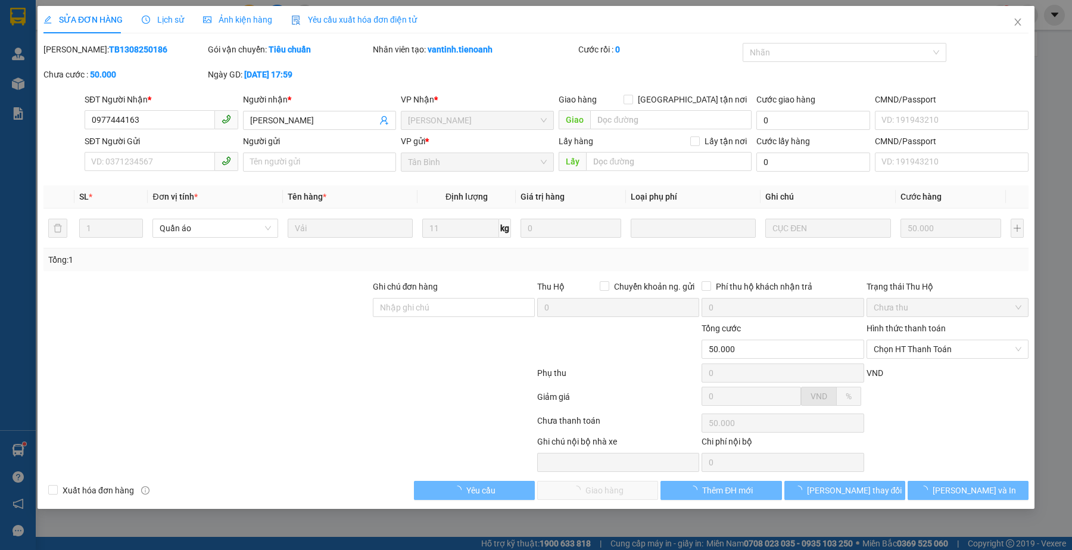
click at [158, 389] on div at bounding box center [289, 399] width 494 height 24
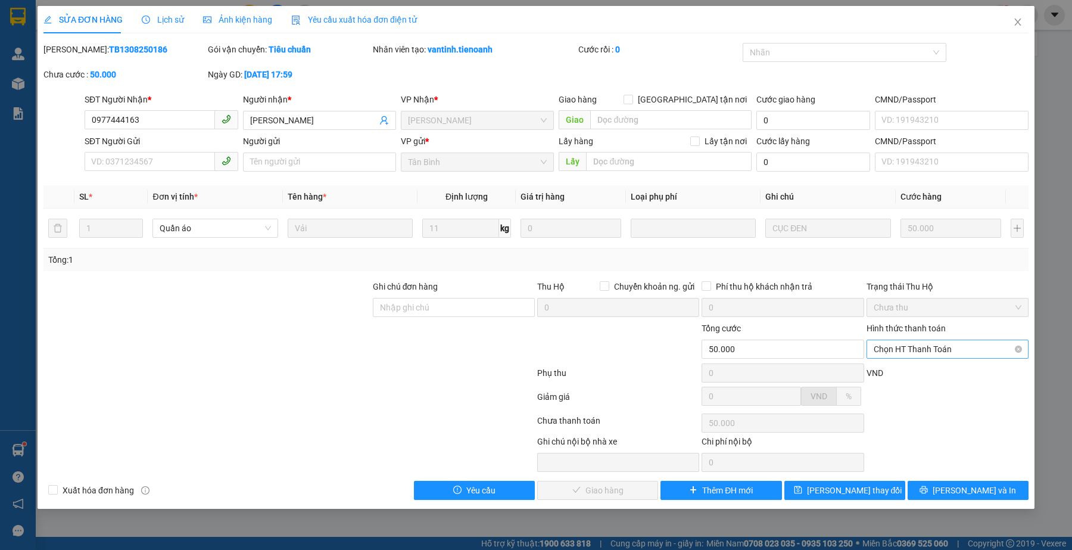
click at [917, 344] on span "Chọn HT Thanh Toán" at bounding box center [948, 349] width 148 height 18
click at [920, 367] on div "Tại văn phòng" at bounding box center [948, 373] width 148 height 13
type input "0"
click at [373, 406] on div at bounding box center [289, 399] width 494 height 24
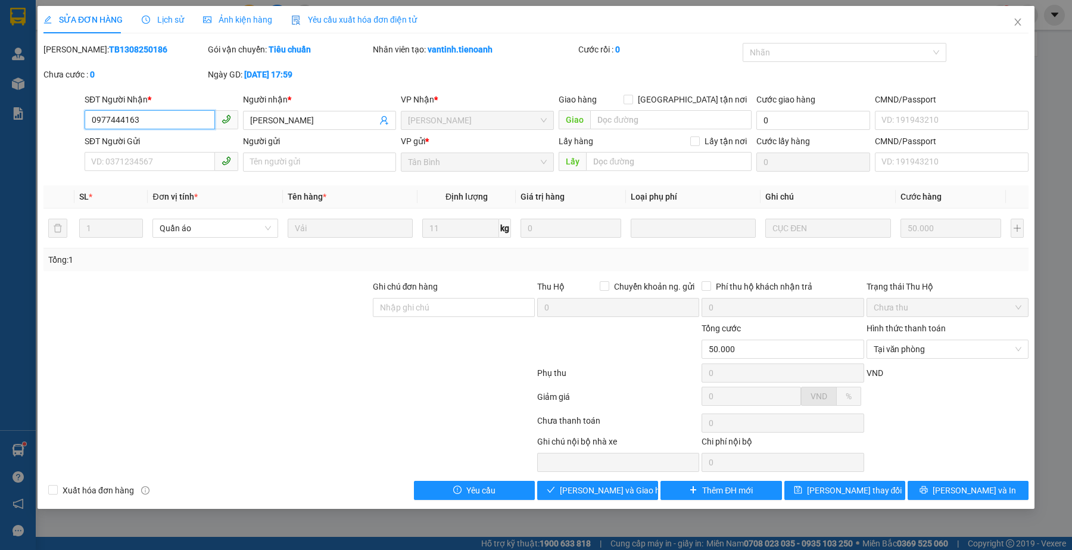
click at [174, 124] on input "0977444163" at bounding box center [150, 119] width 130 height 19
click at [346, 418] on div at bounding box center [289, 423] width 494 height 24
click at [310, 419] on div at bounding box center [289, 423] width 494 height 24
click at [347, 423] on div at bounding box center [289, 423] width 494 height 24
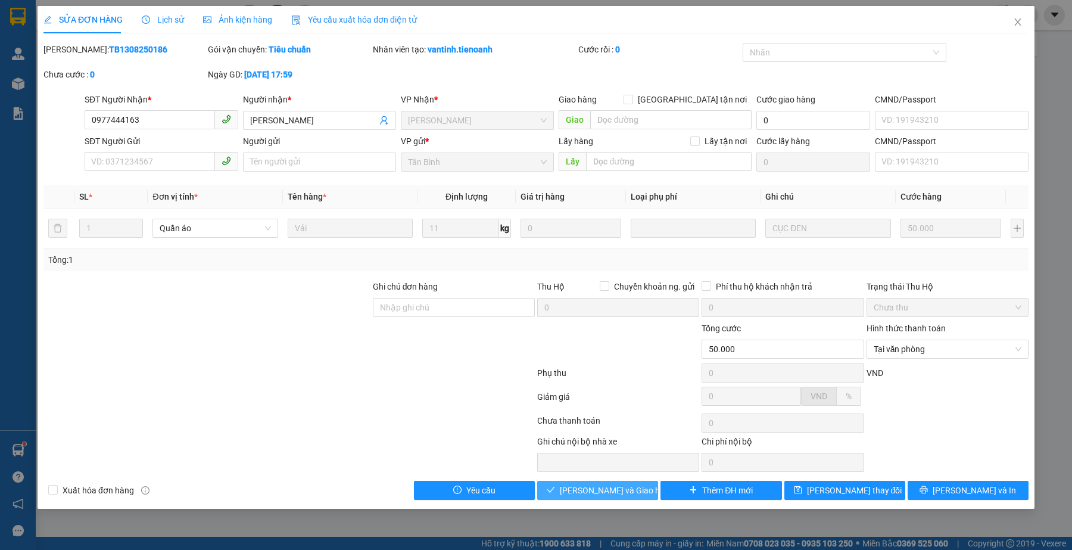
click at [602, 494] on span "[PERSON_NAME] và Giao hàng" at bounding box center [617, 490] width 114 height 13
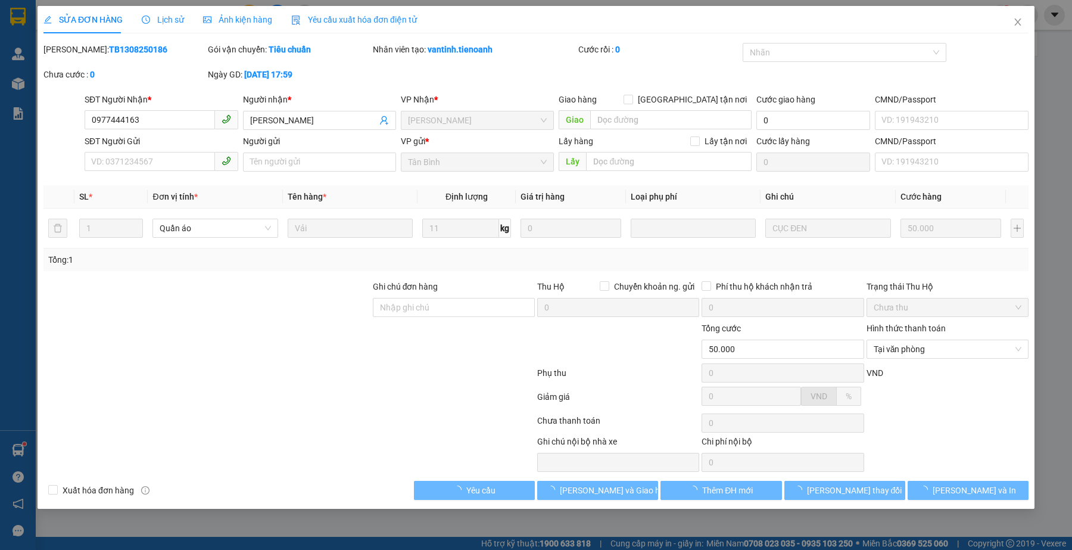
click at [362, 408] on div at bounding box center [289, 399] width 494 height 24
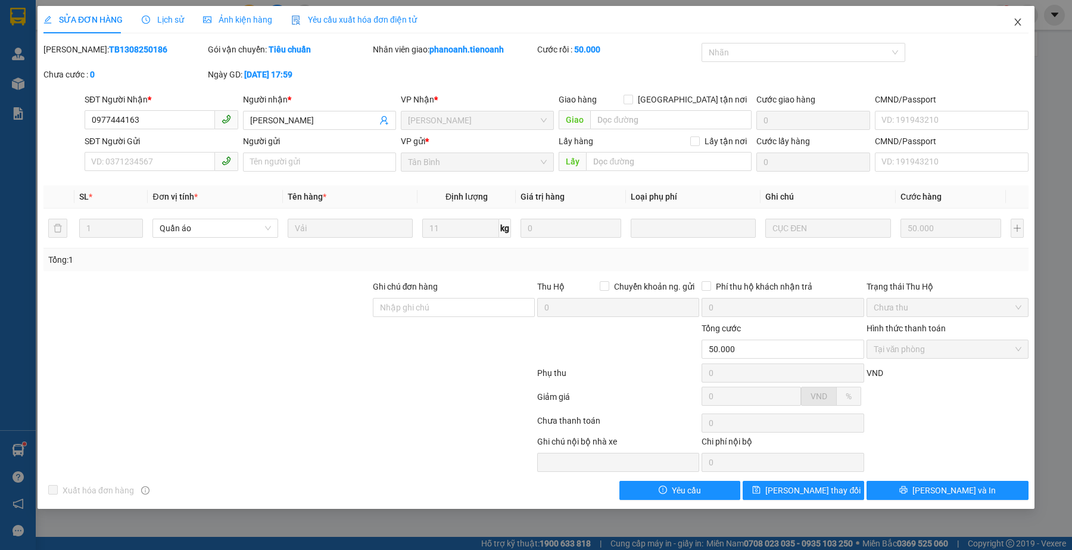
click at [1016, 16] on span "Close" at bounding box center [1017, 22] width 33 height 33
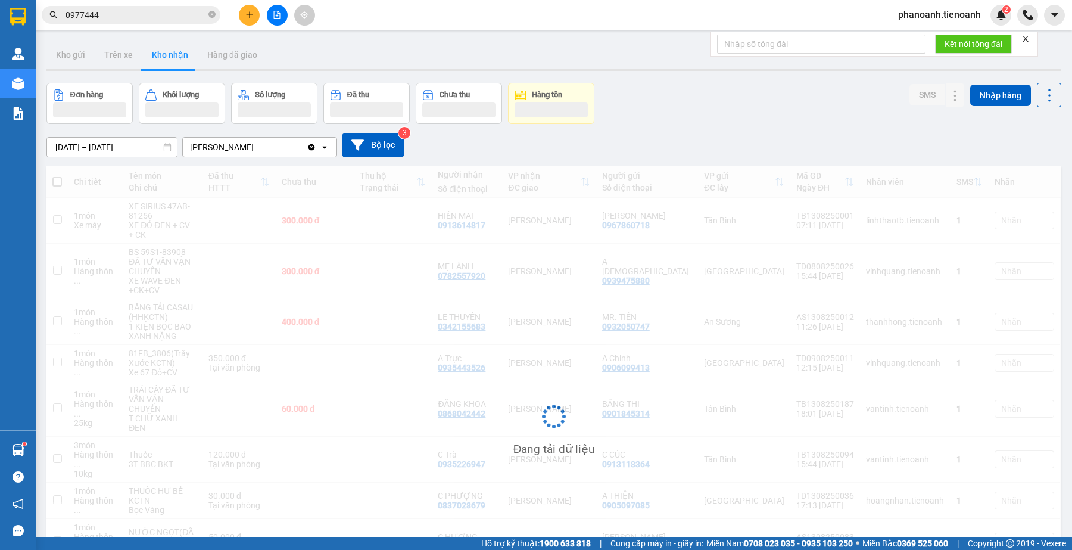
click at [139, 21] on span "0977444" at bounding box center [131, 15] width 179 height 18
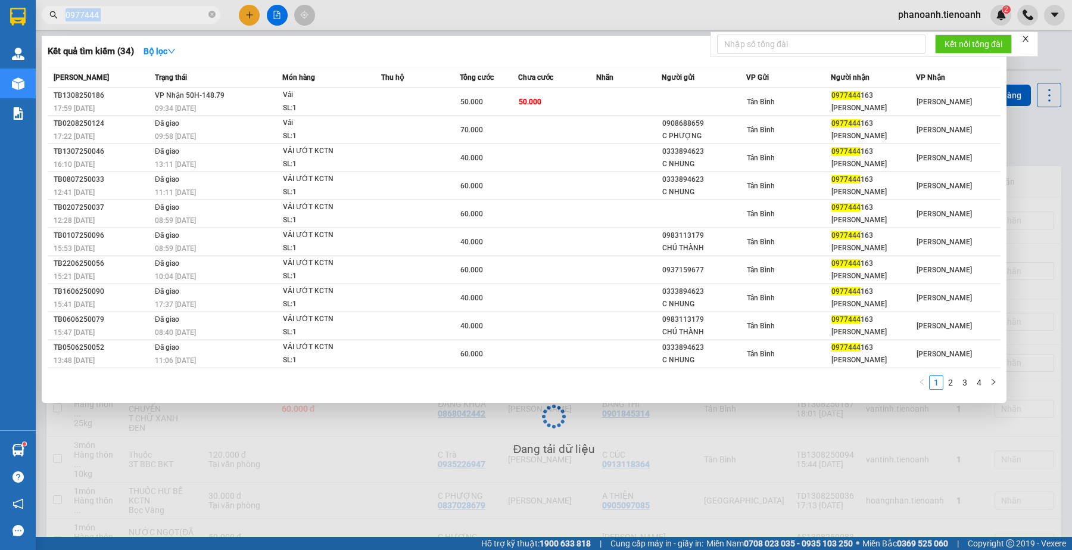
click at [139, 21] on span "0977444" at bounding box center [131, 15] width 179 height 18
click at [139, 21] on input "0977444" at bounding box center [136, 14] width 141 height 13
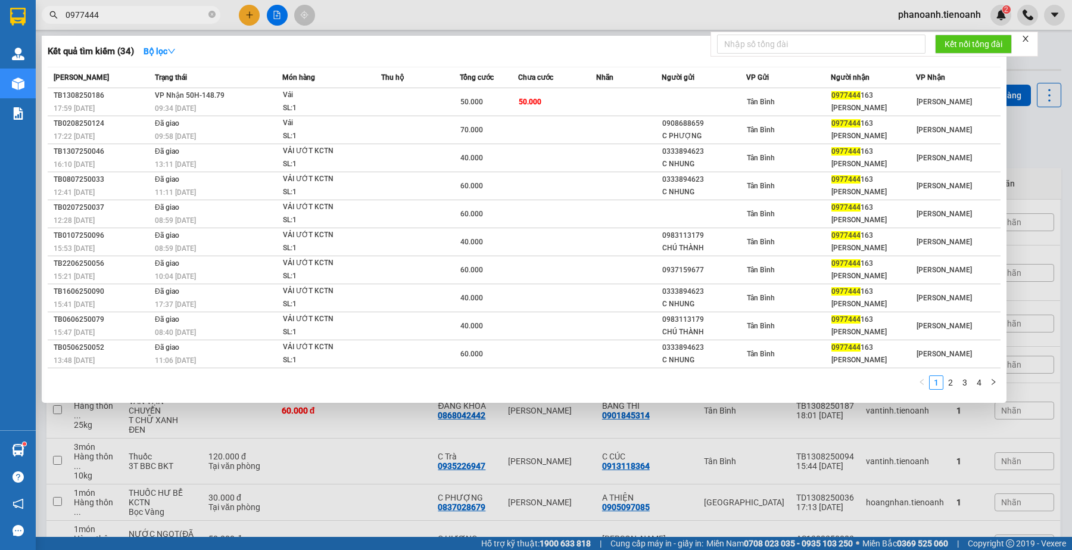
paste input "08777361"
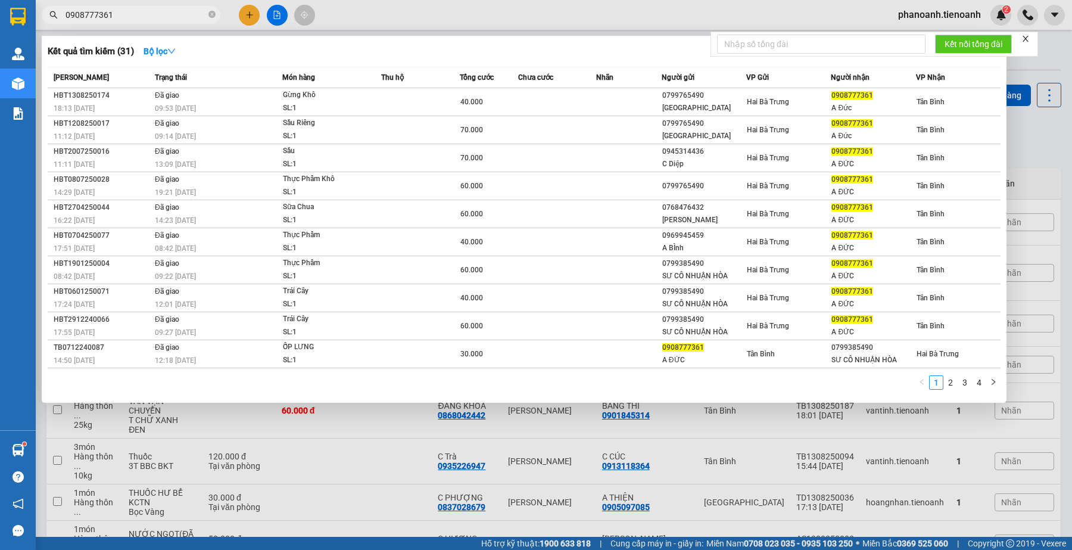
click at [145, 27] on div at bounding box center [536, 275] width 1072 height 550
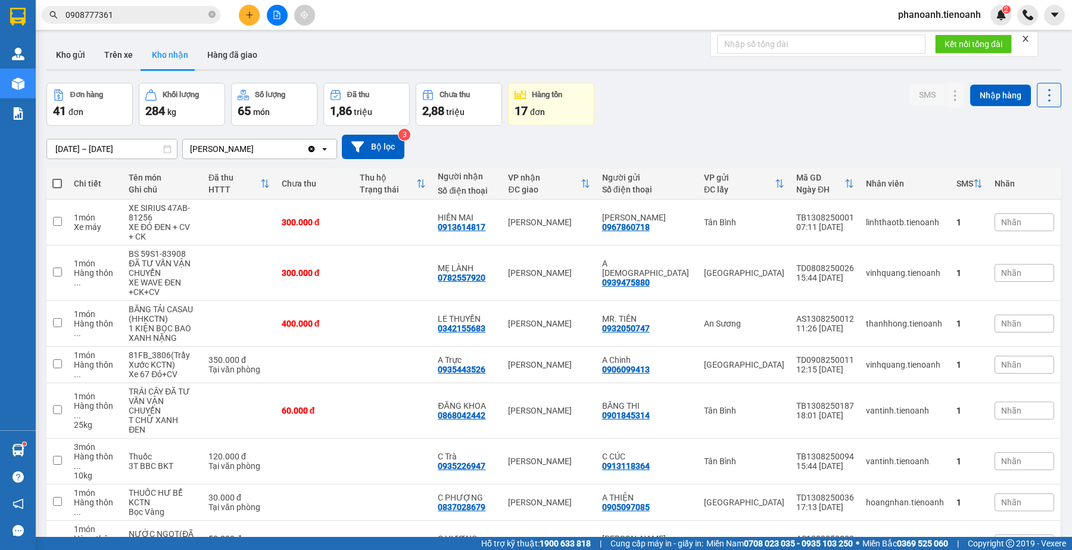
click at [145, 21] on input "0908777361" at bounding box center [136, 14] width 141 height 13
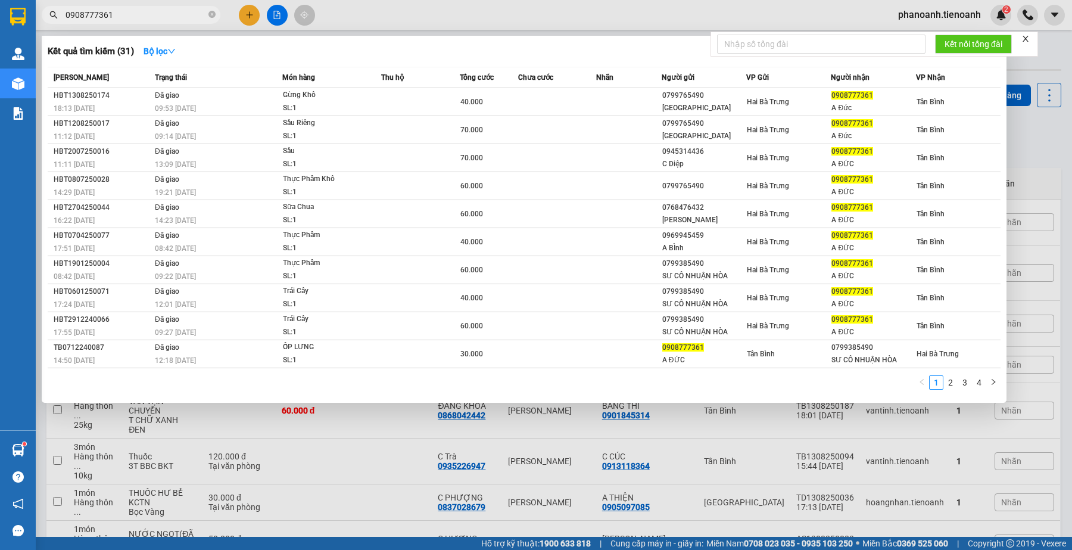
click at [145, 20] on input "0908777361" at bounding box center [136, 14] width 141 height 13
click at [144, 18] on input "0908777361" at bounding box center [136, 14] width 141 height 13
paste input "0965840806"
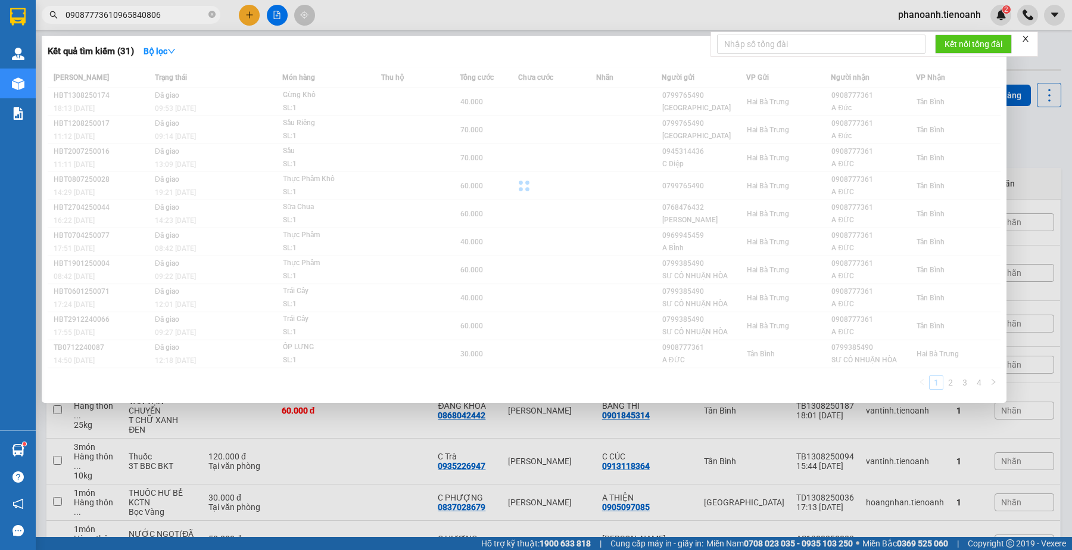
click at [143, 18] on input "09087773610965840806" at bounding box center [136, 14] width 141 height 13
paste input "text"
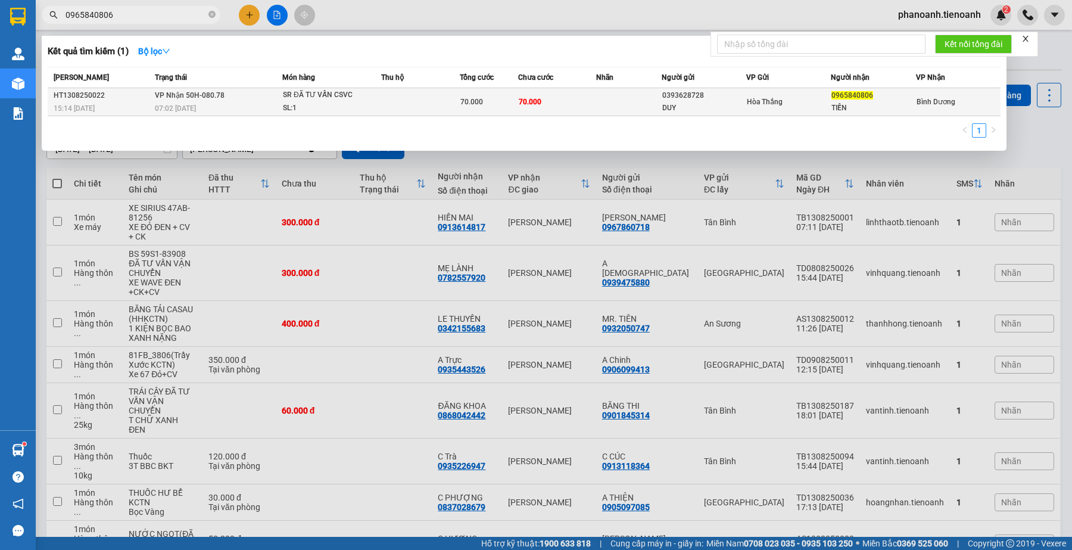
click at [323, 99] on div "SR ĐÃ TƯ VẤN CSVC" at bounding box center [327, 95] width 89 height 13
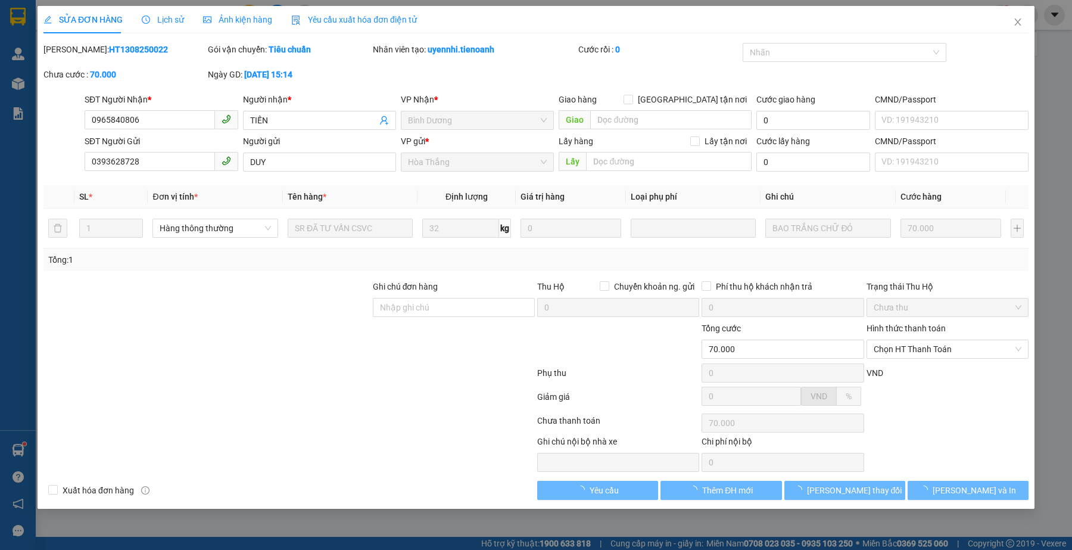
click at [143, 16] on icon "clock-circle" at bounding box center [146, 19] width 8 height 8
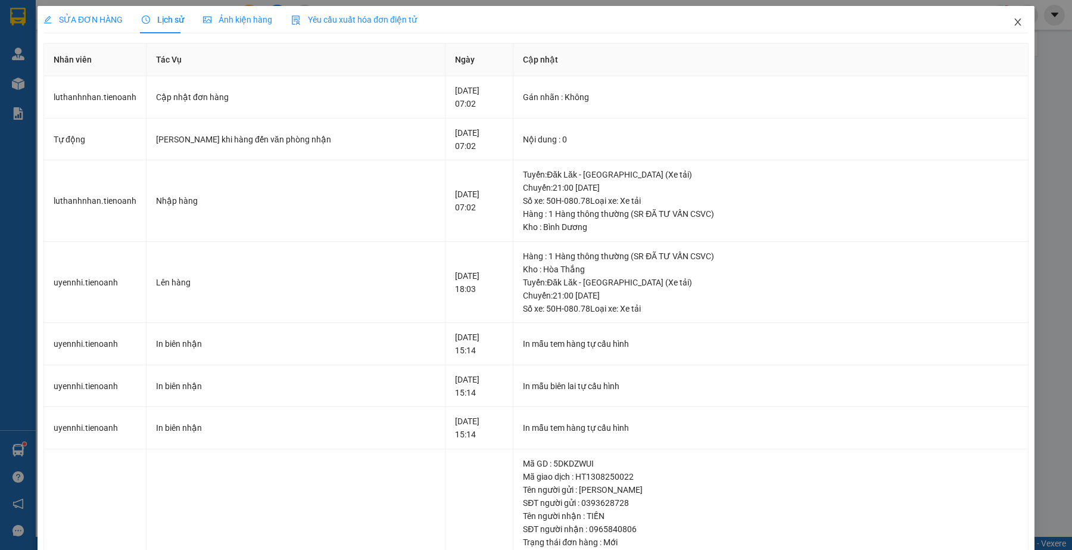
click at [1013, 20] on icon "close" at bounding box center [1018, 22] width 10 height 10
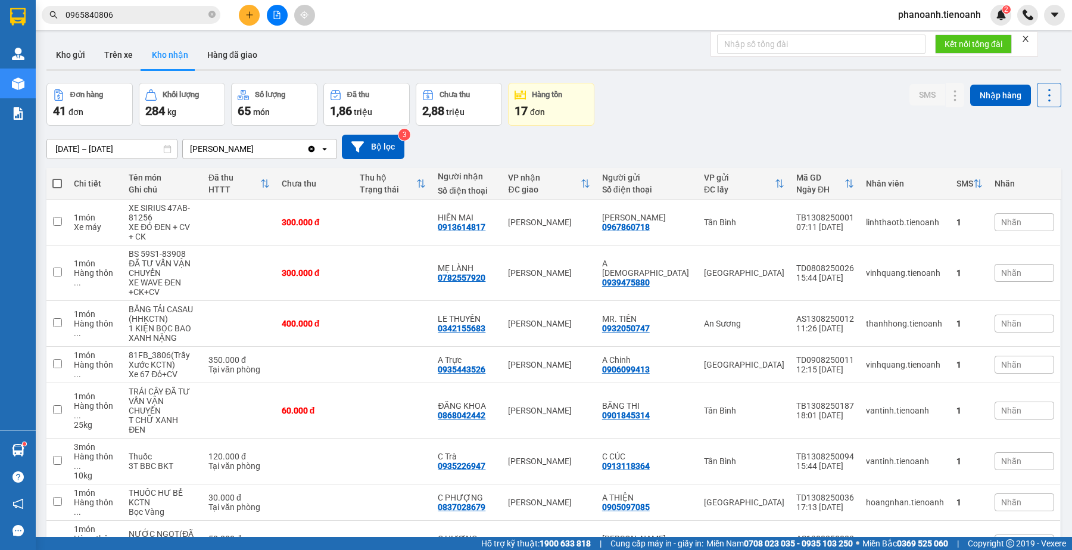
click at [159, 17] on input "0965840806" at bounding box center [136, 14] width 141 height 13
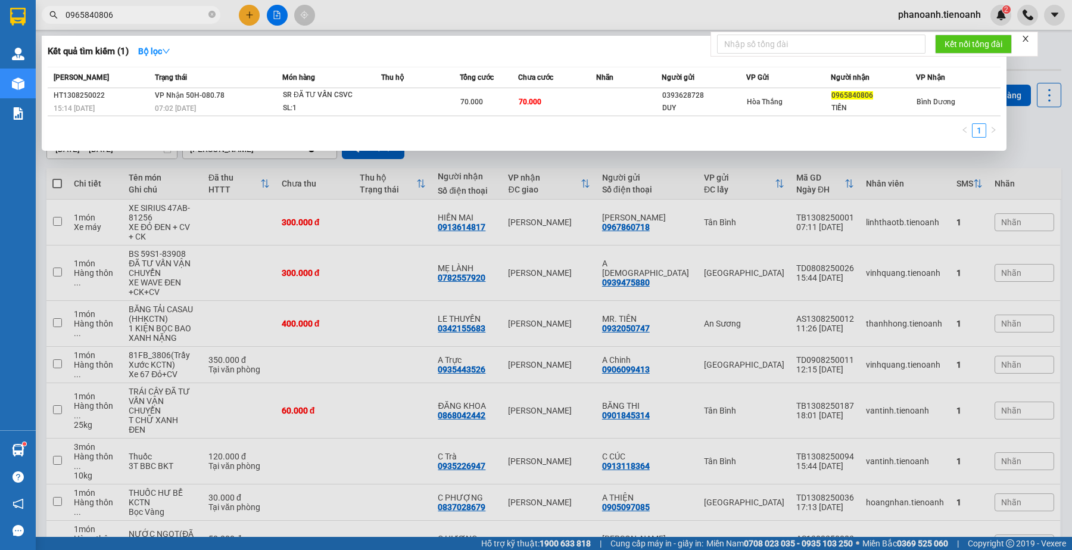
click at [159, 17] on input "0965840806" at bounding box center [136, 14] width 141 height 13
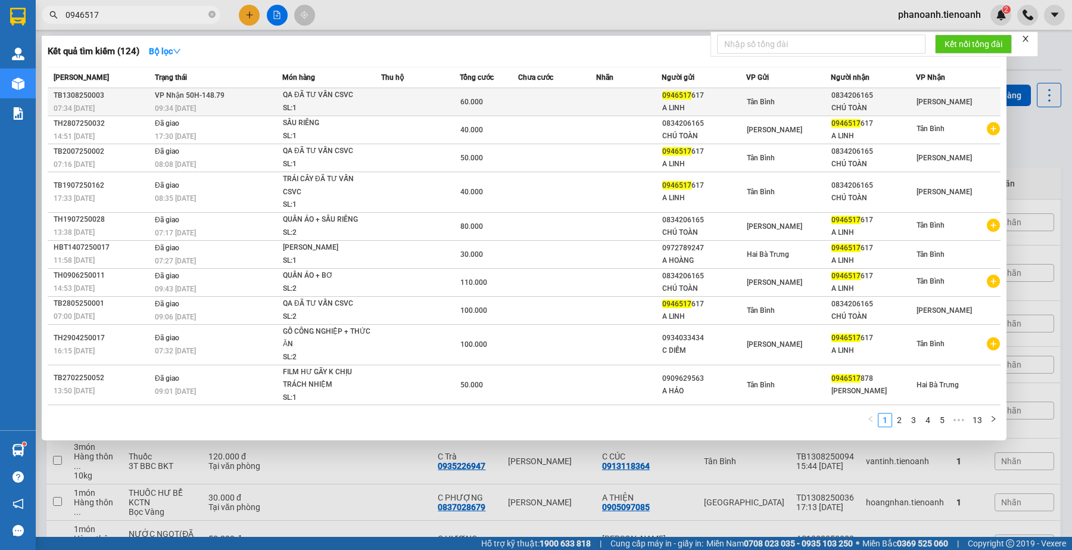
type input "0946517"
click at [778, 97] on div "Tân Bình" at bounding box center [788, 101] width 83 height 13
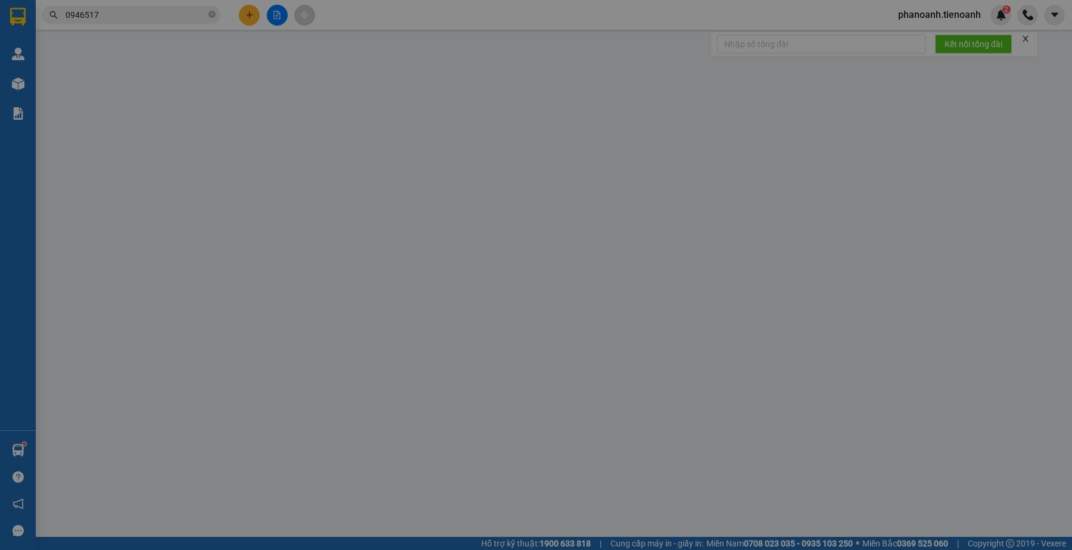
type input "0834206165"
type input "CHÚ TOÀN"
type input "0946517617"
type input "A LINH"
type input "066085000297"
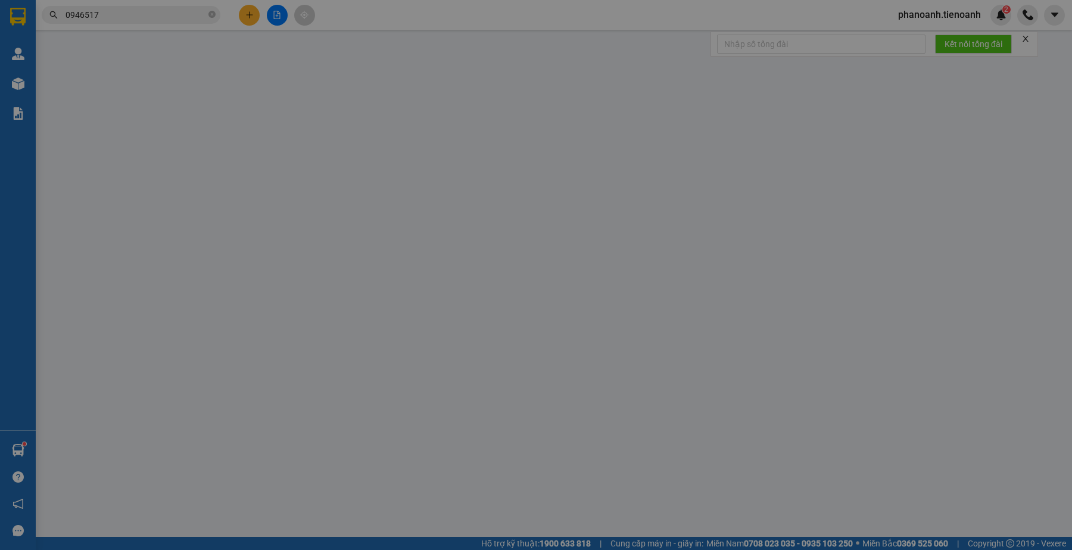
type input "60.000"
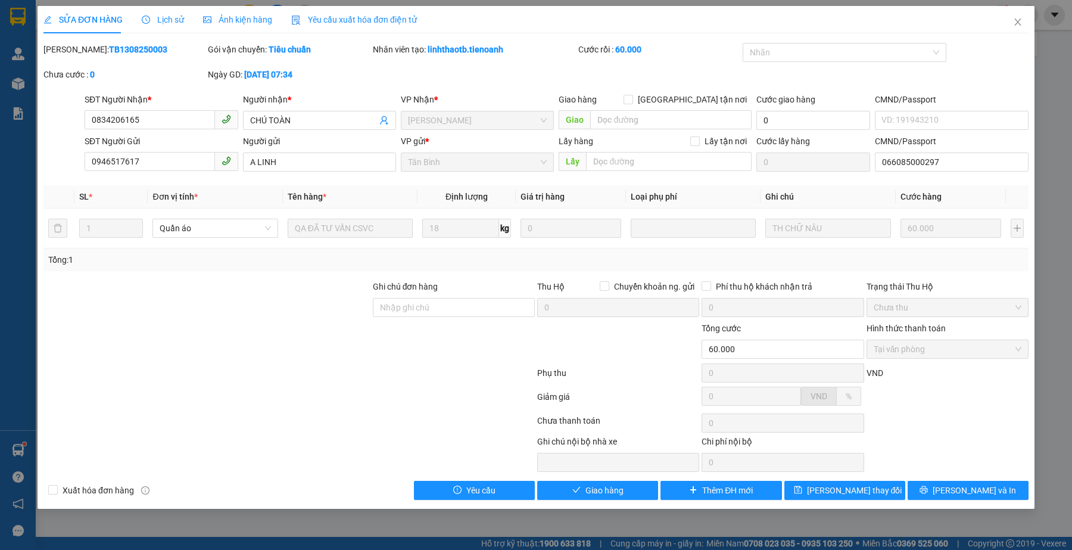
click at [335, 368] on div at bounding box center [289, 375] width 494 height 24
click at [347, 341] on div at bounding box center [206, 343] width 329 height 42
click at [253, 343] on div at bounding box center [206, 343] width 329 height 42
click at [258, 465] on div at bounding box center [186, 453] width 288 height 37
click at [385, 409] on div at bounding box center [289, 399] width 494 height 24
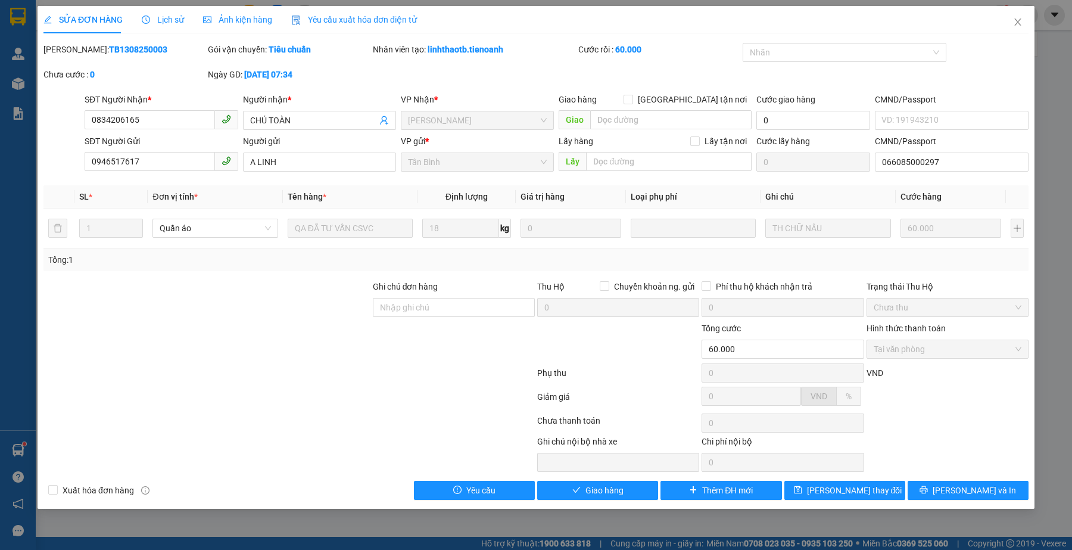
click at [291, 332] on div at bounding box center [206, 343] width 329 height 42
click at [331, 373] on div at bounding box center [289, 375] width 494 height 24
click at [358, 378] on div at bounding box center [289, 375] width 494 height 24
click at [358, 379] on div at bounding box center [289, 375] width 494 height 24
click at [577, 497] on button "Giao hàng" at bounding box center [597, 490] width 121 height 19
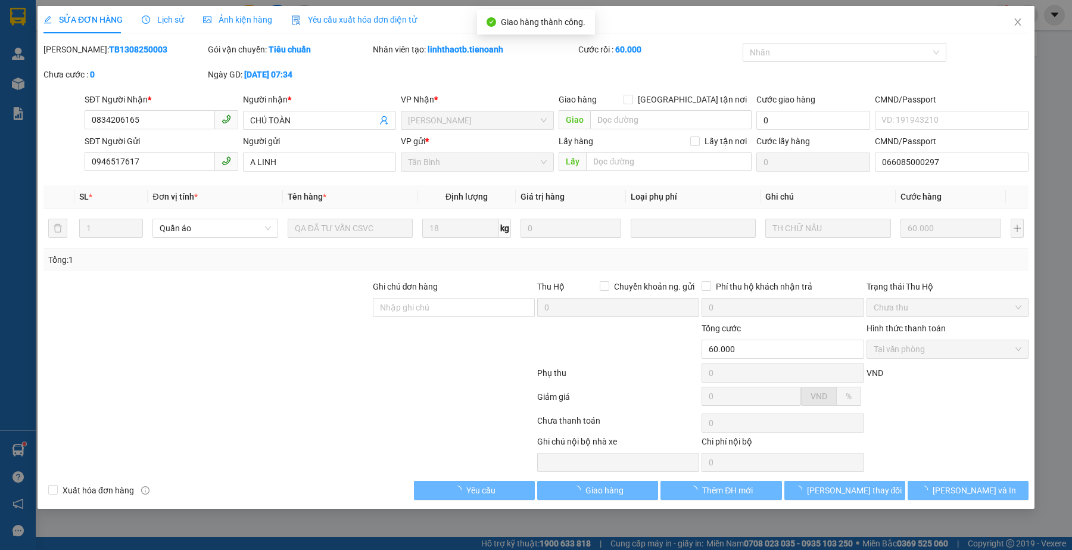
click at [279, 257] on div "Tổng: 1" at bounding box center [231, 259] width 366 height 13
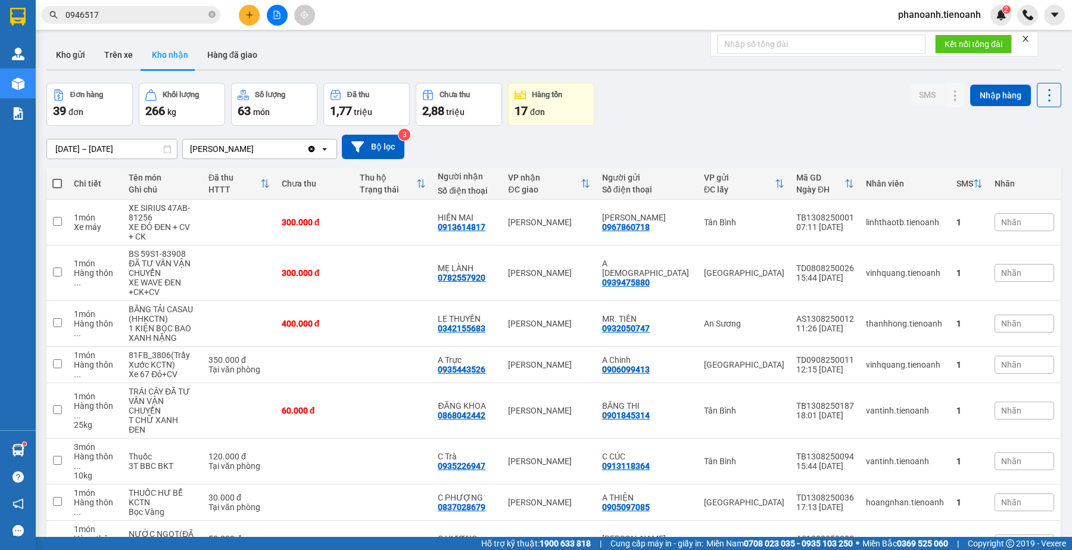
click at [166, 8] on input "0946517" at bounding box center [136, 14] width 141 height 13
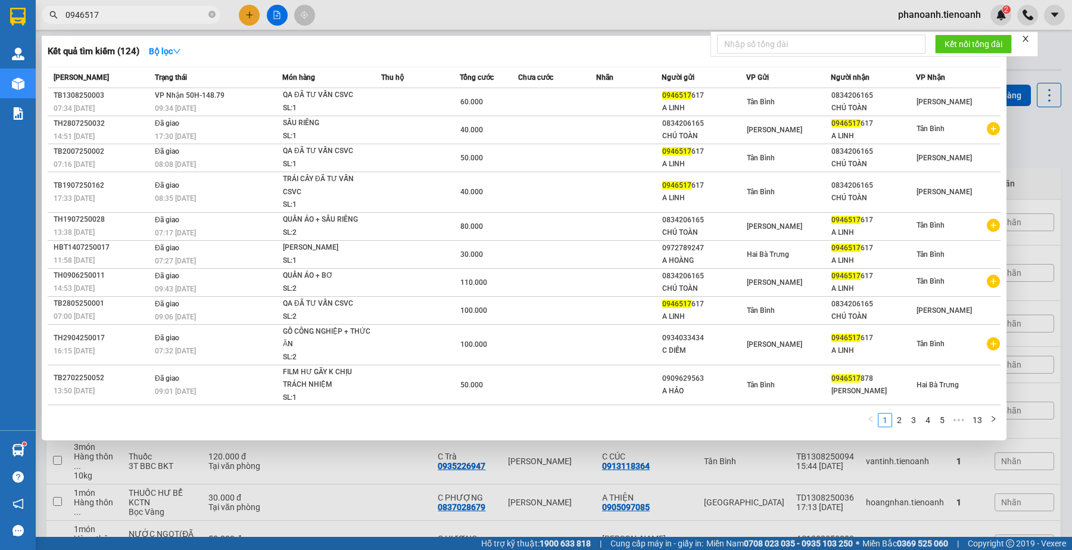
click at [167, 18] on input "0946517" at bounding box center [136, 14] width 141 height 13
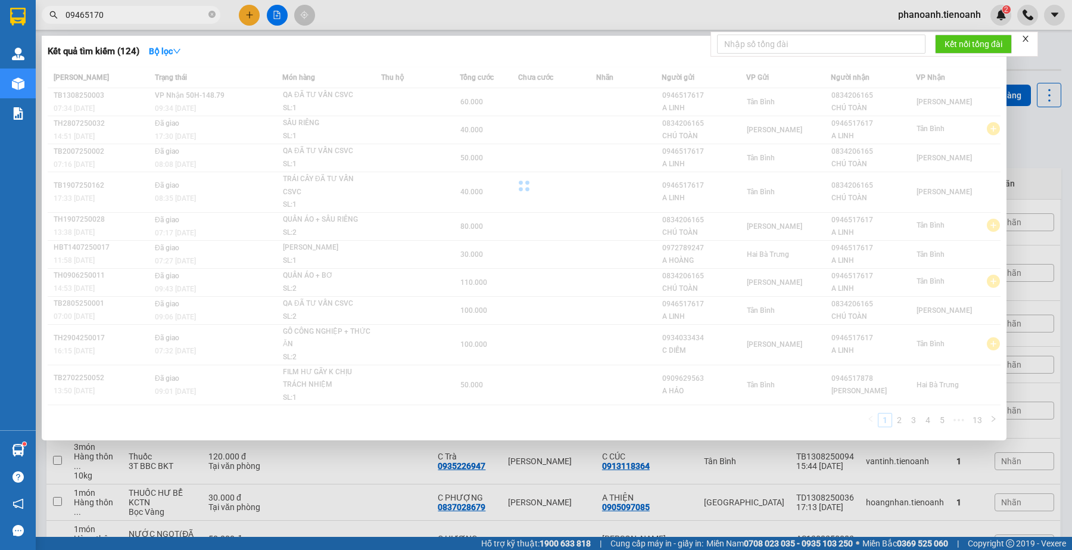
click at [168, 18] on input "09465170" at bounding box center [136, 14] width 141 height 13
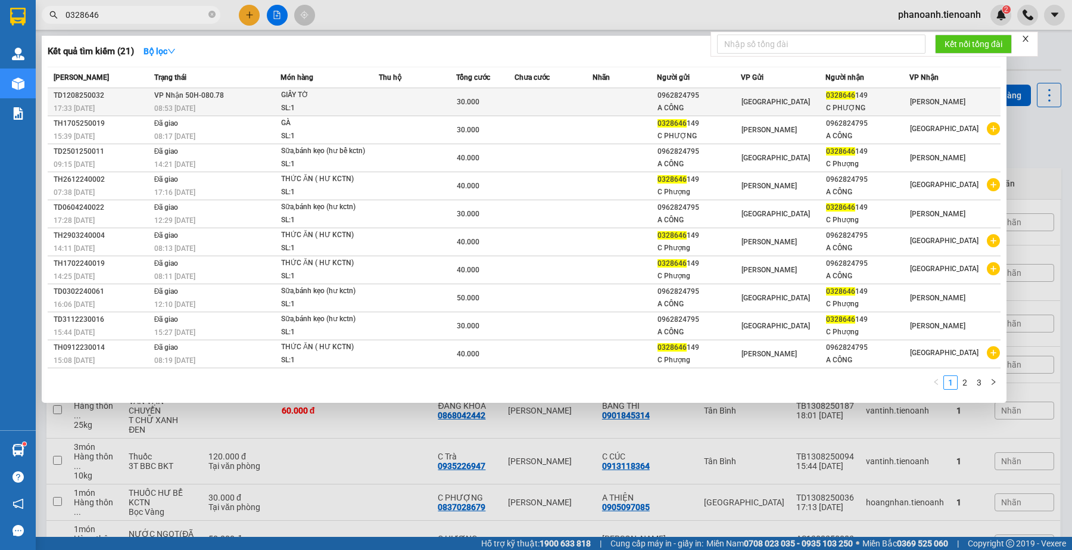
type input "0328646"
click at [528, 108] on td at bounding box center [553, 102] width 77 height 28
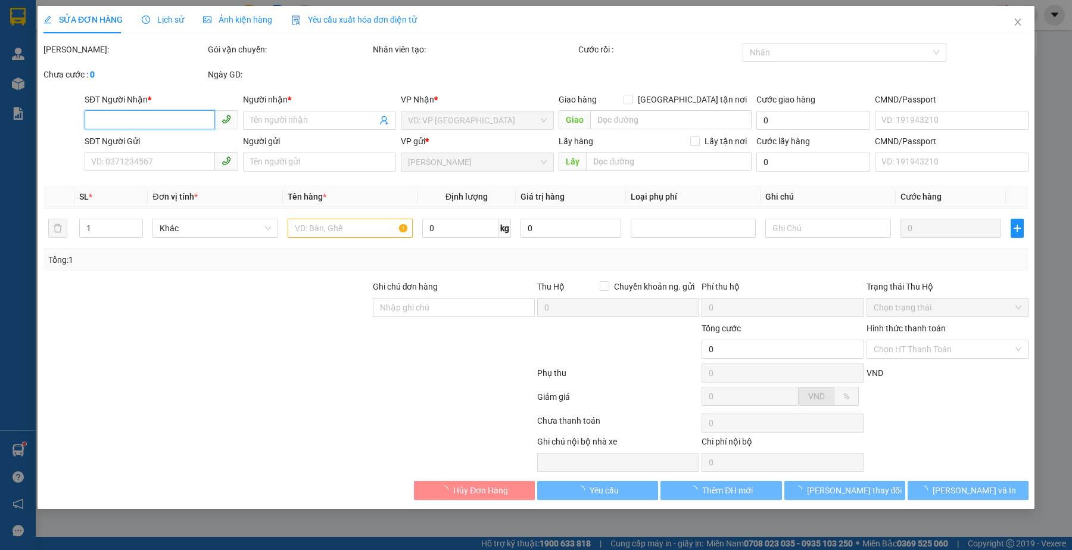
type input "0328646149"
type input "C PHƯỢNG"
type input "0962824795"
type input "A CÔNG"
type input "30.000"
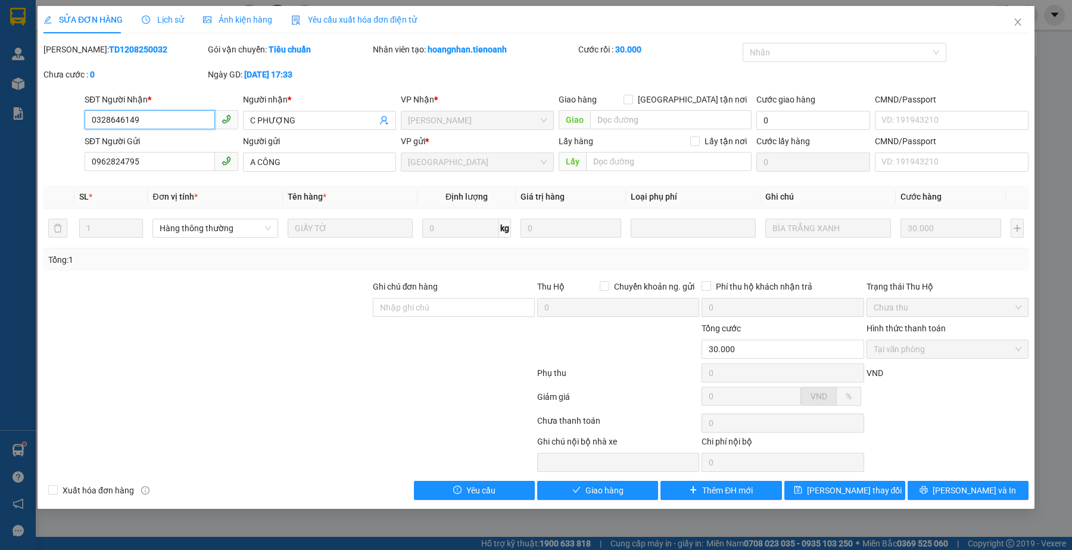
click at [153, 125] on input "0328646149" at bounding box center [150, 119] width 130 height 19
click at [618, 492] on span "Giao hàng" at bounding box center [605, 490] width 38 height 13
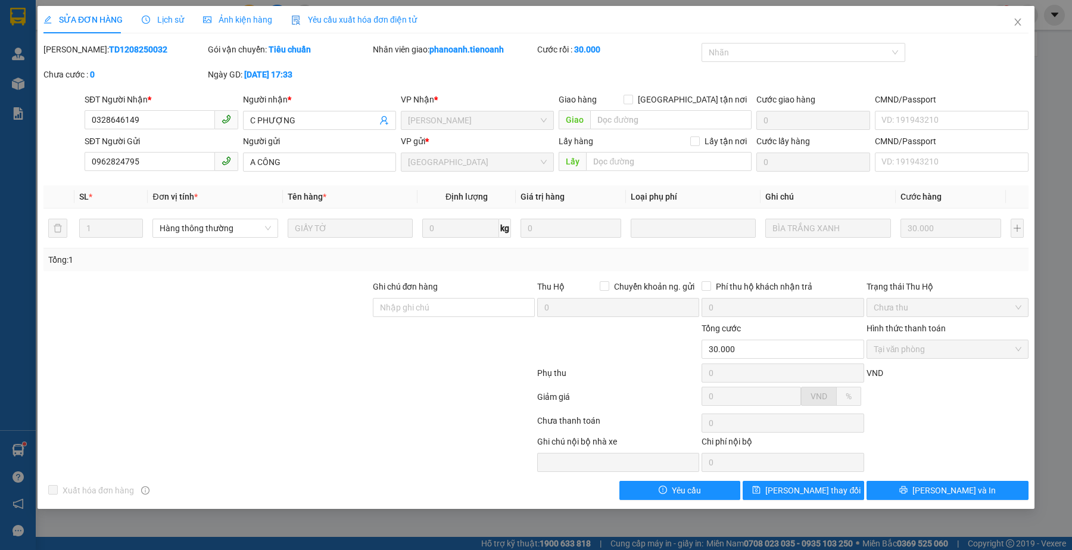
click at [230, 362] on div at bounding box center [206, 343] width 329 height 42
click at [103, 255] on div "Tổng: 1" at bounding box center [231, 259] width 366 height 13
click at [399, 397] on div at bounding box center [289, 399] width 494 height 24
click at [1022, 25] on icon "close" at bounding box center [1018, 22] width 10 height 10
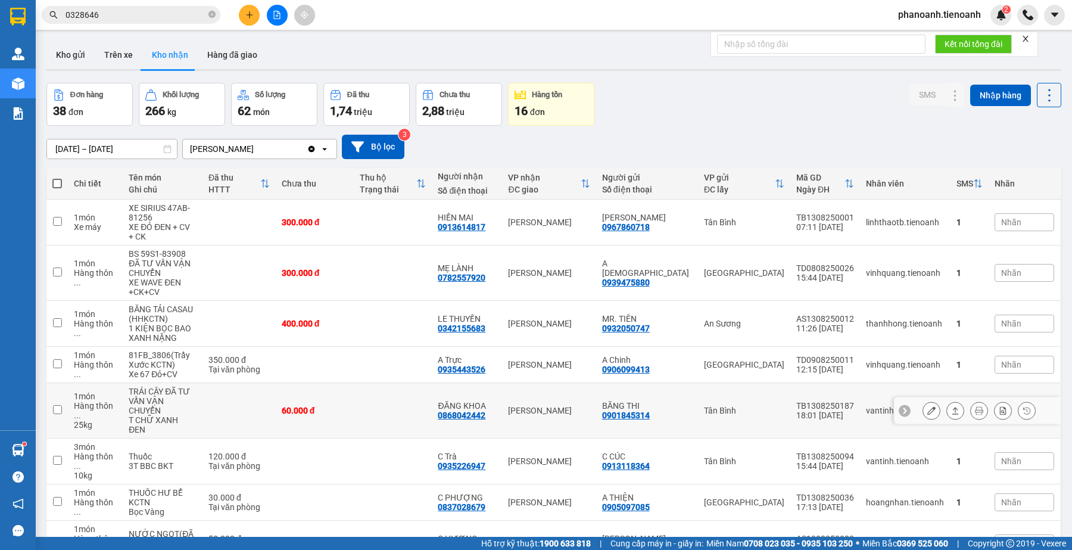
scroll to position [124, 0]
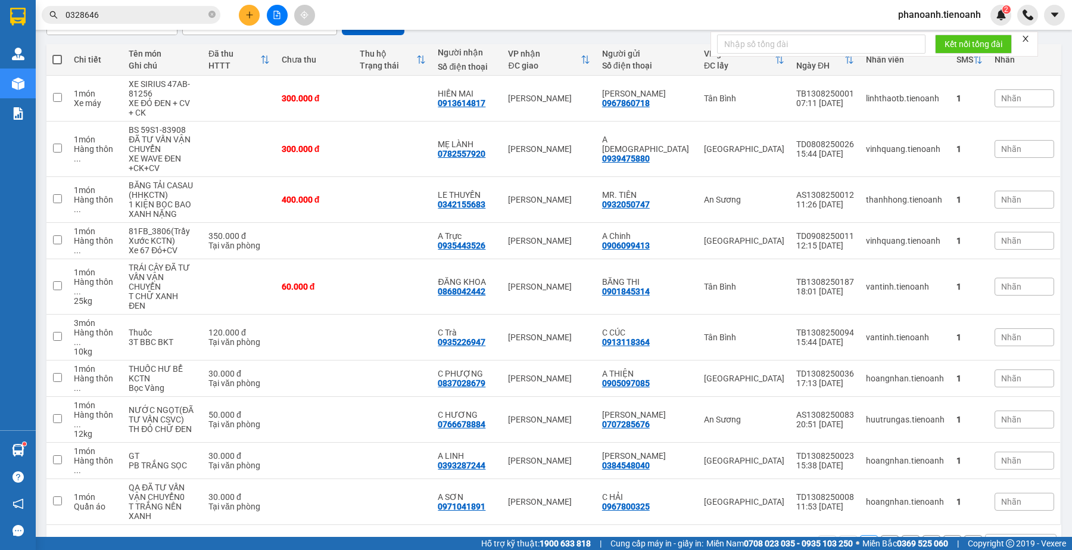
click at [881, 535] on button "2" at bounding box center [890, 544] width 18 height 18
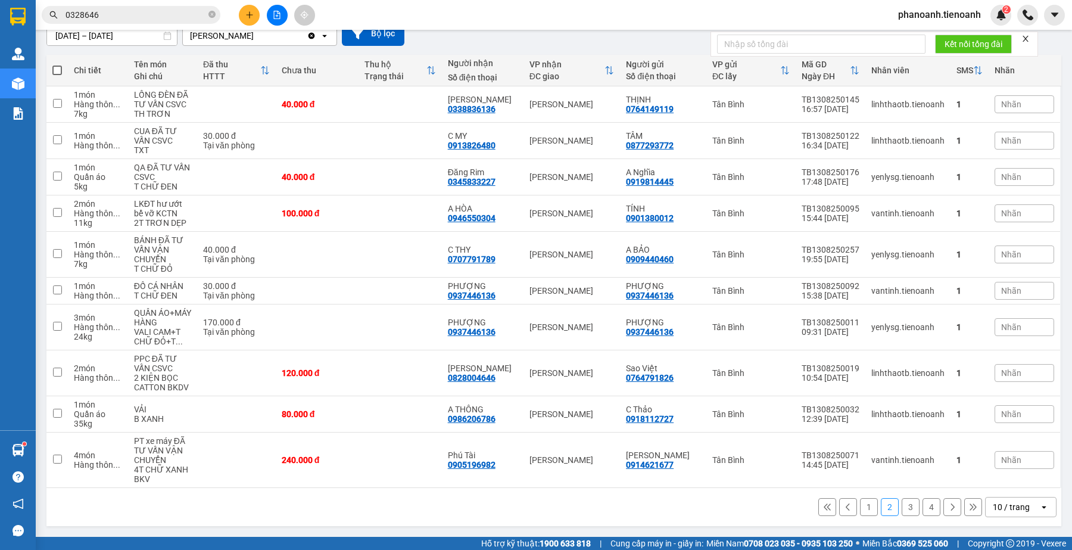
click at [182, 11] on input "0328646" at bounding box center [136, 14] width 141 height 13
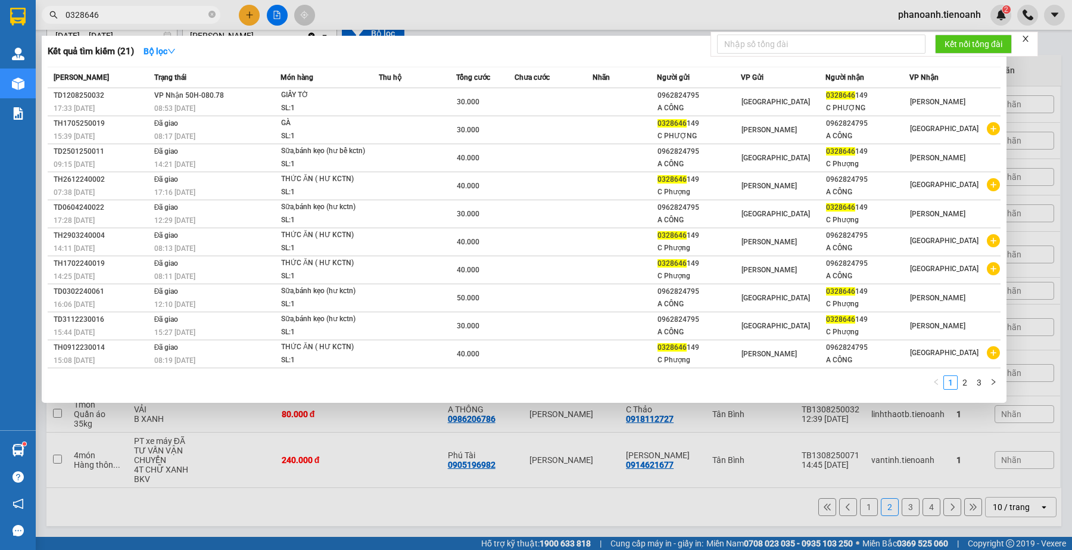
click at [182, 11] on input "0328646" at bounding box center [136, 14] width 141 height 13
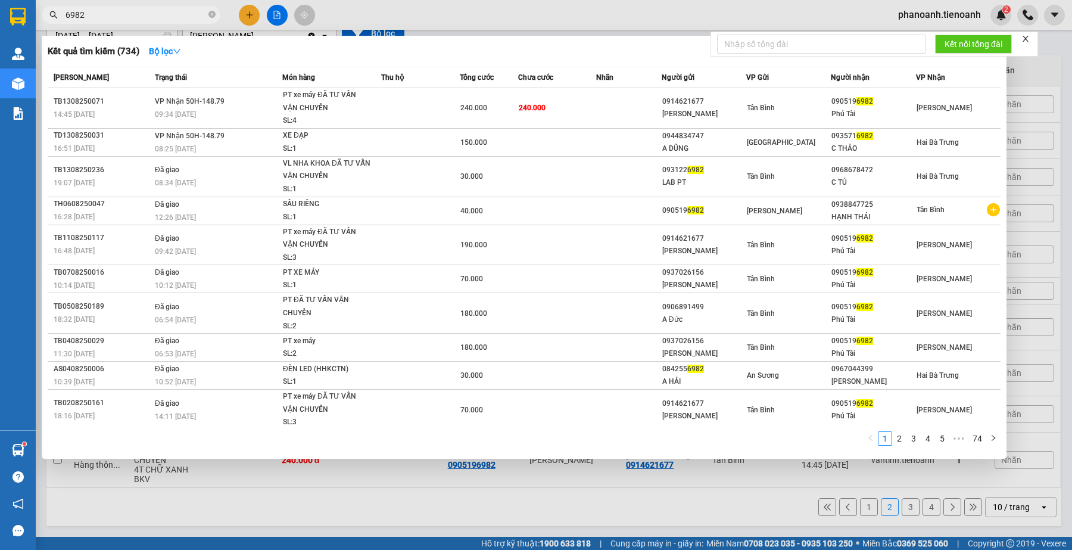
type input "6982"
click at [537, 13] on div at bounding box center [536, 275] width 1072 height 550
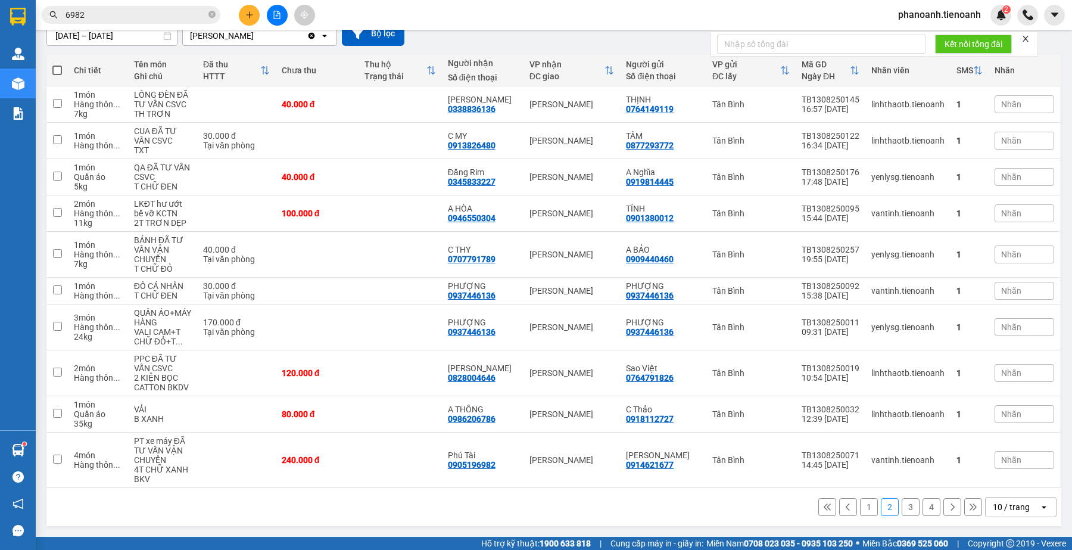
click at [902, 503] on button "3" at bounding box center [911, 507] width 18 height 18
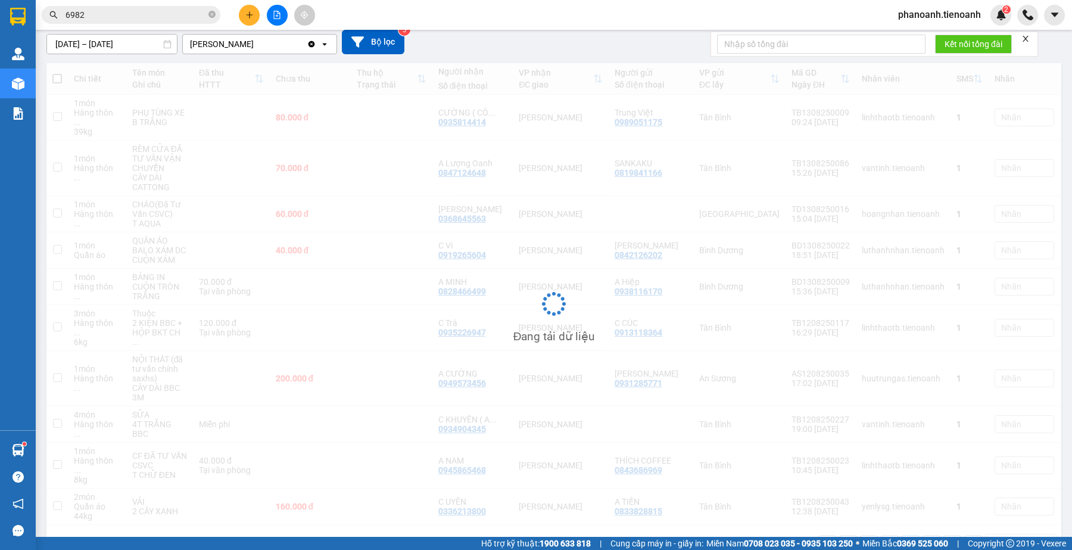
scroll to position [105, 0]
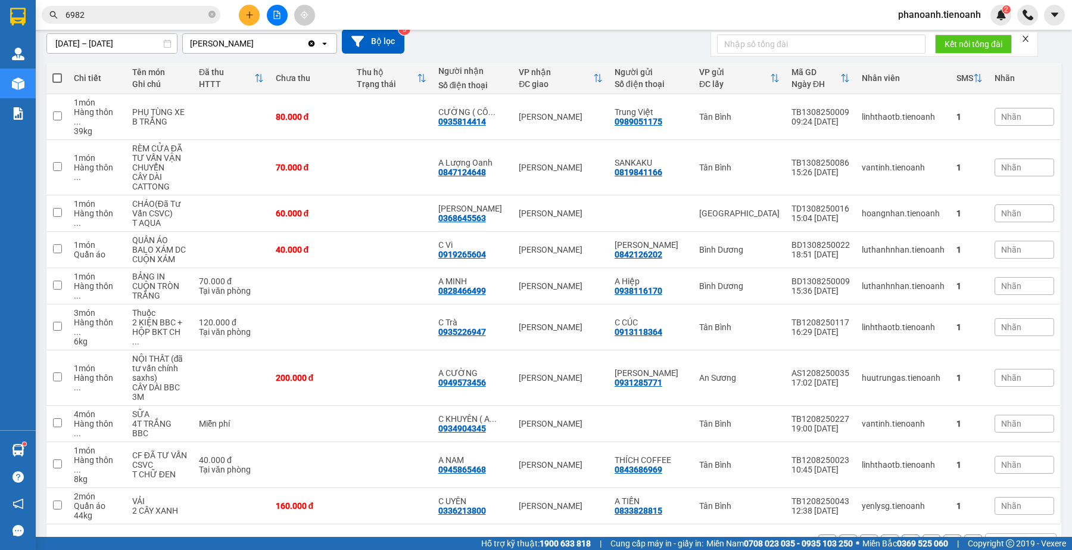
click at [925, 534] on button "4" at bounding box center [932, 543] width 18 height 18
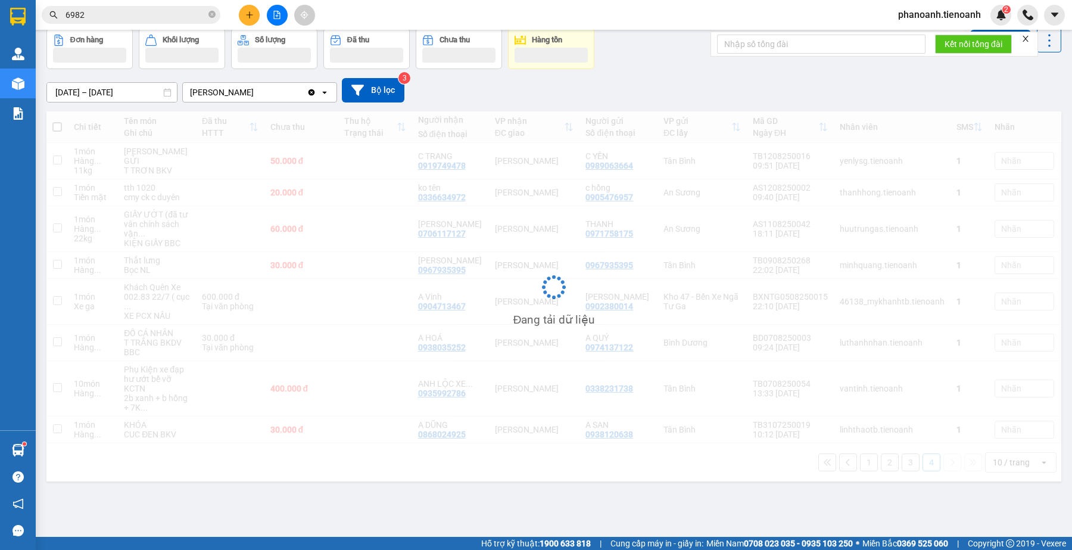
scroll to position [55, 0]
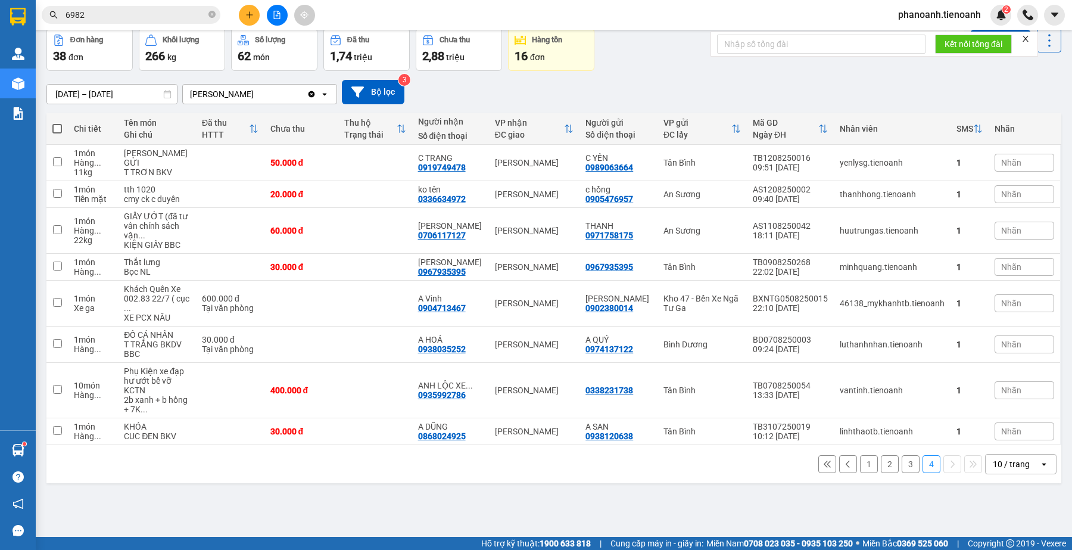
click at [821, 473] on button at bounding box center [828, 464] width 18 height 18
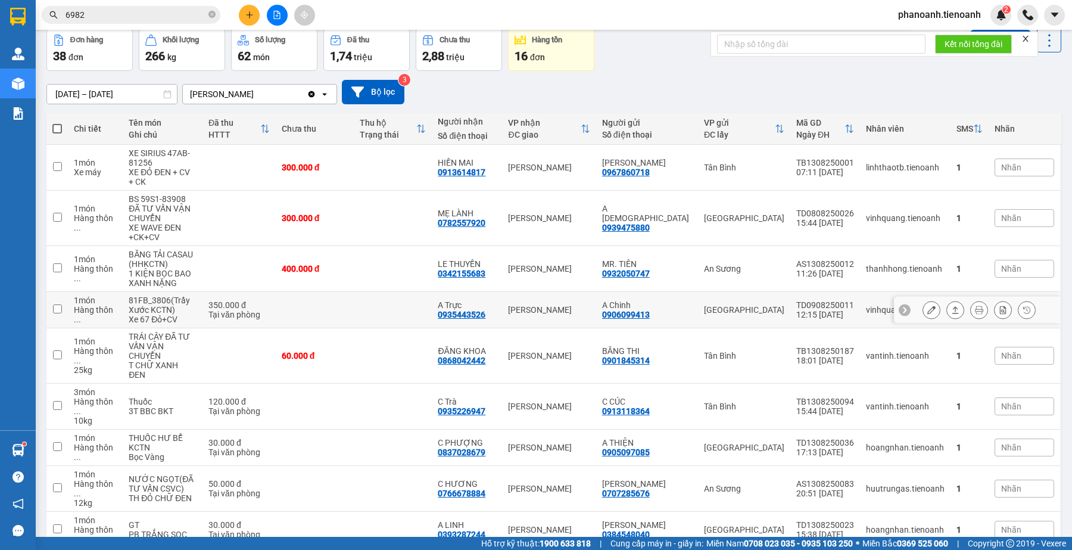
scroll to position [124, 0]
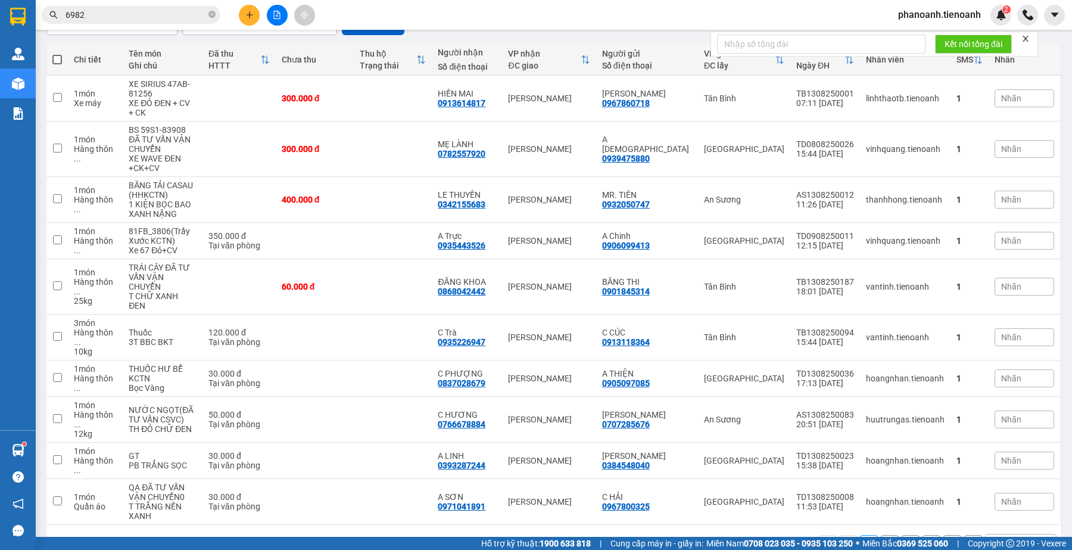
drag, startPoint x: 880, startPoint y: 510, endPoint x: 828, endPoint y: 513, distance: 51.9
click at [881, 535] on button "2" at bounding box center [890, 544] width 18 height 18
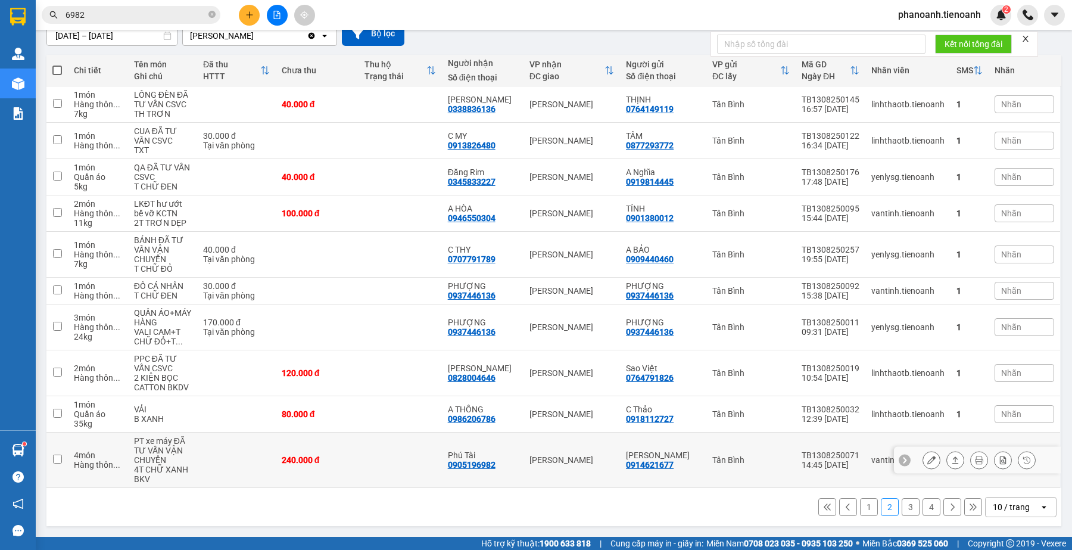
click at [951, 462] on icon at bounding box center [955, 460] width 8 height 8
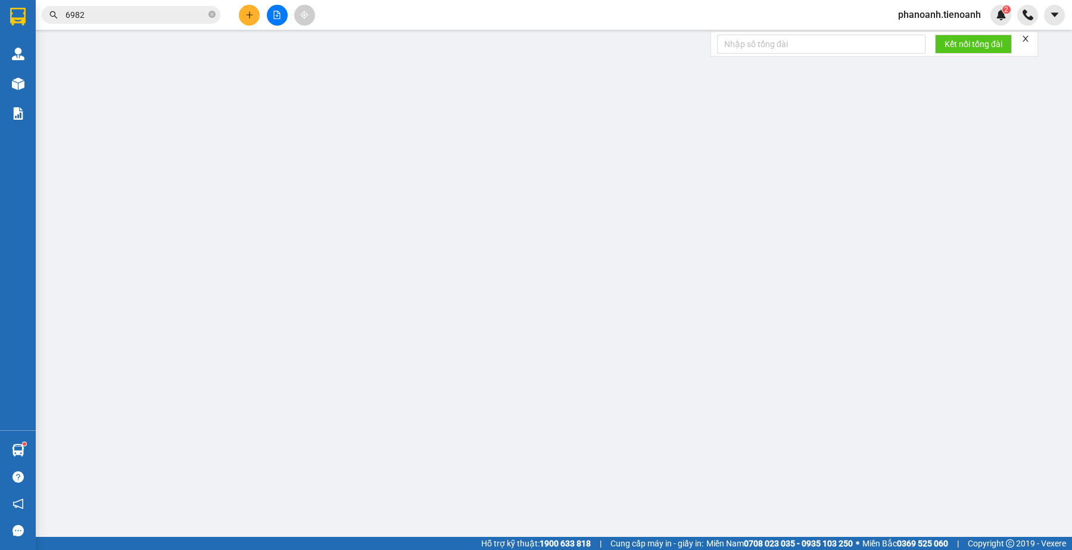
type input "0905196982"
type input "Phú Tài"
type input "0914621677"
type input "[PERSON_NAME]"
type input "240.000"
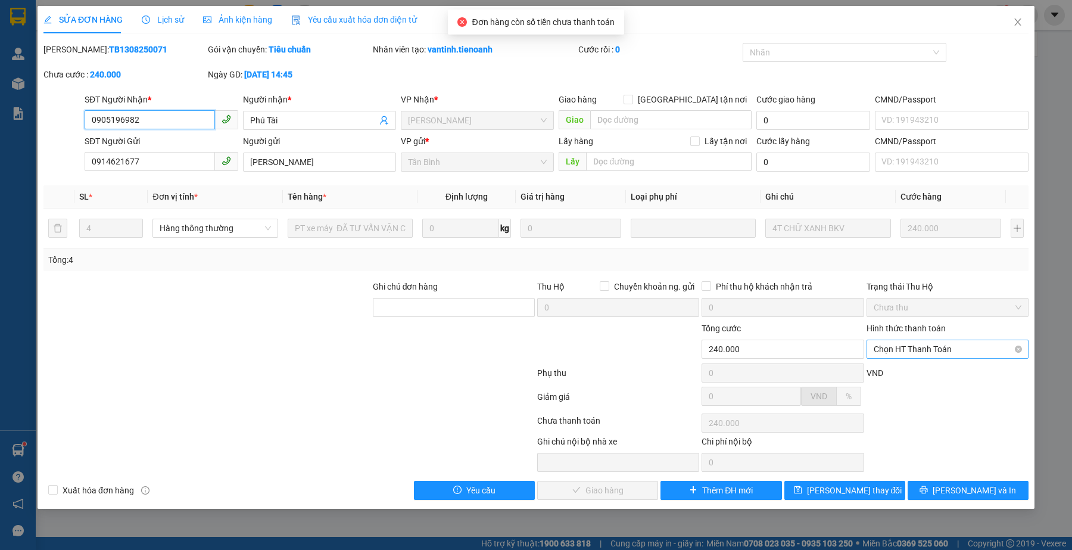
click at [926, 350] on span "Chọn HT Thanh Toán" at bounding box center [948, 349] width 148 height 18
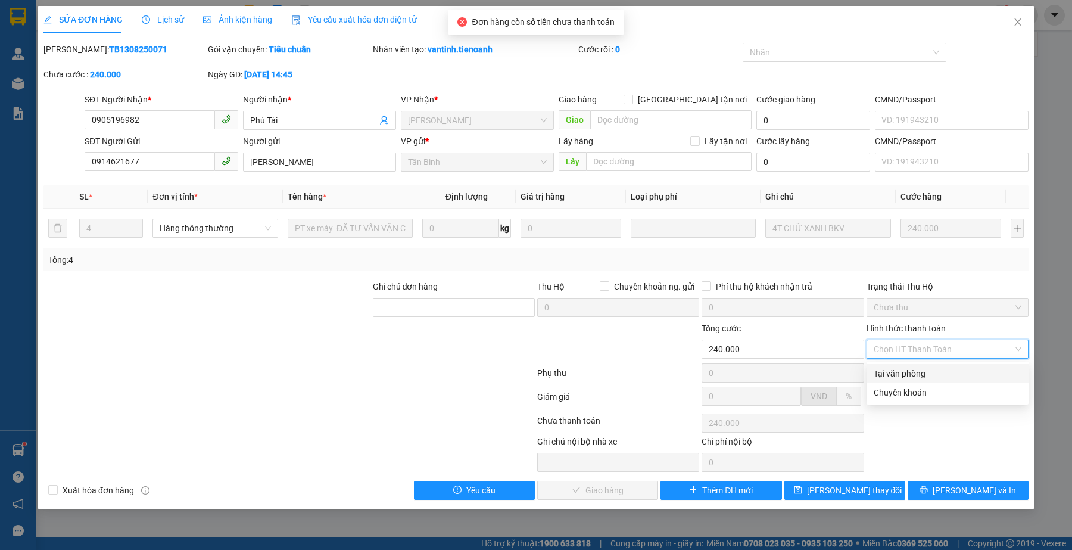
click at [923, 368] on div "Tại văn phòng" at bounding box center [948, 373] width 148 height 13
type input "0"
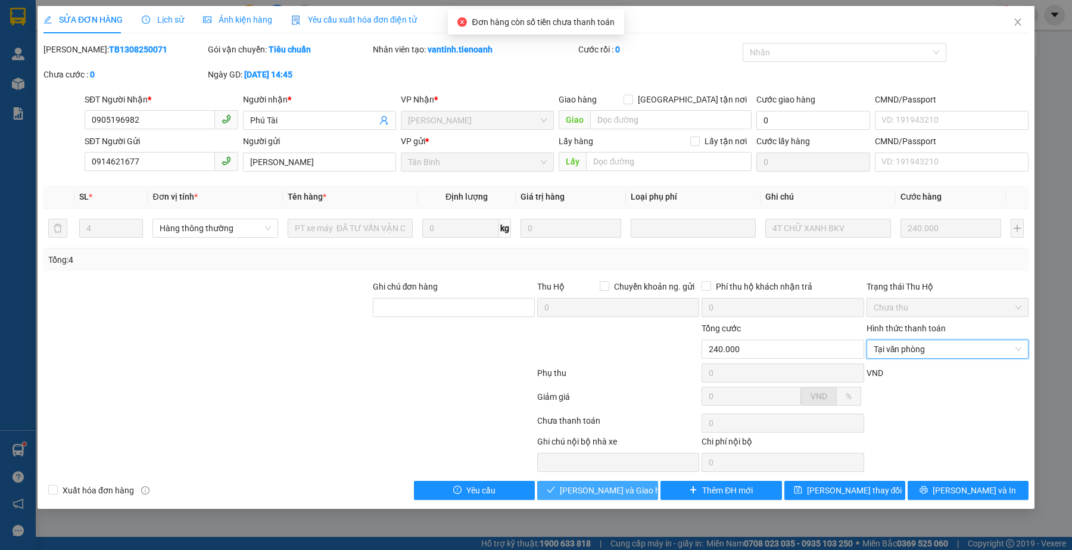
click at [599, 491] on span "[PERSON_NAME] và Giao hàng" at bounding box center [617, 490] width 114 height 13
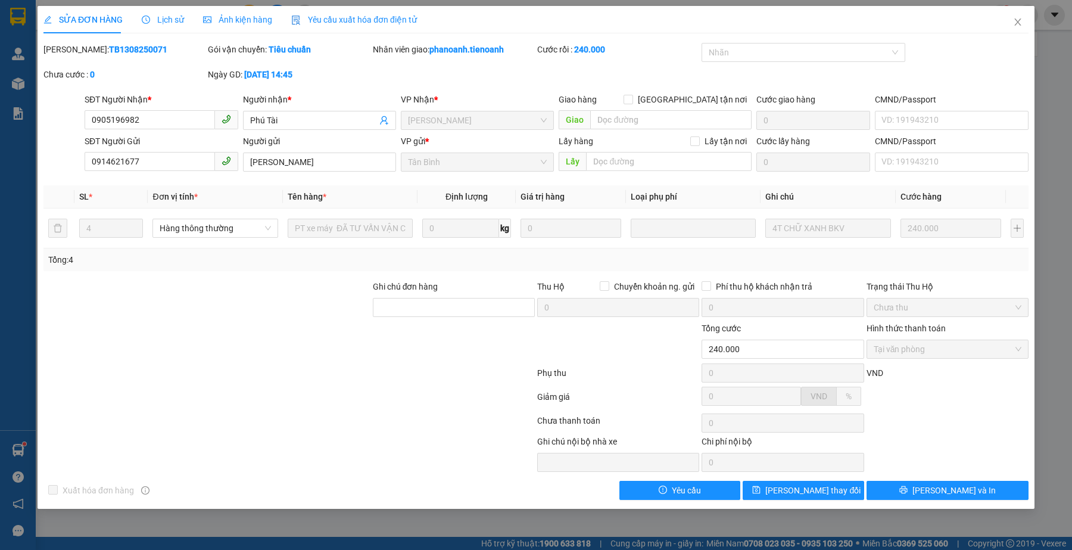
click at [117, 377] on div at bounding box center [289, 375] width 494 height 24
